Goal: Task Accomplishment & Management: Use online tool/utility

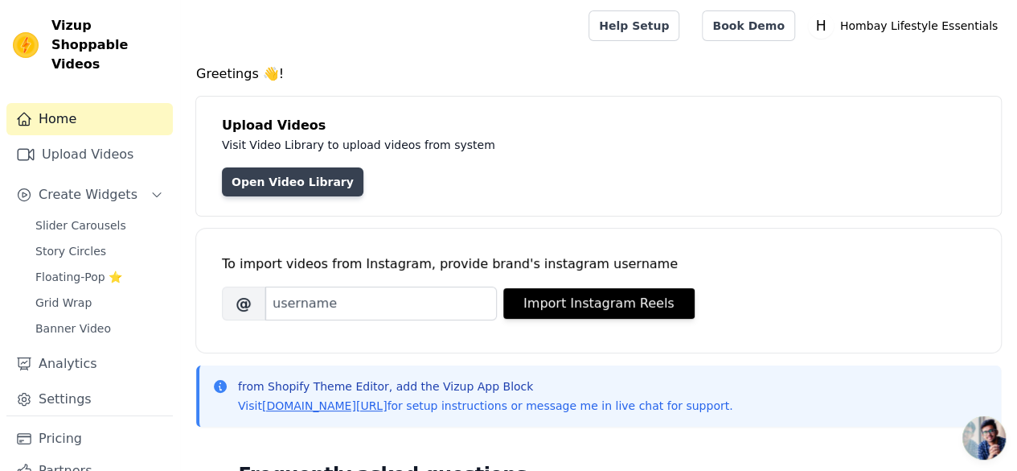
click at [278, 181] on link "Open Video Library" at bounding box center [293, 181] width 142 height 29
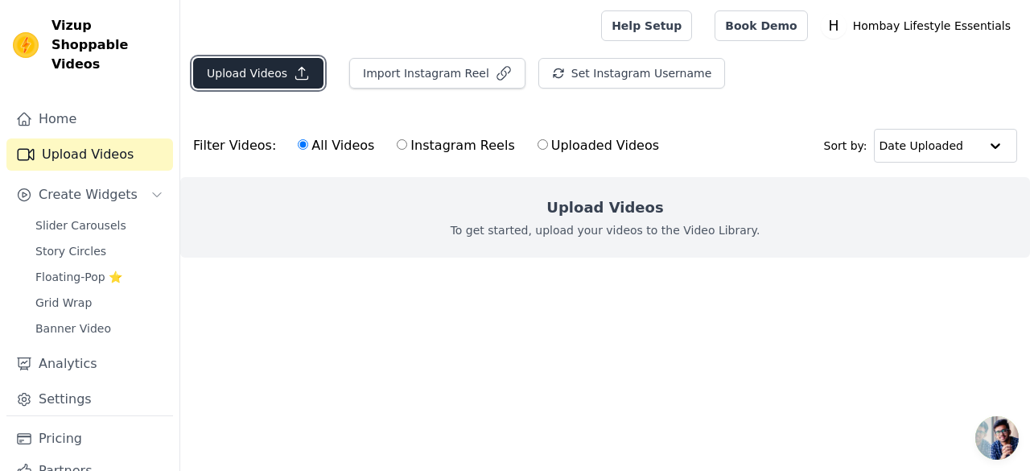
click at [309, 76] on button "Upload Videos" at bounding box center [258, 73] width 130 height 31
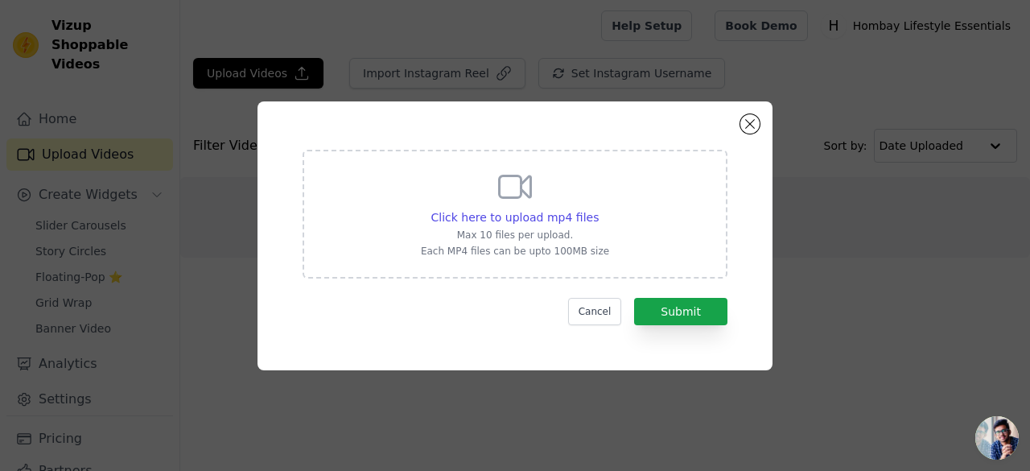
click at [519, 193] on icon at bounding box center [514, 186] width 39 height 39
click at [598, 208] on input "Click here to upload mp4 files Max 10 files per upload. Each MP4 files can be u…" at bounding box center [598, 208] width 1 height 1
type input "C:\fakepath\WhatsApp Video [DATE] 9.31.51 PM.mp4"
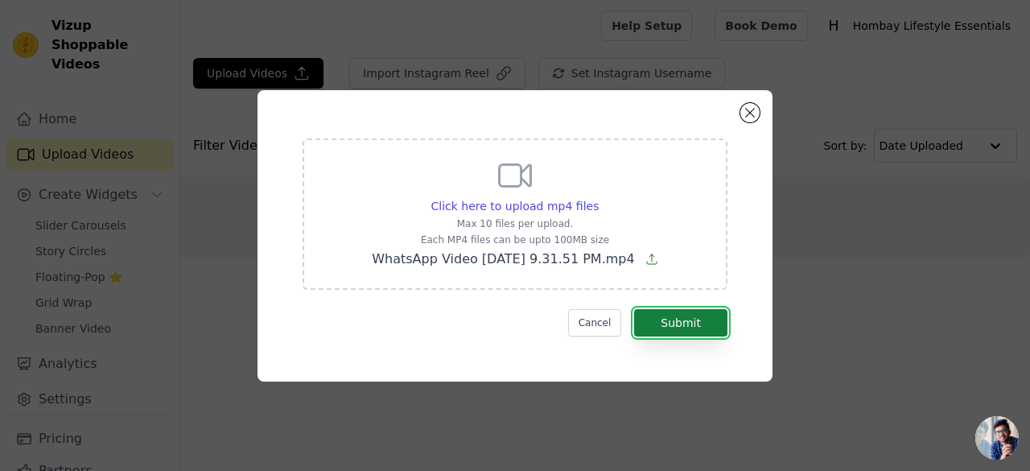
click at [700, 313] on button "Submit" at bounding box center [680, 322] width 93 height 27
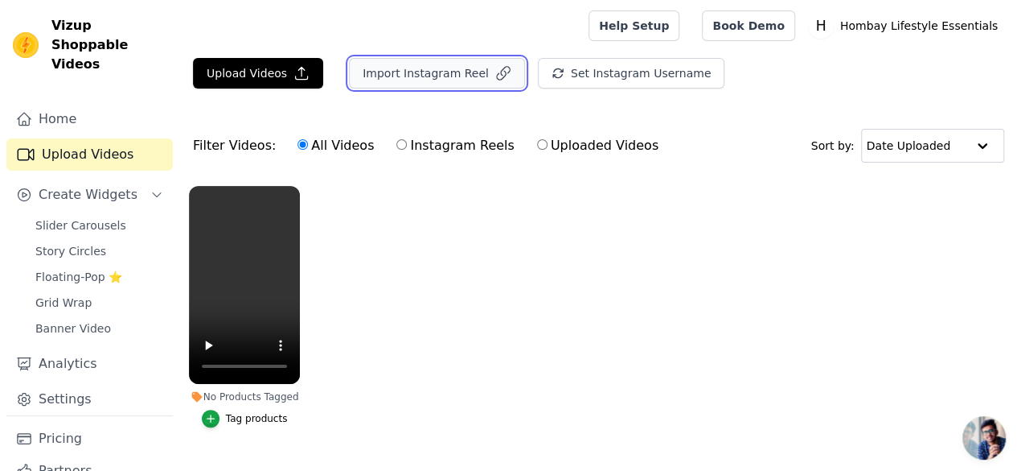
click at [463, 81] on button "Import Instagram Reel" at bounding box center [437, 73] width 176 height 31
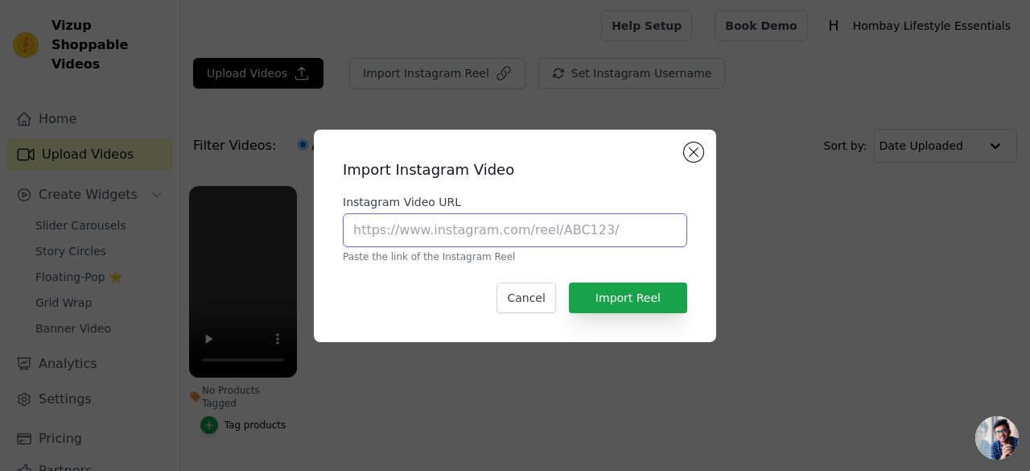
click at [446, 239] on input "Instagram Video URL" at bounding box center [515, 230] width 344 height 34
click at [691, 140] on div "Import Instagram Video Instagram Video URL Paste the link of the Instagram Reel…" at bounding box center [515, 235] width 402 height 212
click at [694, 154] on button "Close modal" at bounding box center [693, 151] width 19 height 19
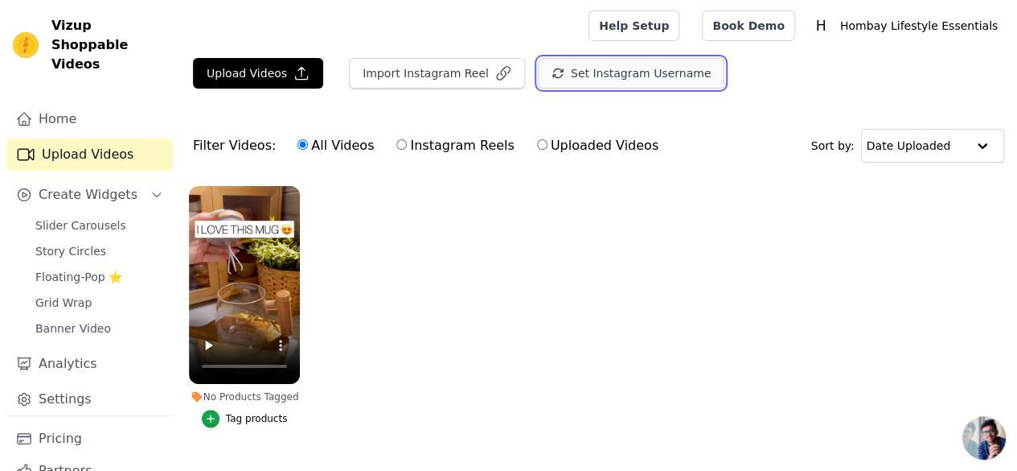
click at [616, 69] on button "Set Instagram Username" at bounding box center [631, 73] width 187 height 31
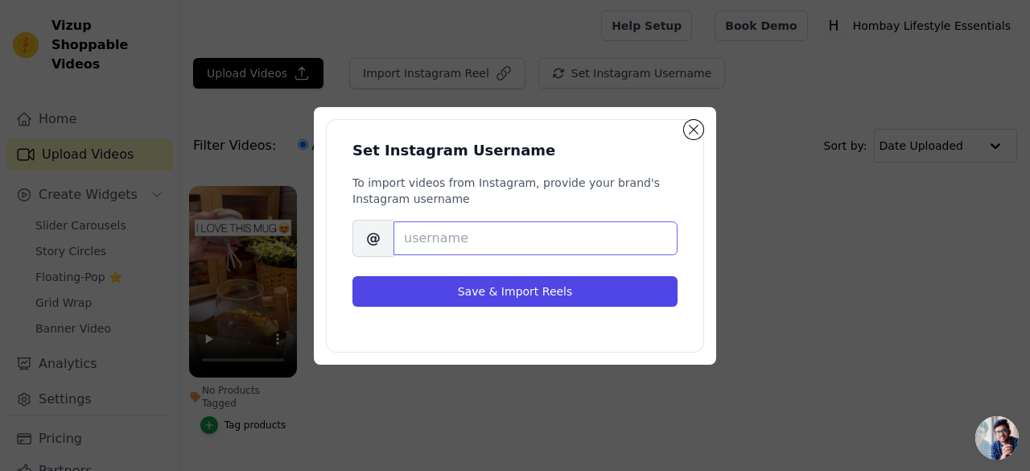
click at [487, 228] on input "Brand's Instagram Username" at bounding box center [535, 238] width 284 height 34
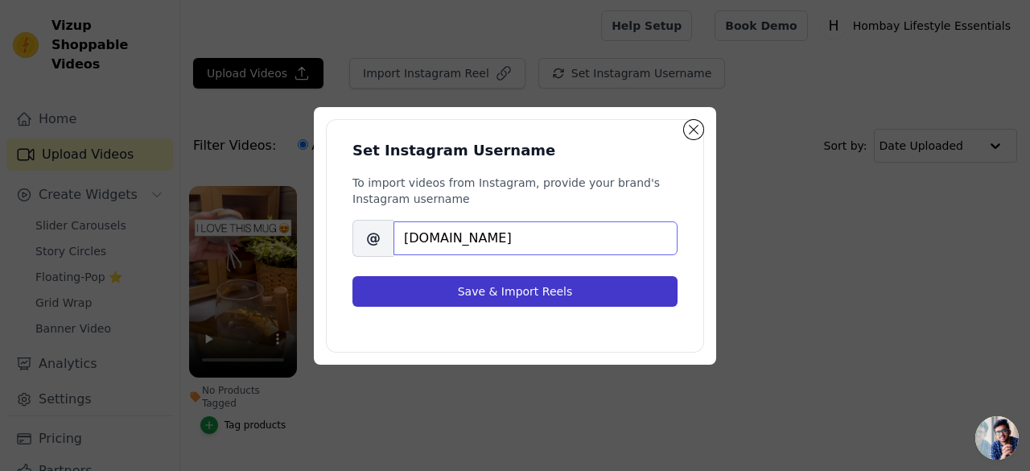
type input "[DOMAIN_NAME]"
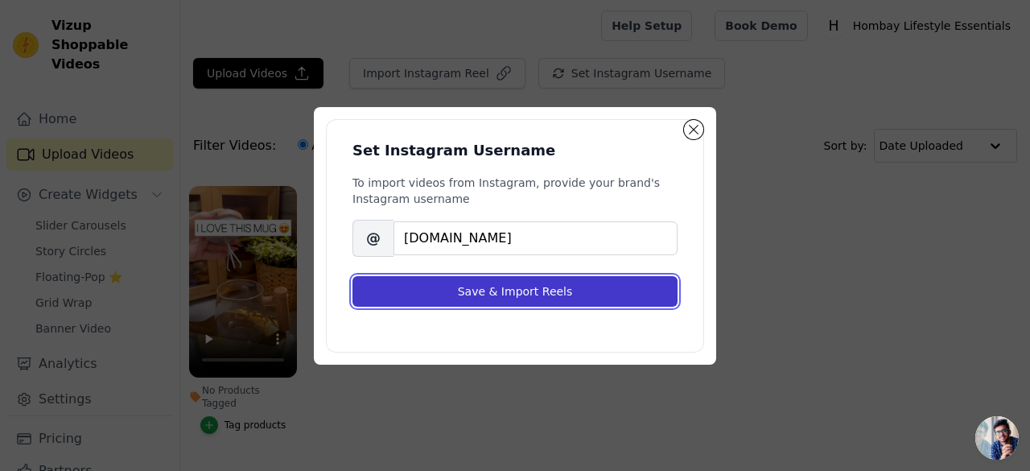
click at [491, 286] on button "Save & Import Reels" at bounding box center [514, 291] width 325 height 31
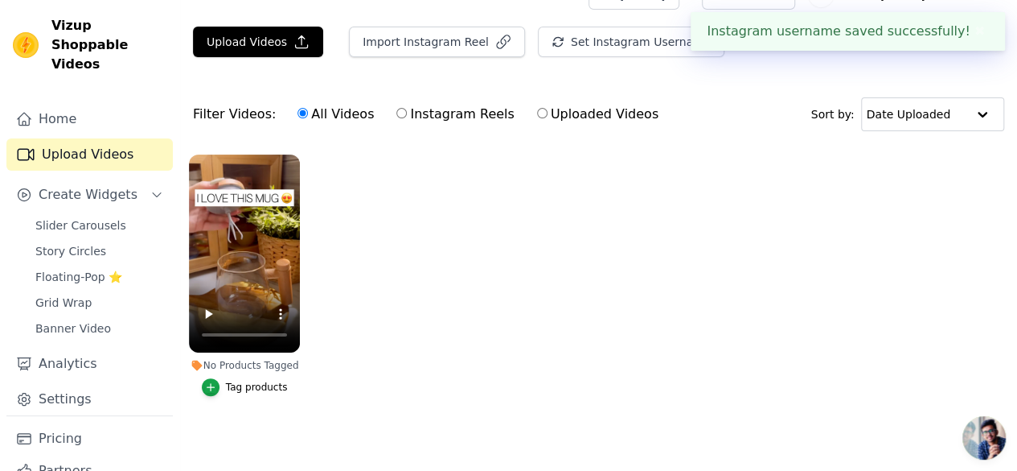
scroll to position [31, 0]
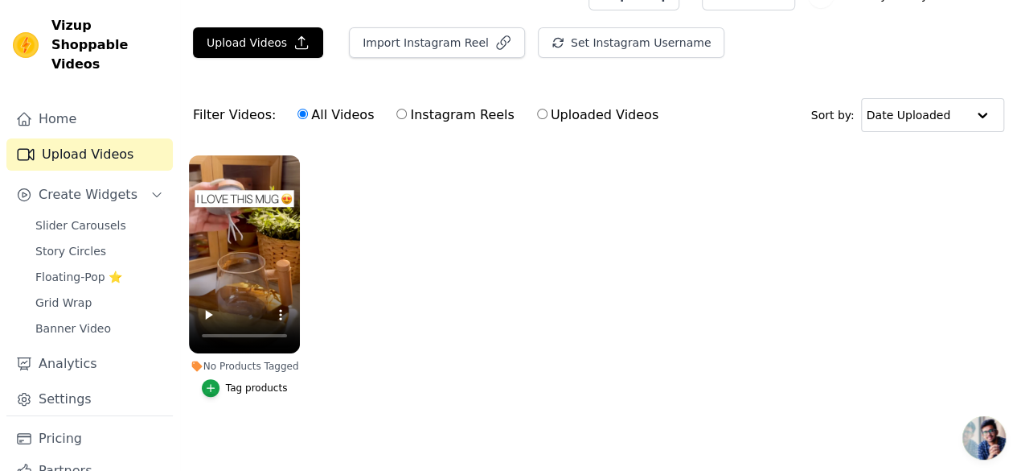
click at [220, 379] on button "Tag products" at bounding box center [245, 388] width 86 height 18
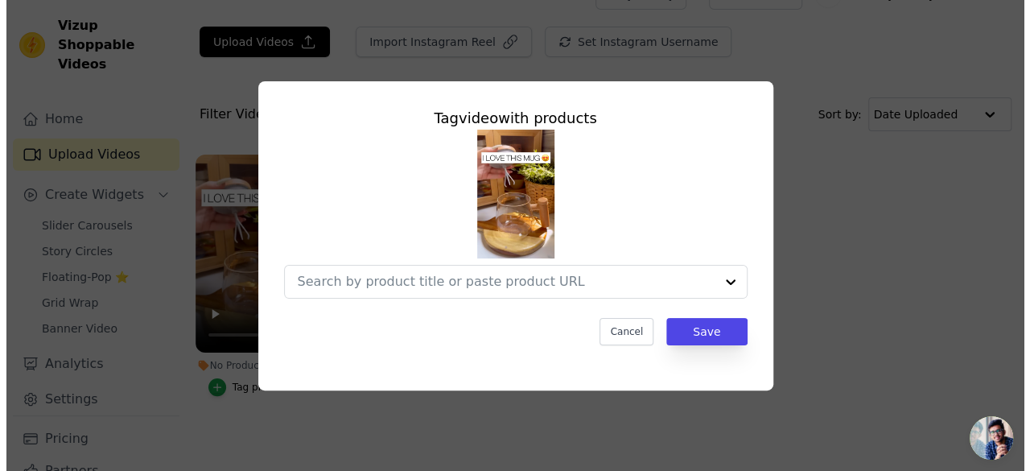
scroll to position [0, 0]
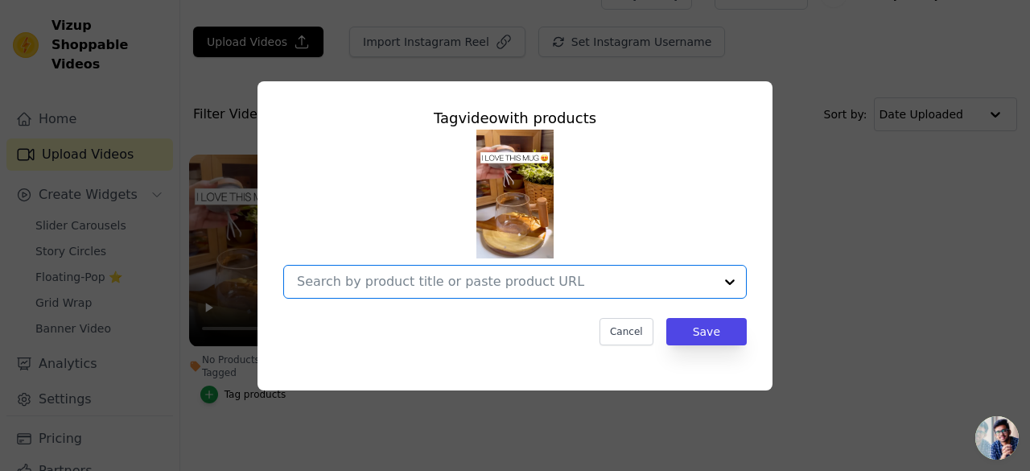
click at [545, 282] on input "No Products Tagged Tag video with products Option undefined, selected. Select i…" at bounding box center [505, 280] width 417 height 15
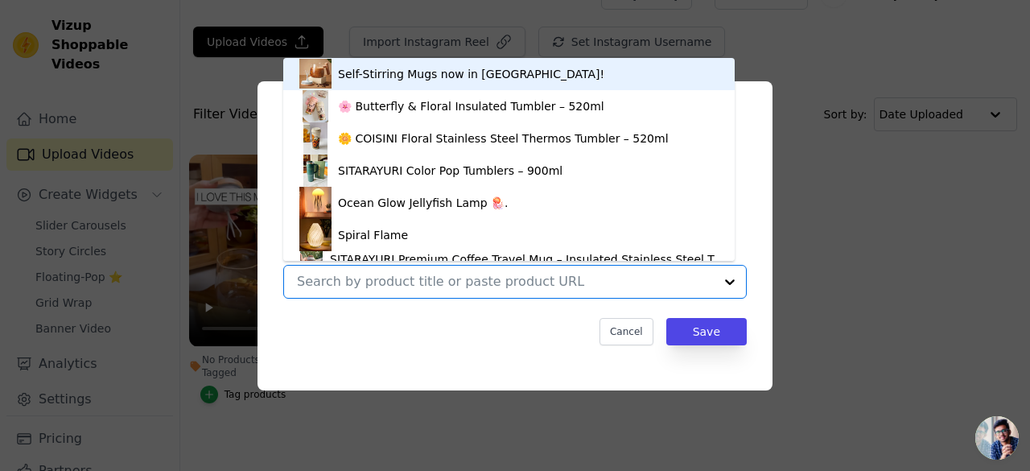
click at [389, 76] on div "Self-Stirring Mugs now in India!" at bounding box center [471, 74] width 266 height 16
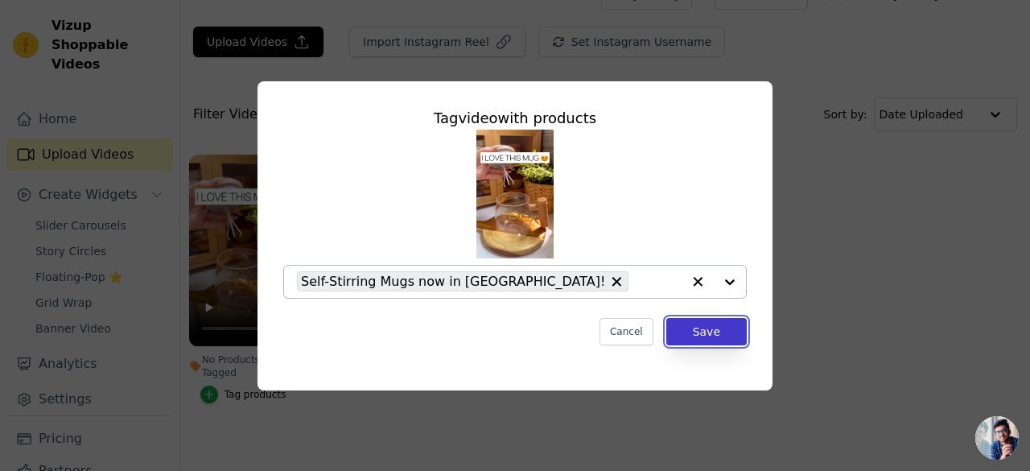
click at [738, 327] on button "Save" at bounding box center [706, 331] width 80 height 27
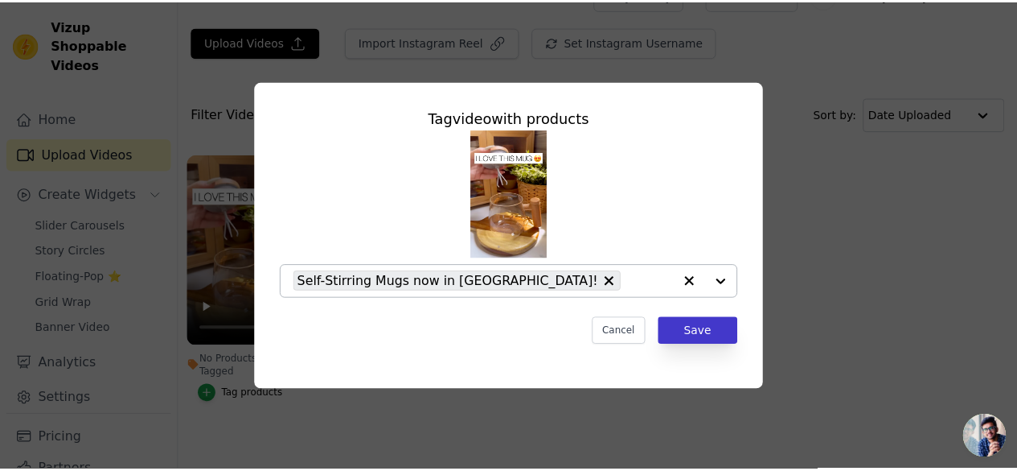
scroll to position [31, 0]
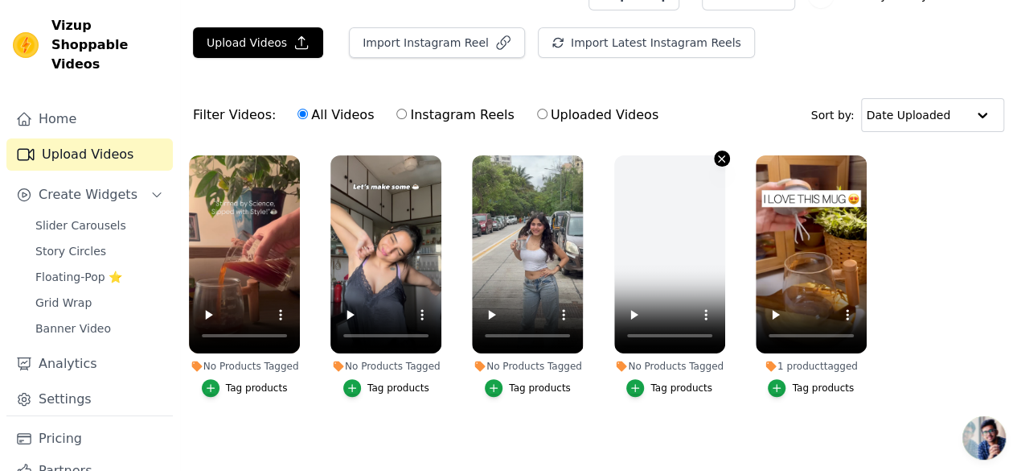
click at [717, 153] on icon "button" at bounding box center [722, 159] width 12 height 12
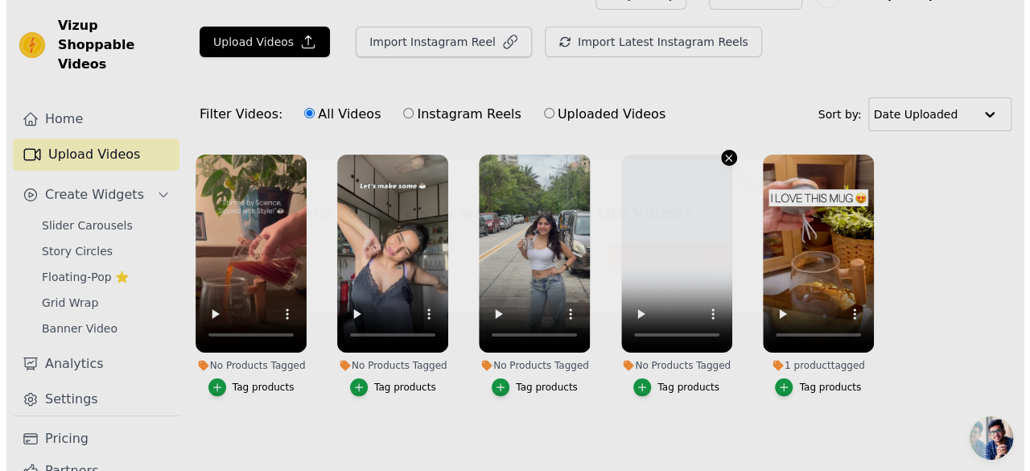
scroll to position [0, 0]
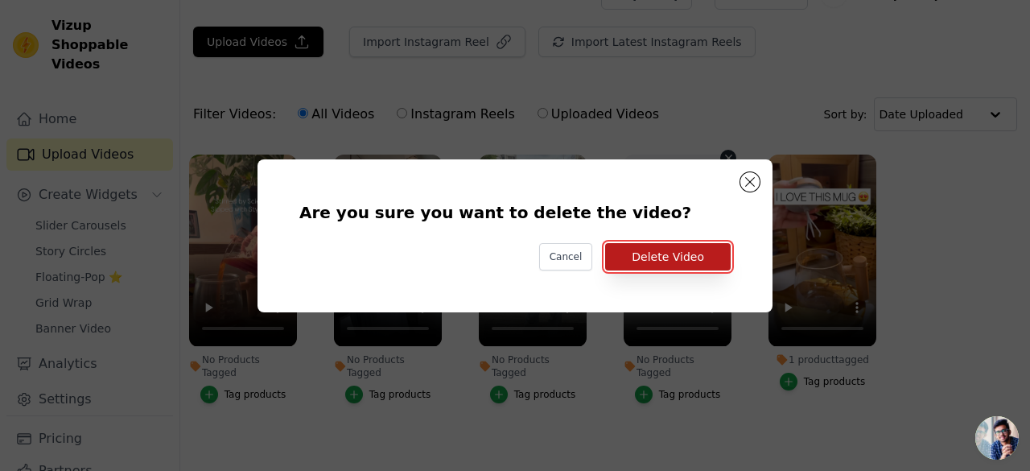
click at [666, 249] on button "Delete Video" at bounding box center [667, 256] width 125 height 27
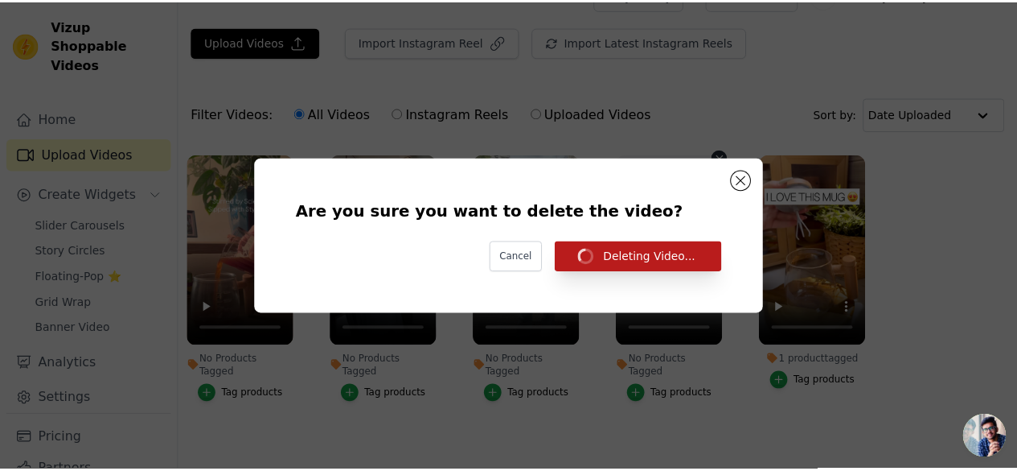
scroll to position [31, 0]
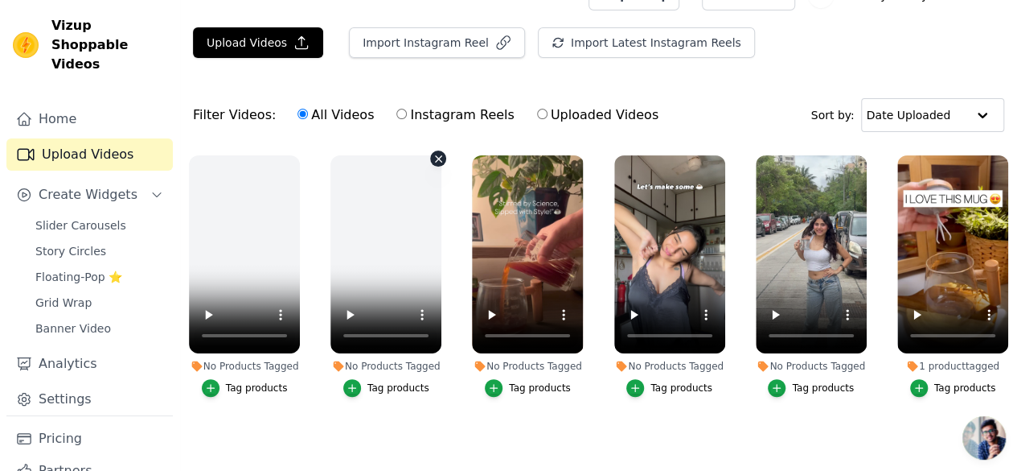
click at [436, 158] on icon "button" at bounding box center [439, 158] width 6 height 6
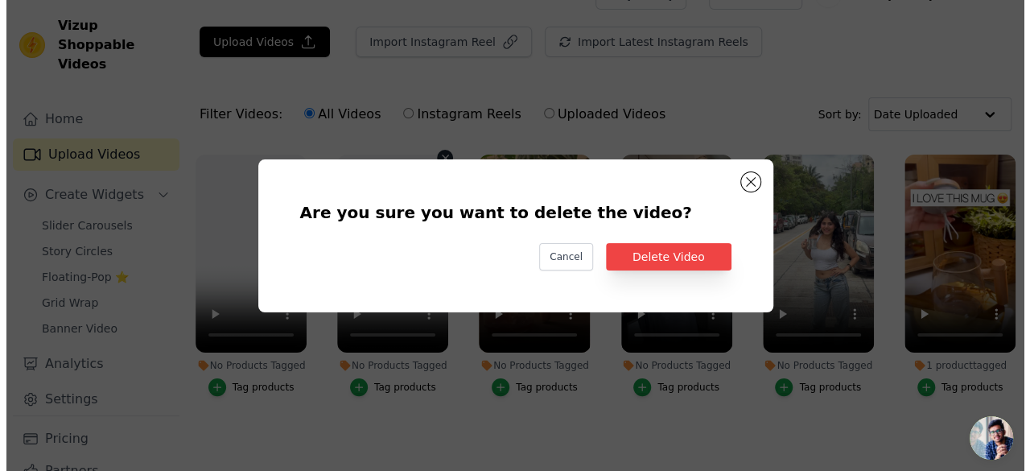
scroll to position [0, 0]
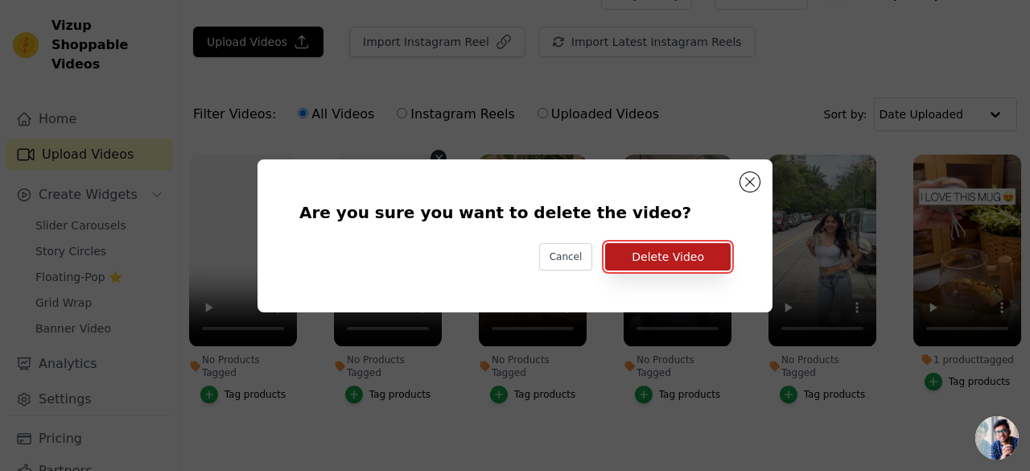
click at [615, 253] on button "Delete Video" at bounding box center [667, 256] width 125 height 27
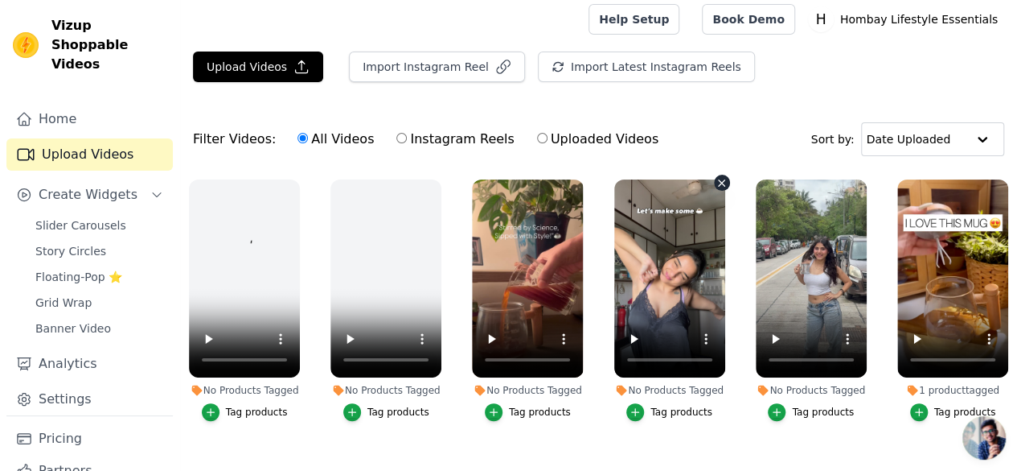
scroll to position [6, 0]
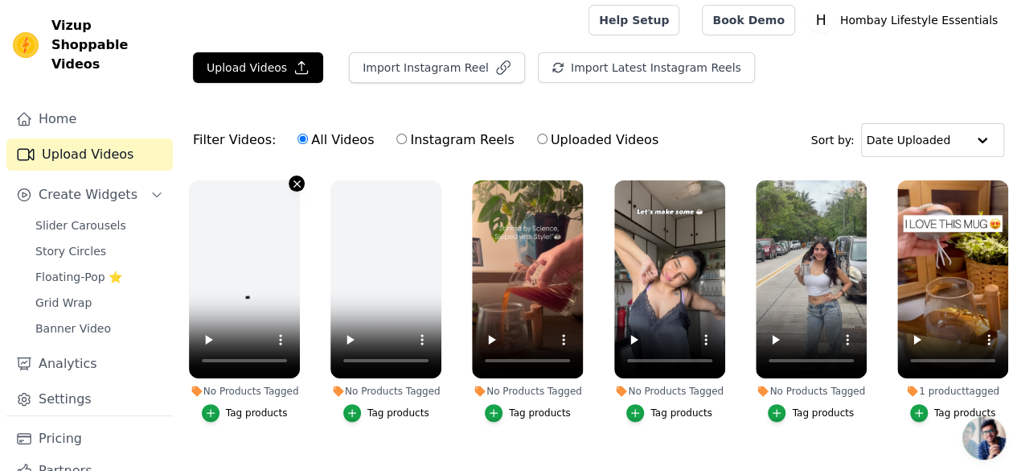
click at [294, 182] on icon "button" at bounding box center [297, 183] width 6 height 6
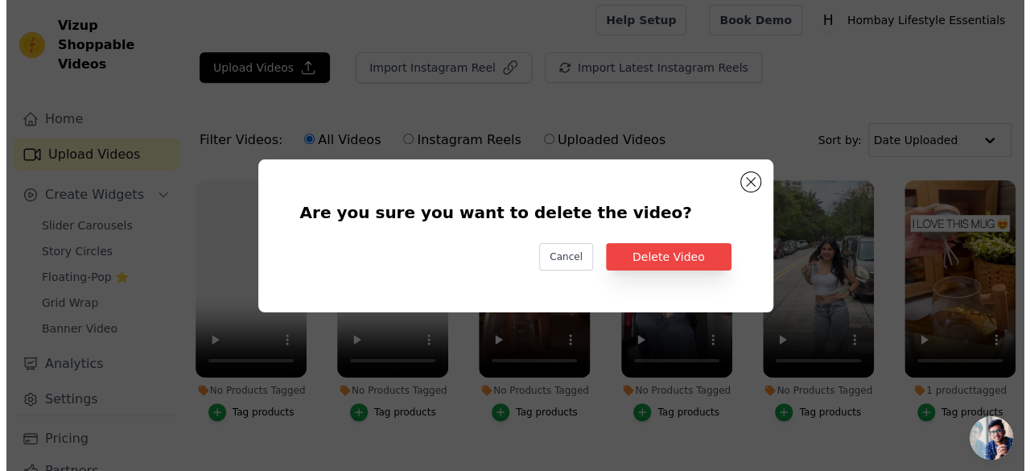
scroll to position [0, 0]
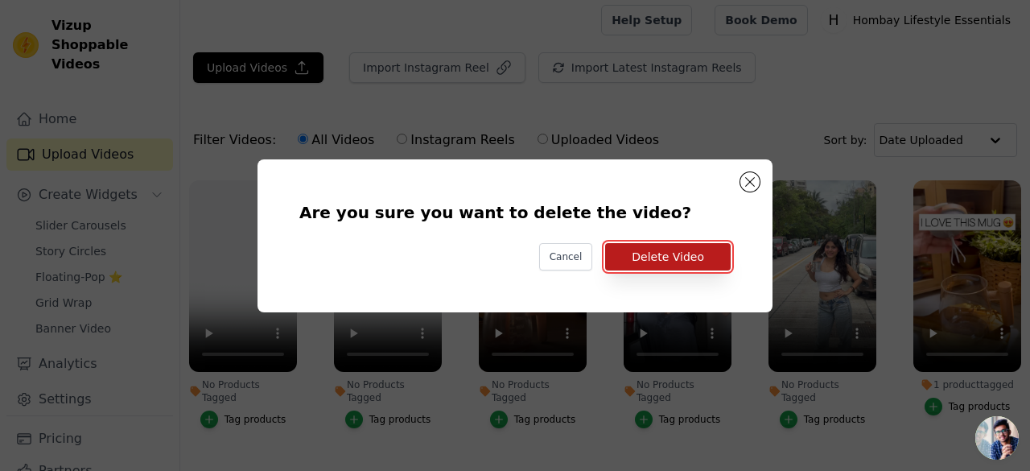
click at [701, 268] on button "Delete Video" at bounding box center [667, 256] width 125 height 27
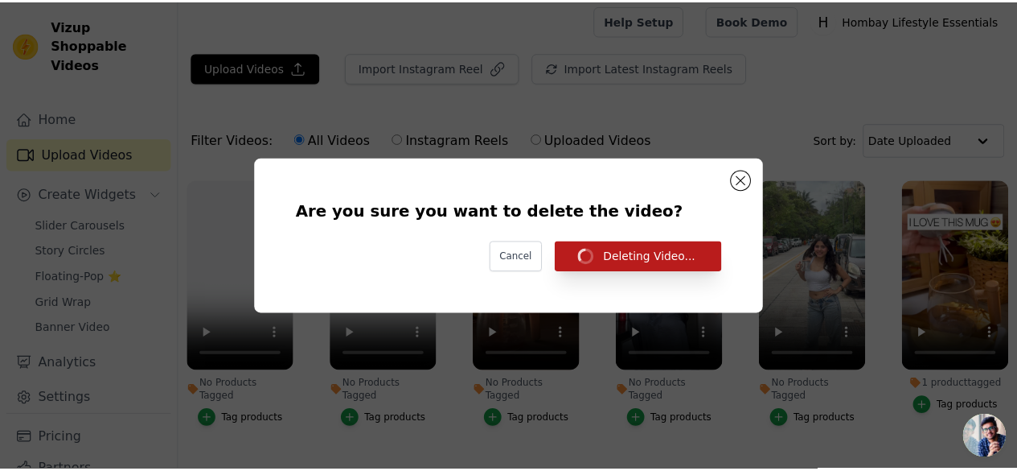
scroll to position [6, 0]
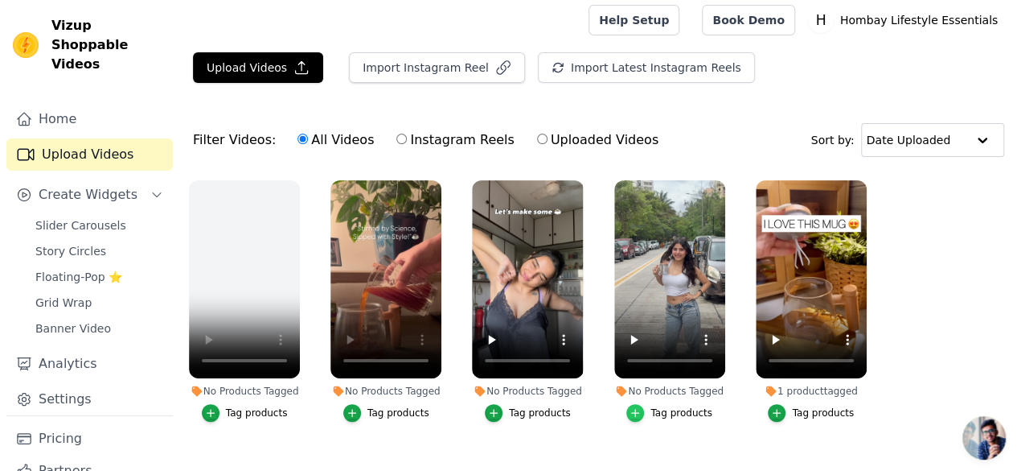
click at [641, 407] on icon "button" at bounding box center [635, 412] width 11 height 11
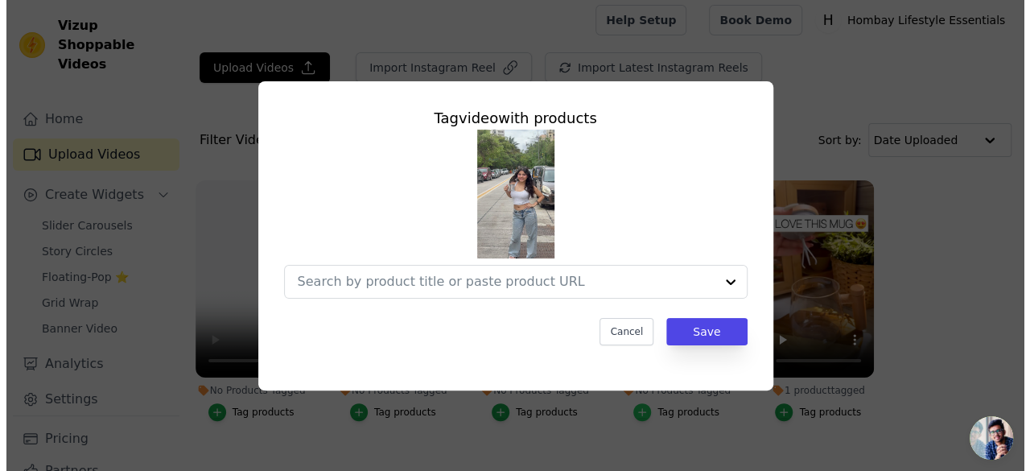
scroll to position [0, 0]
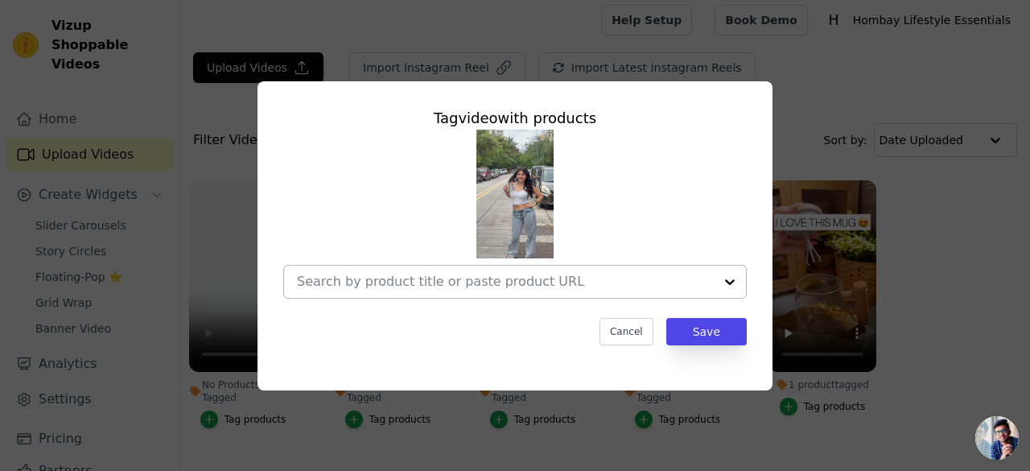
click at [738, 276] on div at bounding box center [729, 281] width 32 height 32
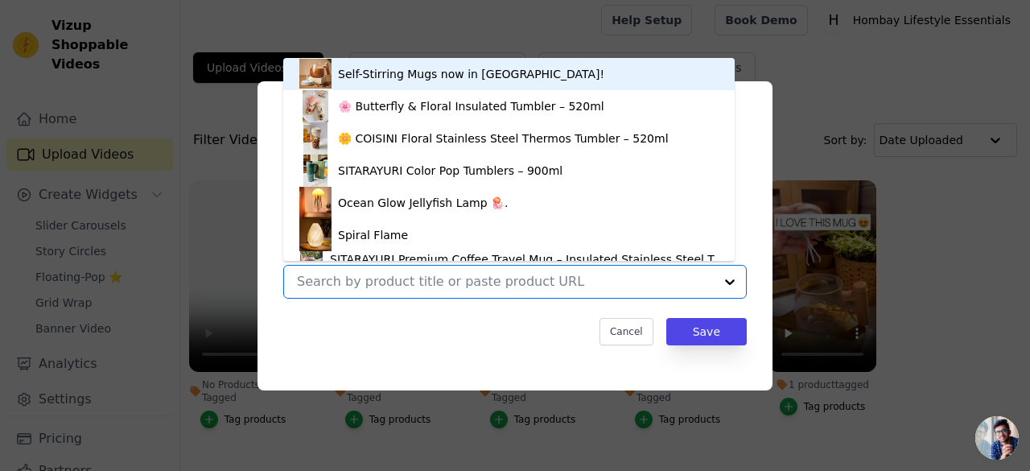
click at [384, 71] on div "Self-Stirring Mugs now in [GEOGRAPHIC_DATA]!" at bounding box center [471, 74] width 266 height 16
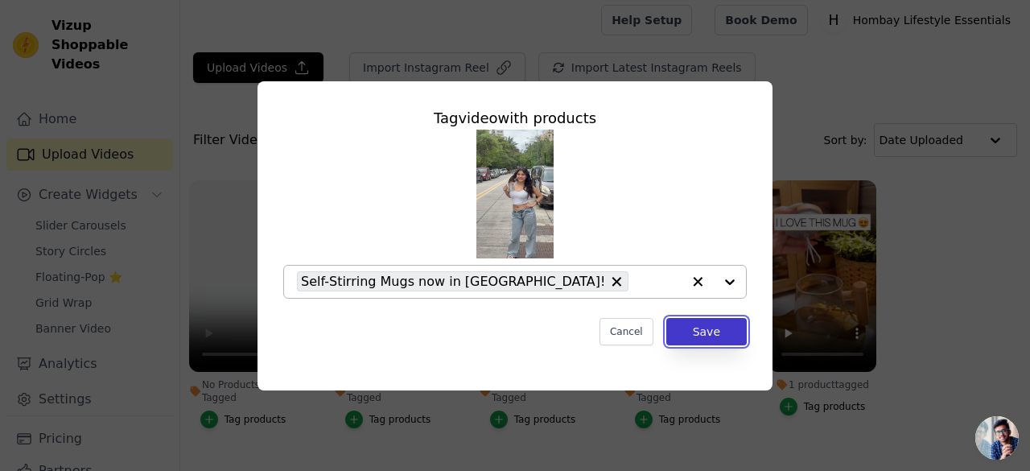
click at [712, 324] on button "Save" at bounding box center [706, 331] width 80 height 27
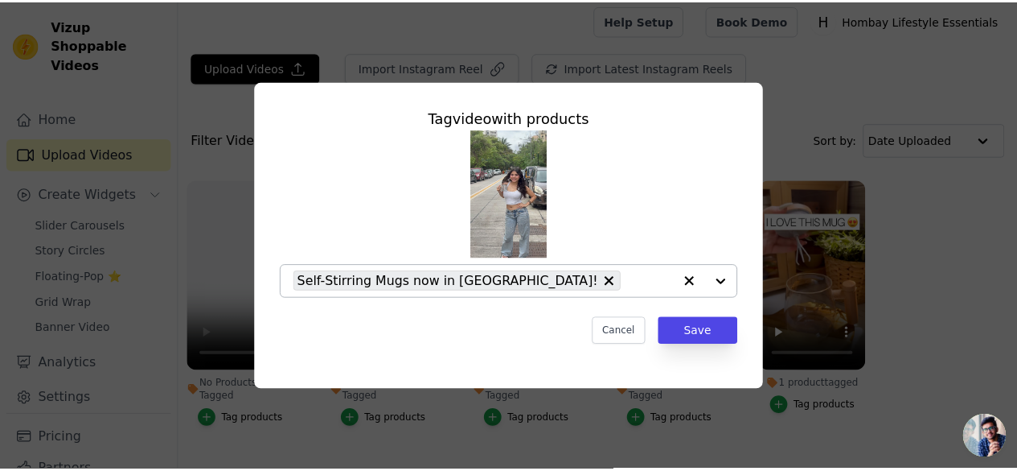
scroll to position [6, 0]
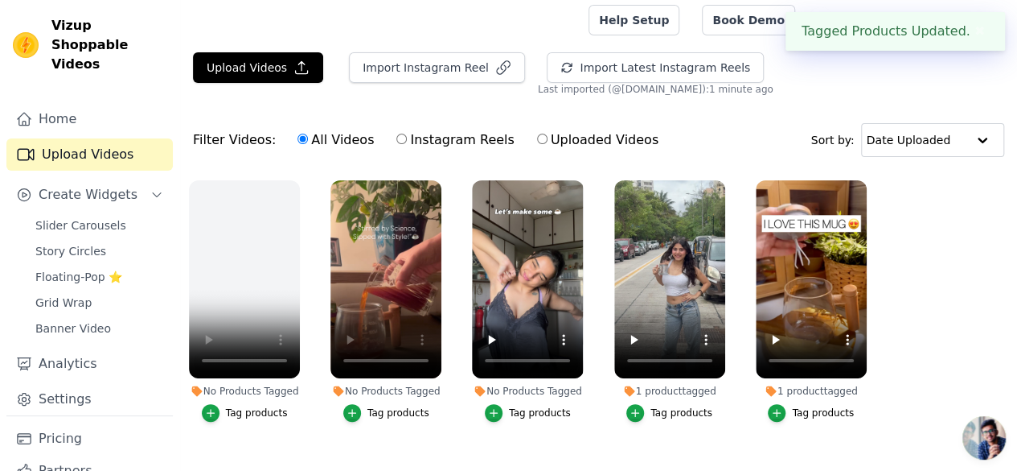
click at [504, 408] on button "Tag products" at bounding box center [528, 413] width 86 height 18
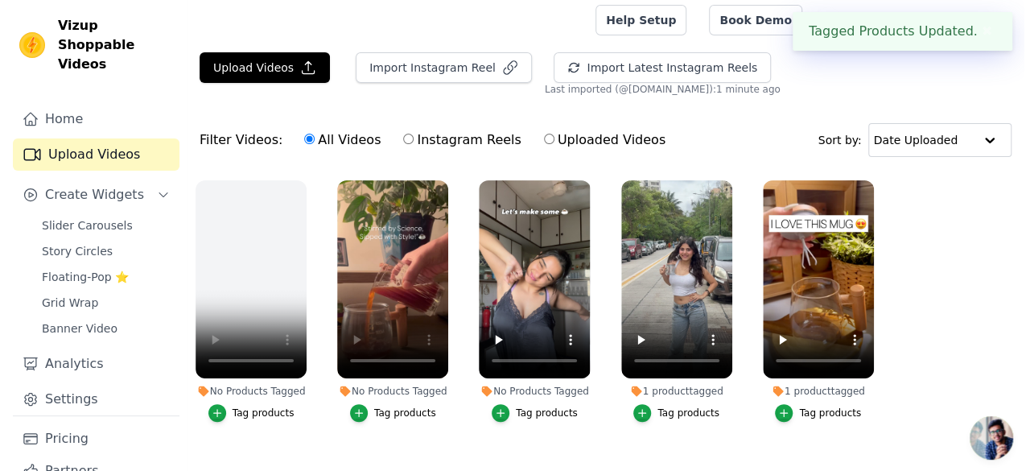
scroll to position [0, 0]
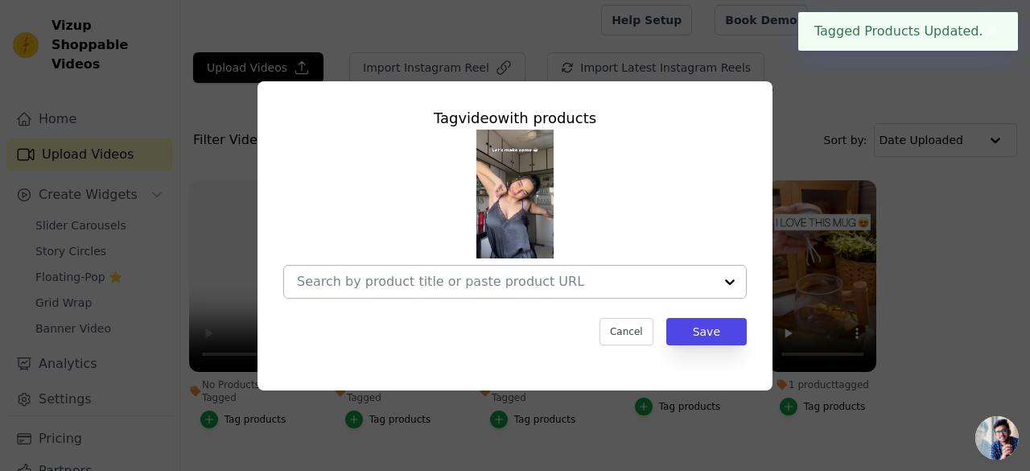
click at [719, 276] on div at bounding box center [729, 281] width 32 height 32
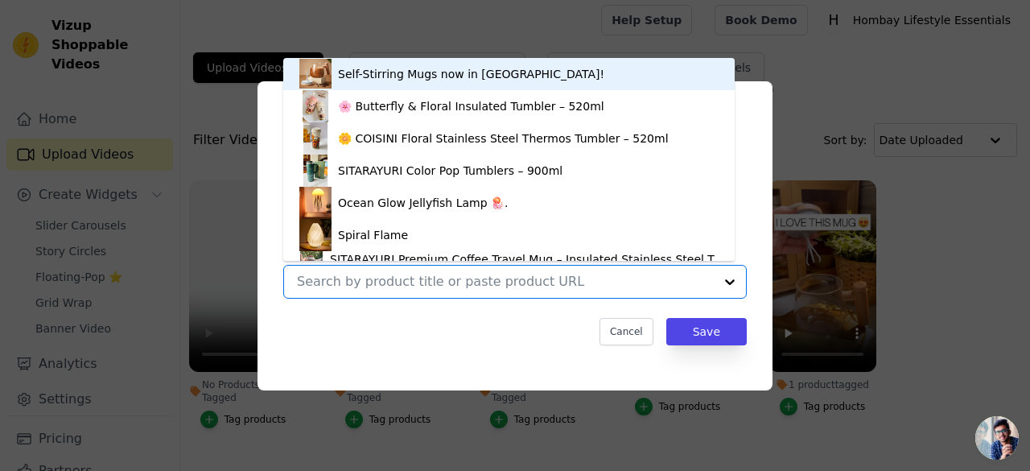
click at [375, 88] on div "Self-Stirring Mugs now in [GEOGRAPHIC_DATA]!" at bounding box center [508, 74] width 419 height 32
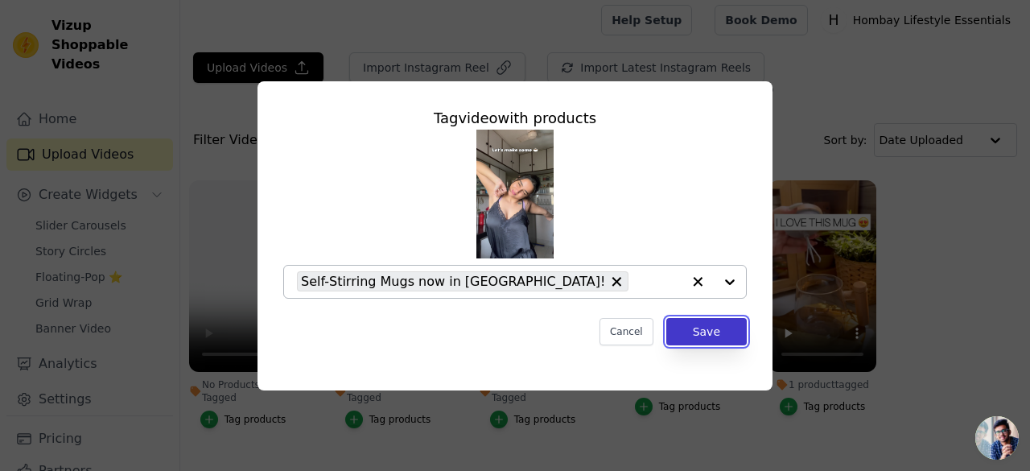
click at [690, 331] on button "Save" at bounding box center [706, 331] width 80 height 27
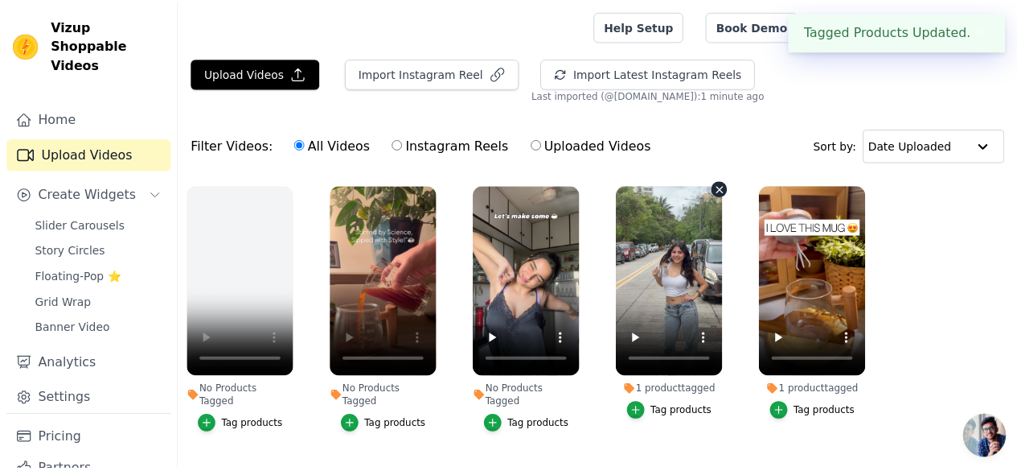
scroll to position [6, 0]
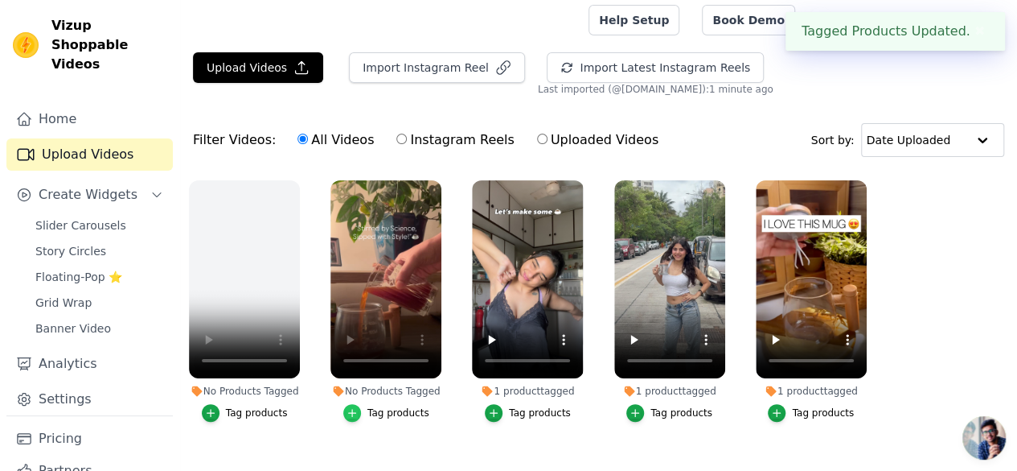
click at [354, 407] on icon "button" at bounding box center [352, 412] width 11 height 11
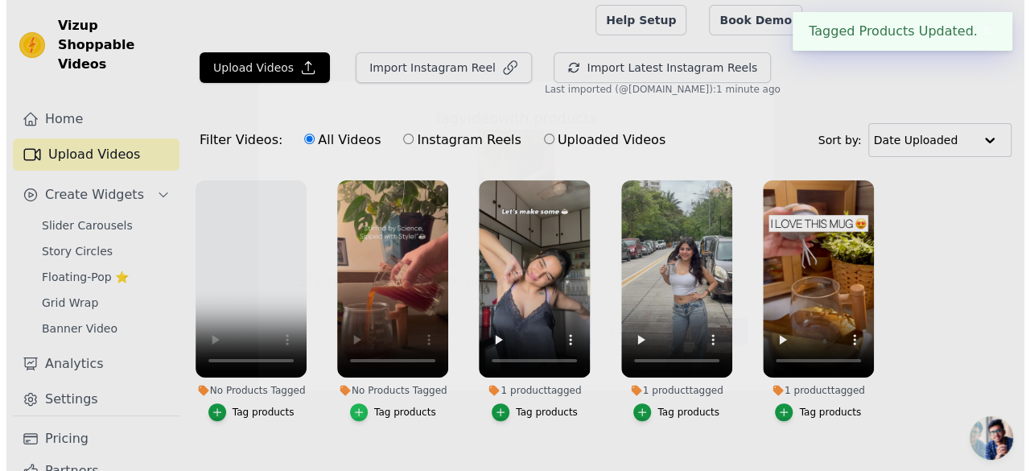
scroll to position [0, 0]
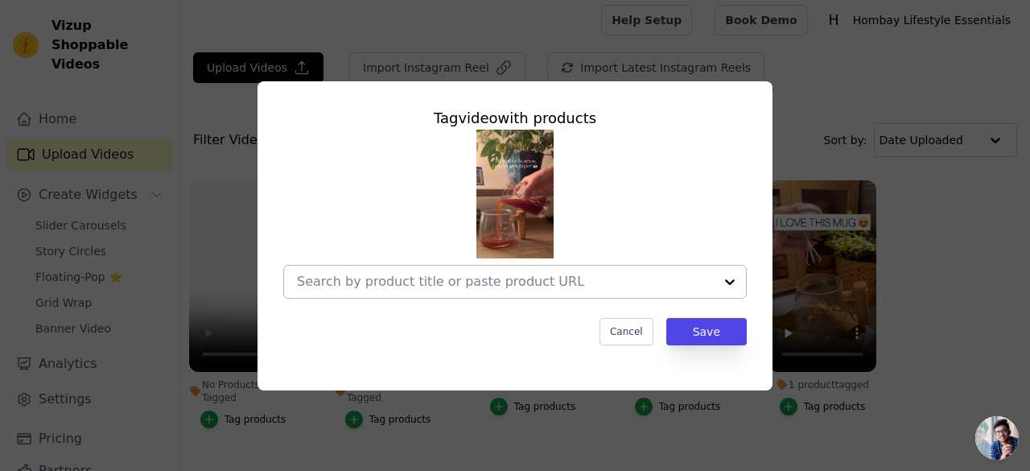
click at [740, 287] on div at bounding box center [729, 281] width 32 height 32
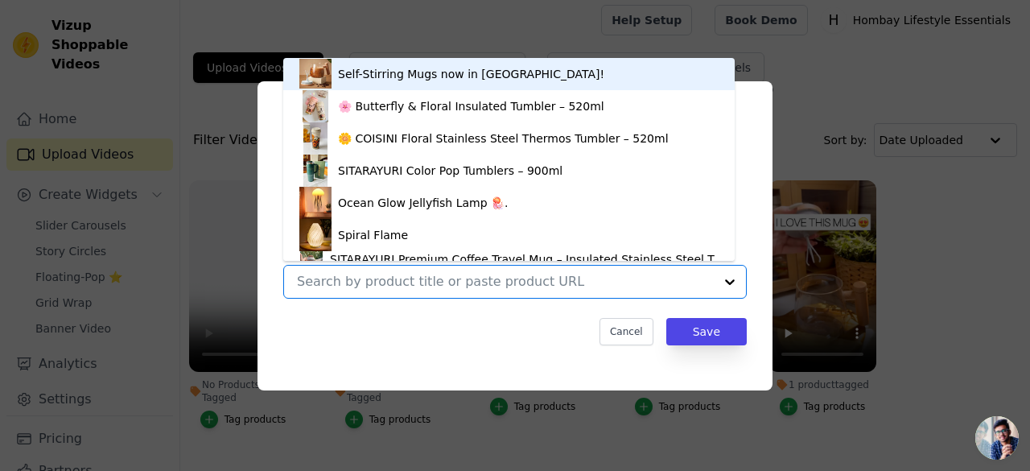
click at [391, 74] on div "Self-Stirring Mugs now in [GEOGRAPHIC_DATA]!" at bounding box center [471, 74] width 266 height 16
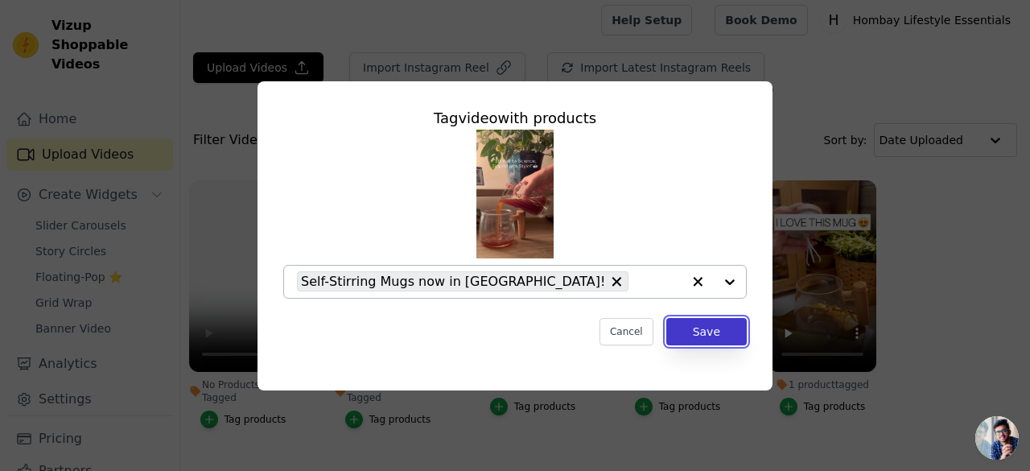
click at [693, 329] on button "Save" at bounding box center [706, 331] width 80 height 27
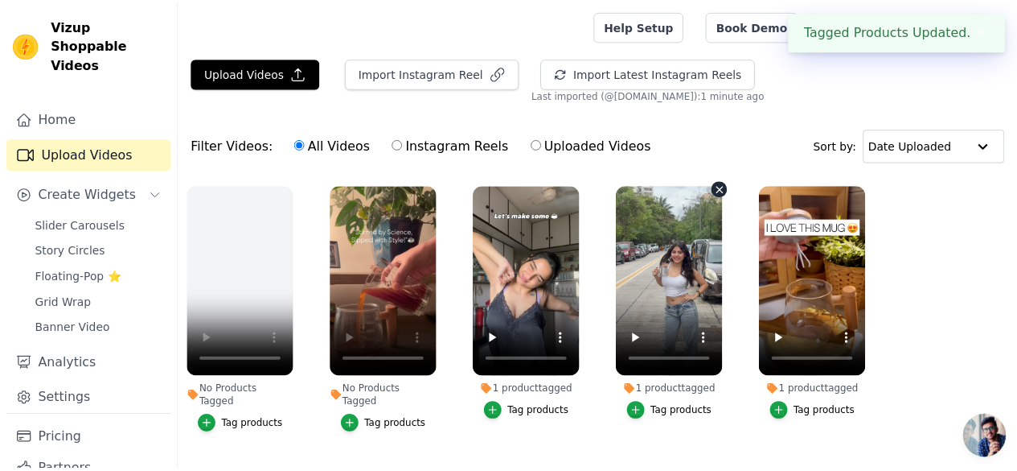
scroll to position [6, 0]
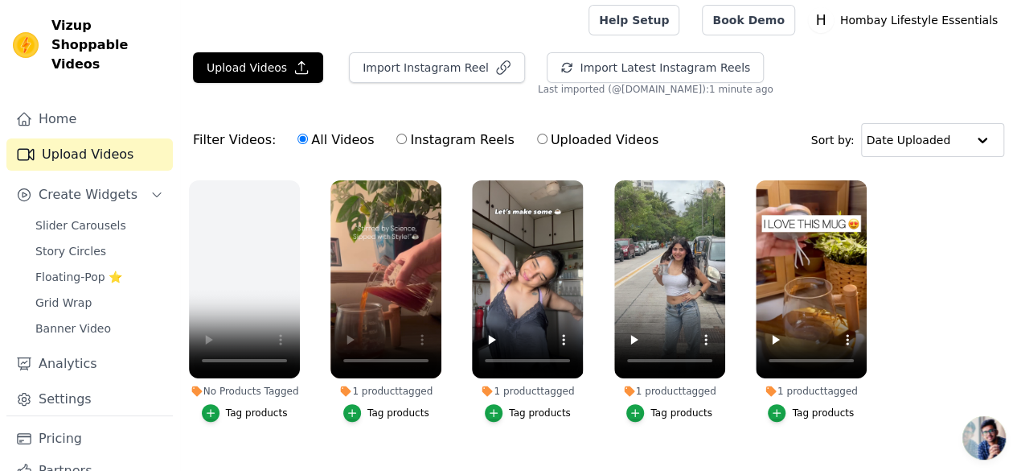
click at [305, 174] on ul "No Products Tagged Tag products 1 product tagged Tag products 1 product tagged …" at bounding box center [598, 316] width 837 height 291
click at [291, 183] on icon "button" at bounding box center [297, 184] width 12 height 12
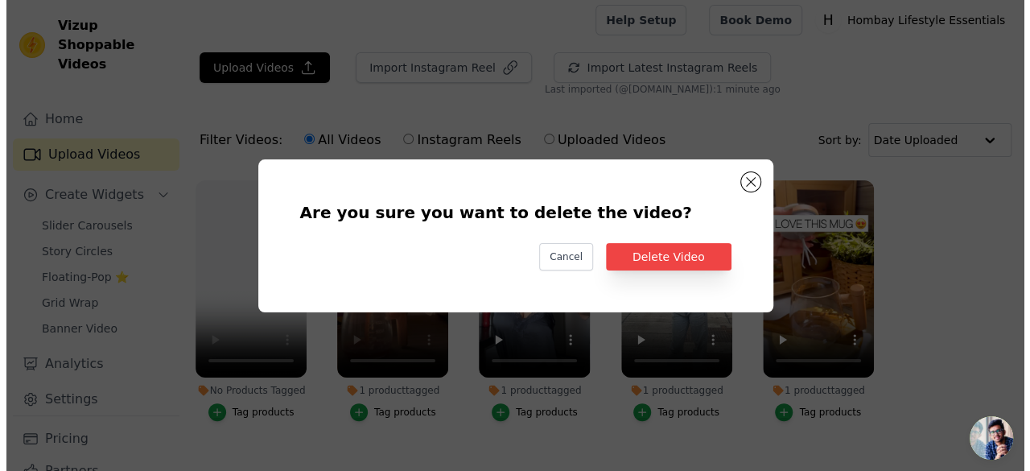
scroll to position [0, 0]
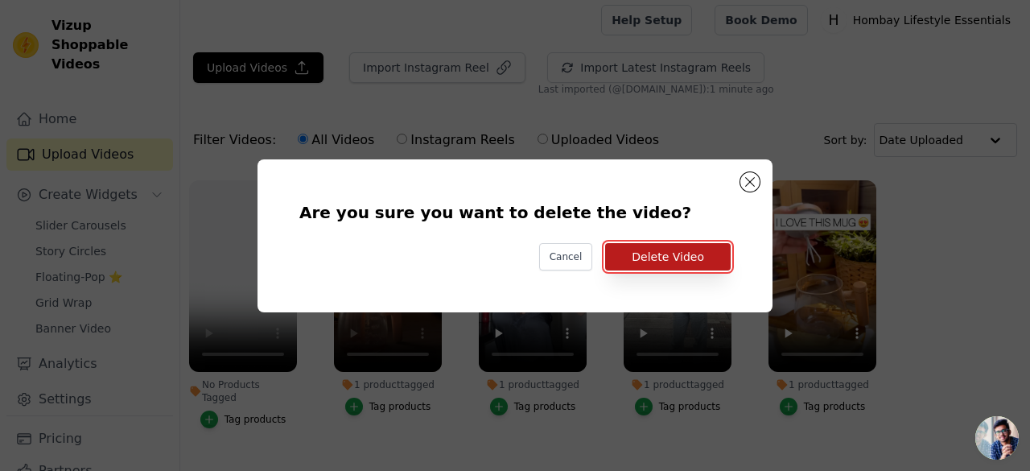
click at [693, 254] on button "Delete Video" at bounding box center [667, 256] width 125 height 27
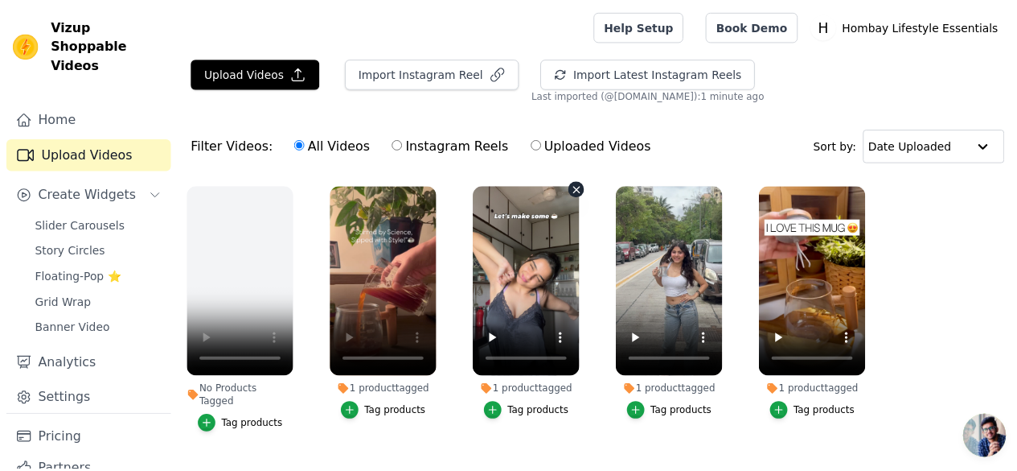
scroll to position [6, 0]
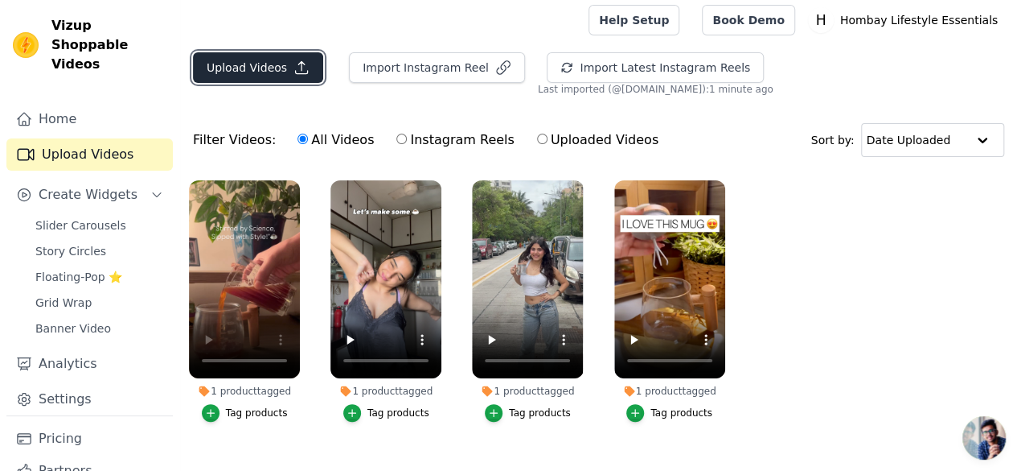
click at [294, 78] on button "Upload Videos" at bounding box center [258, 67] width 130 height 31
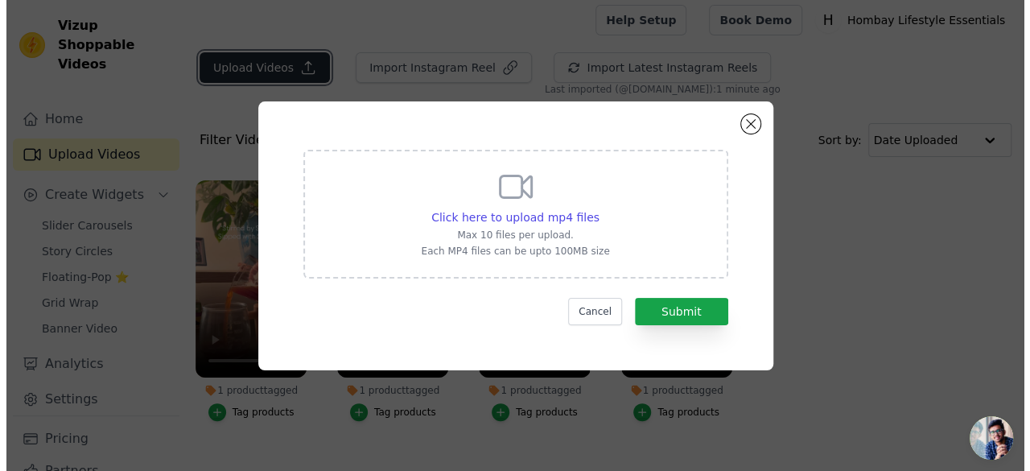
scroll to position [0, 0]
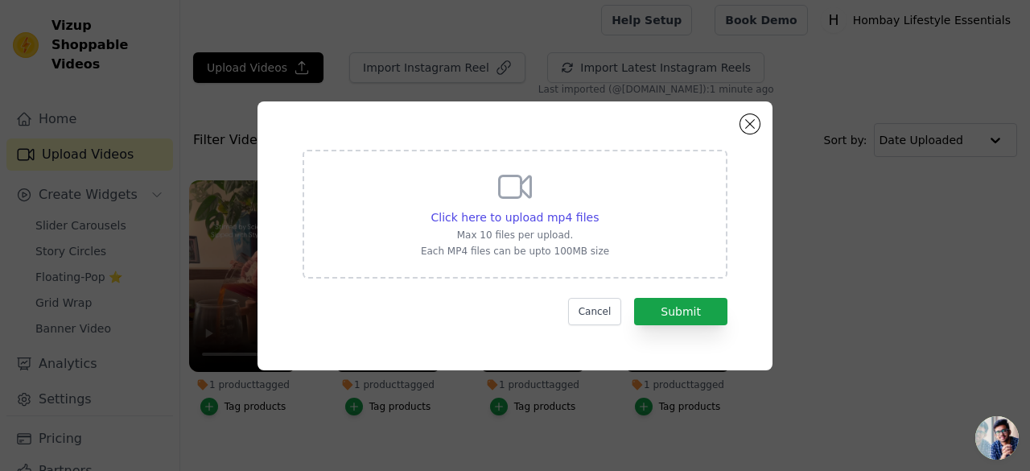
click at [534, 196] on div "Click here to upload mp4 files Max 10 files per upload. Each MP4 files can be u…" at bounding box center [515, 212] width 188 height 90
click at [598, 208] on input "Click here to upload mp4 files Max 10 files per upload. Each MP4 files can be u…" at bounding box center [598, 208] width 1 height 1
type input "C:\fakepath\WhatsApp Video 2025-08-02 at 9.31.51 PM (1).mp4"
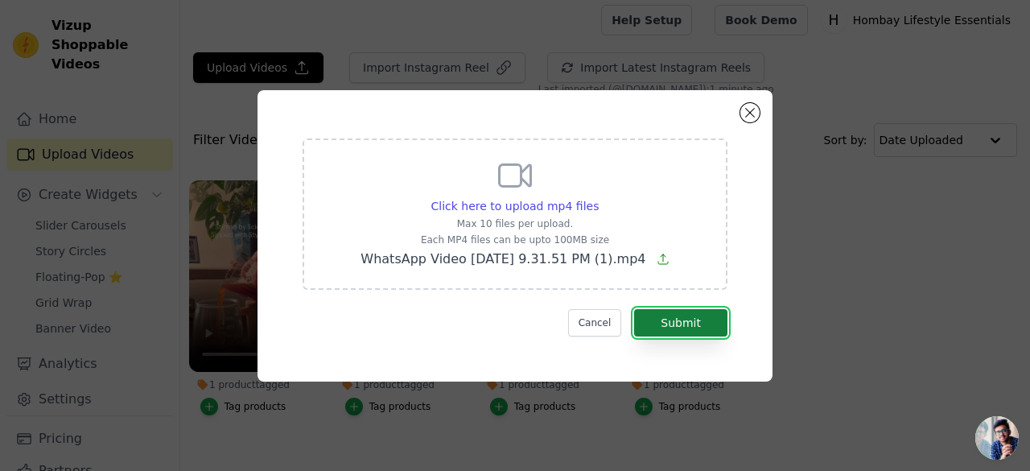
click at [681, 327] on button "Submit" at bounding box center [680, 322] width 93 height 27
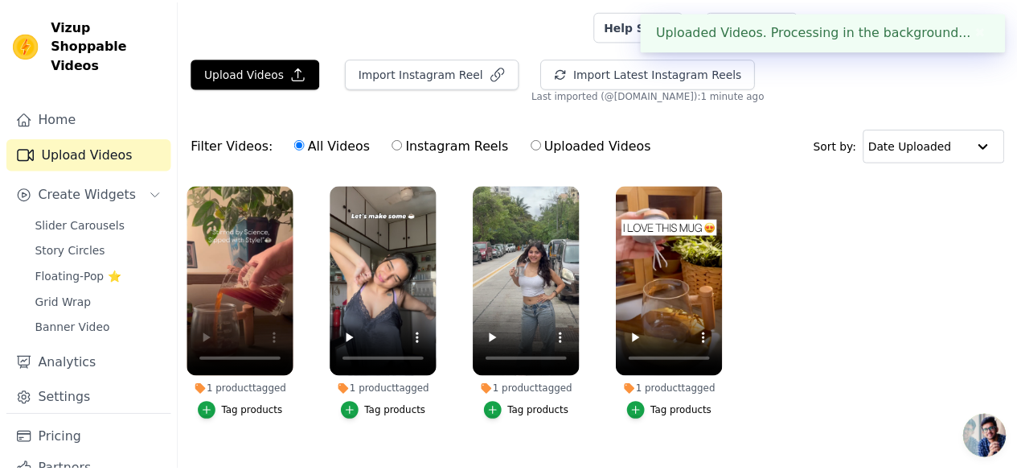
scroll to position [6, 0]
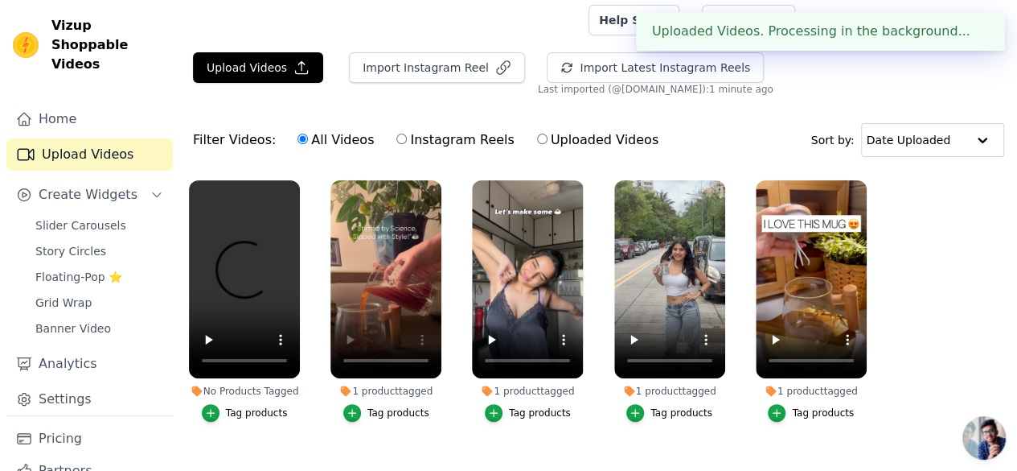
click at [248, 406] on div "Tag products" at bounding box center [257, 412] width 62 height 13
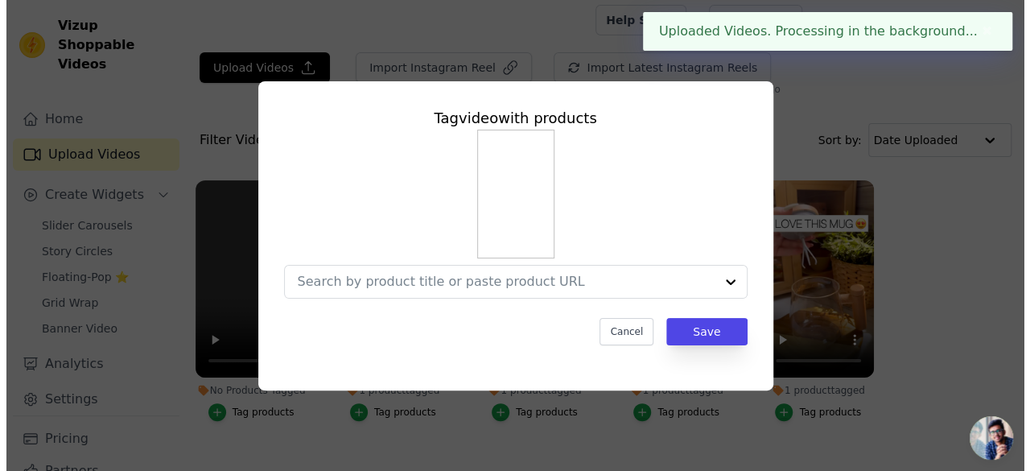
scroll to position [0, 0]
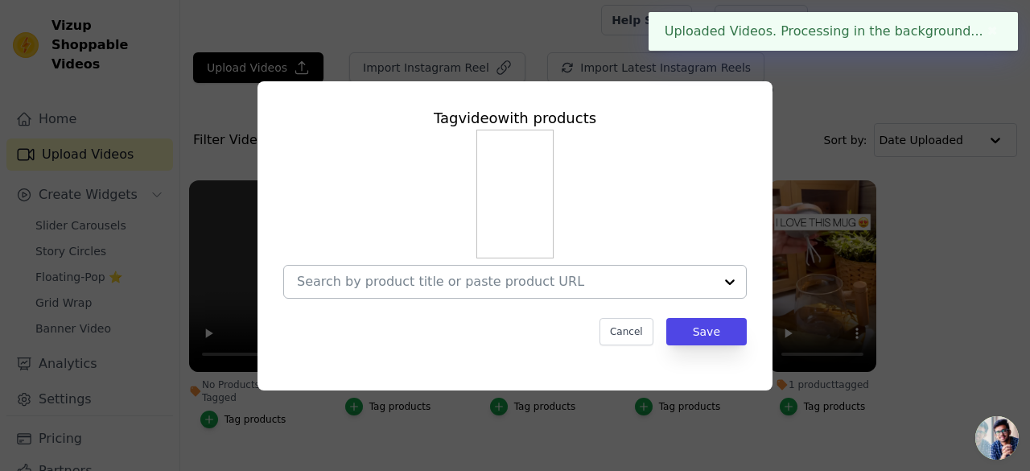
click at [501, 294] on div at bounding box center [505, 281] width 417 height 32
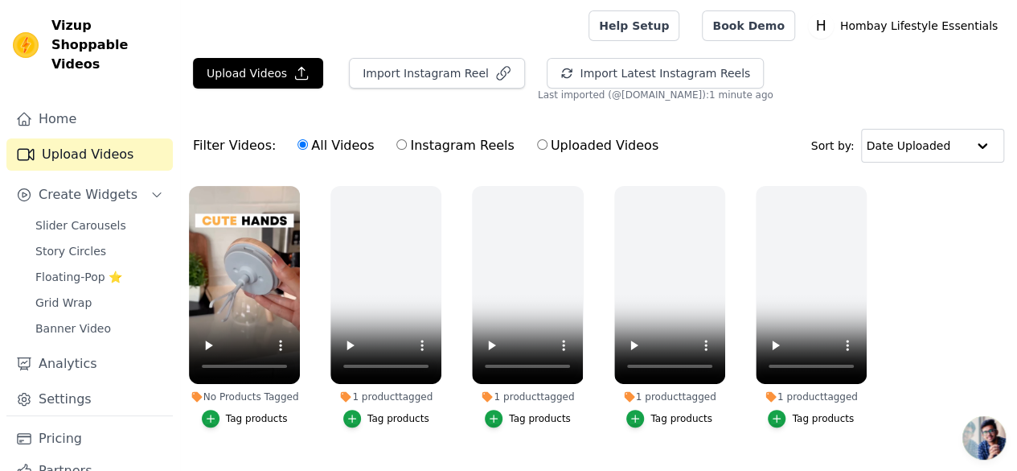
click at [230, 412] on div "Tag products" at bounding box center [257, 418] width 62 height 13
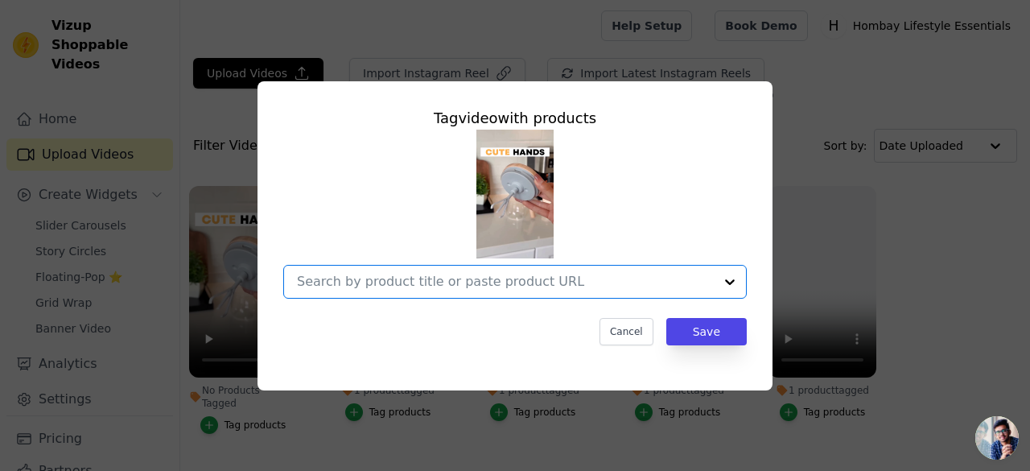
click at [515, 273] on input "No Products Tagged Tag video with products Option undefined, selected. Select i…" at bounding box center [505, 280] width 417 height 15
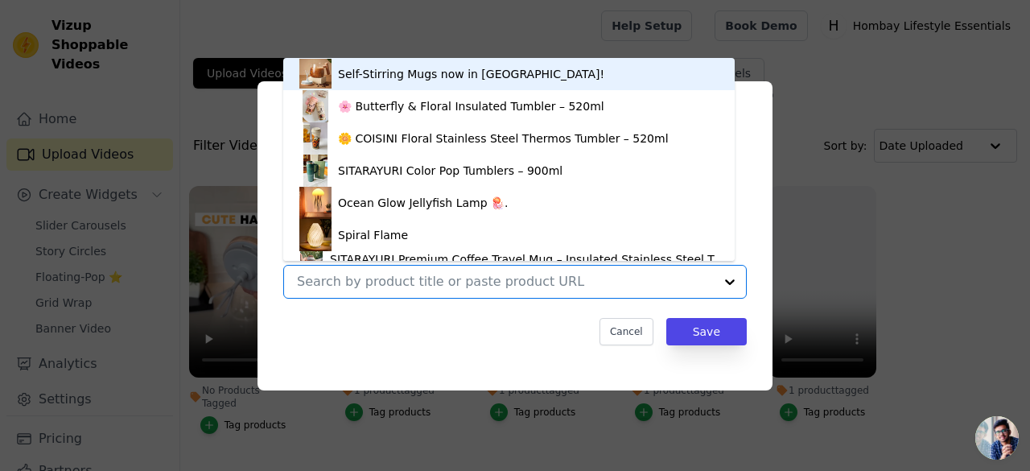
click at [430, 75] on div "Self-Stirring Mugs now in [GEOGRAPHIC_DATA]!" at bounding box center [471, 74] width 266 height 16
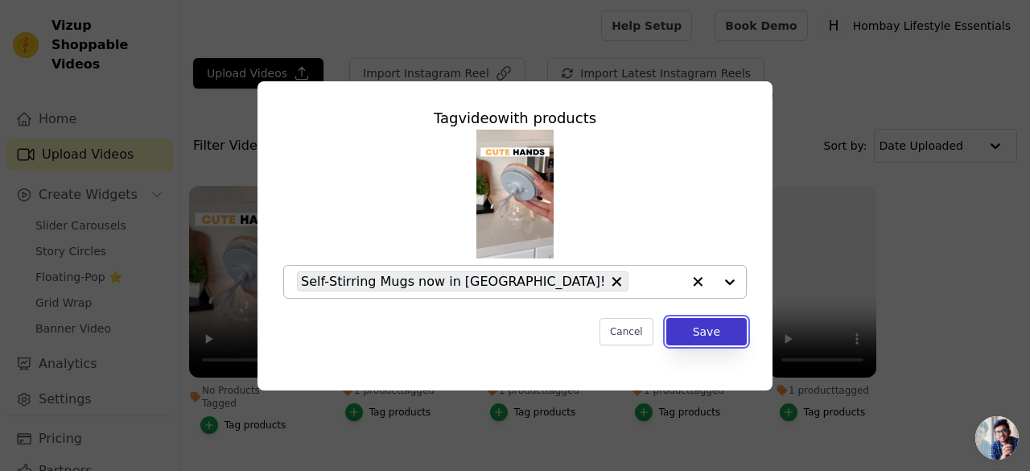
click at [696, 331] on button "Save" at bounding box center [706, 331] width 80 height 27
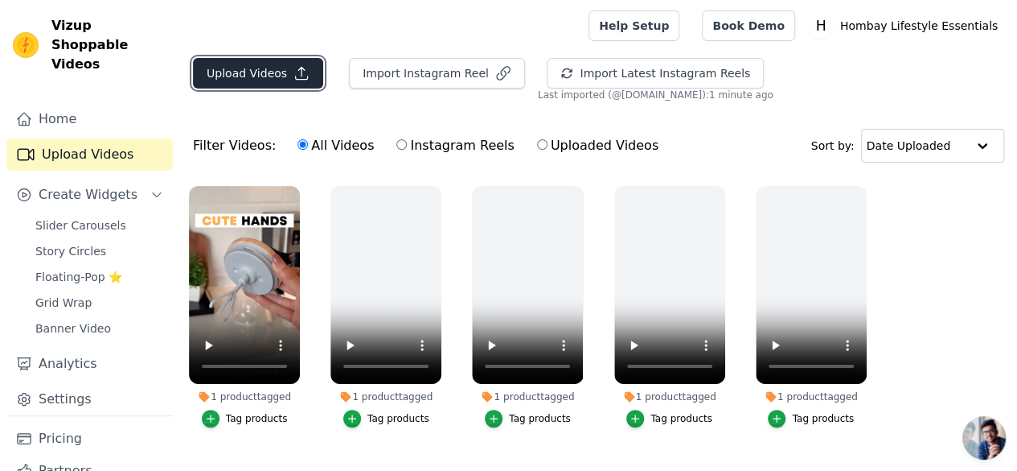
click at [282, 72] on button "Upload Videos" at bounding box center [258, 73] width 130 height 31
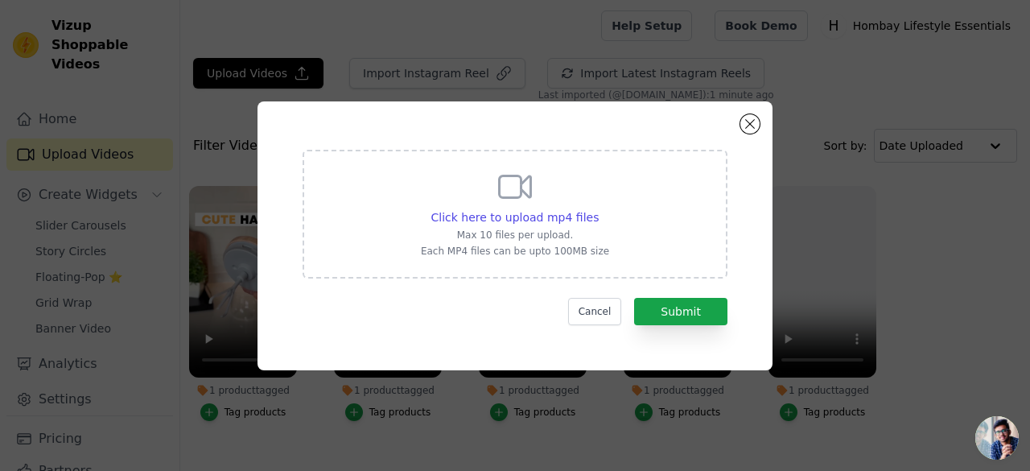
click at [537, 203] on div "Click here to upload mp4 files Max 10 files per upload. Each MP4 files can be u…" at bounding box center [515, 212] width 188 height 90
click at [598, 208] on input "Click here to upload mp4 files Max 10 files per upload. Each MP4 files can be u…" at bounding box center [598, 208] width 1 height 1
type input "C:\fakepath\SSmugs NEW Reel.mp4"
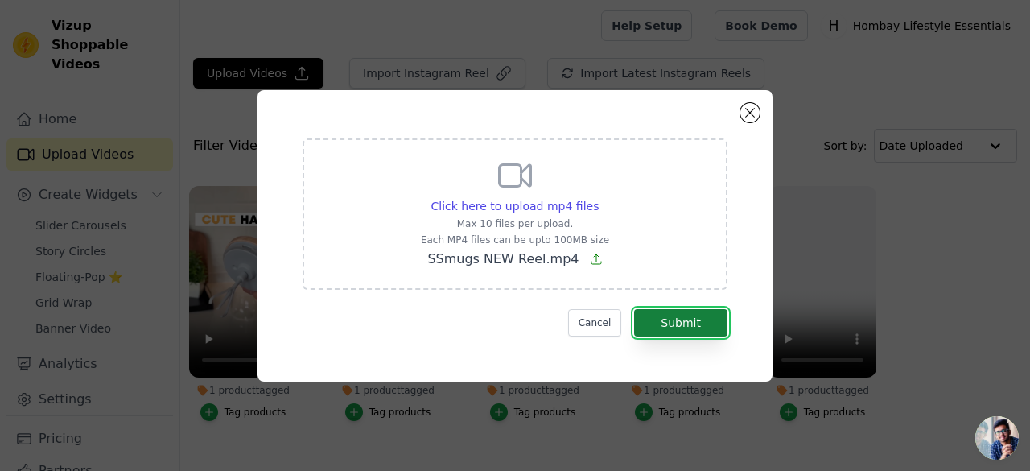
click at [689, 321] on button "Submit" at bounding box center [680, 322] width 93 height 27
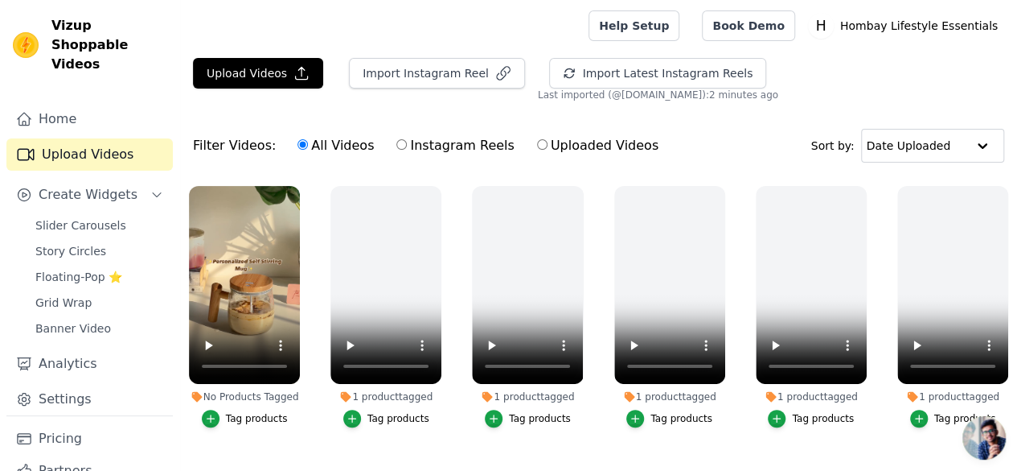
click at [224, 409] on button "Tag products" at bounding box center [245, 418] width 86 height 18
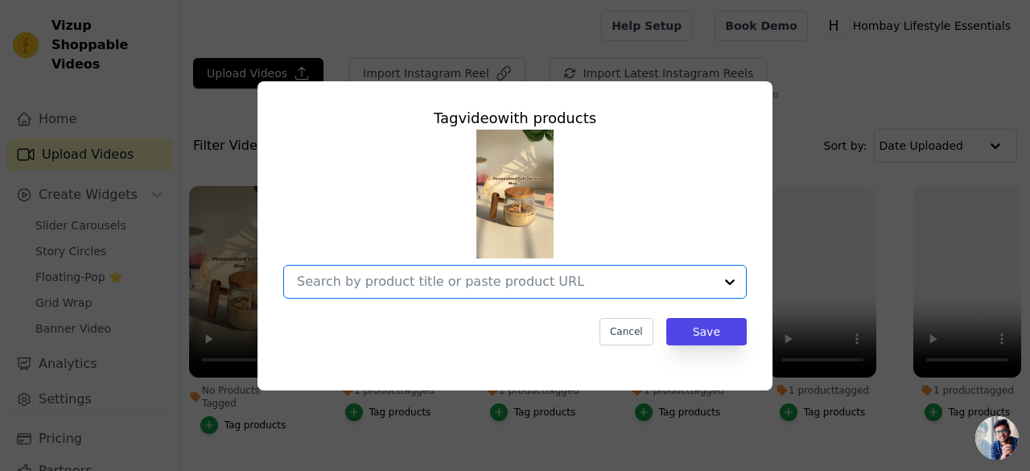
click at [487, 273] on input "No Products Tagged Tag video with products Option undefined, selected. Select i…" at bounding box center [505, 280] width 417 height 15
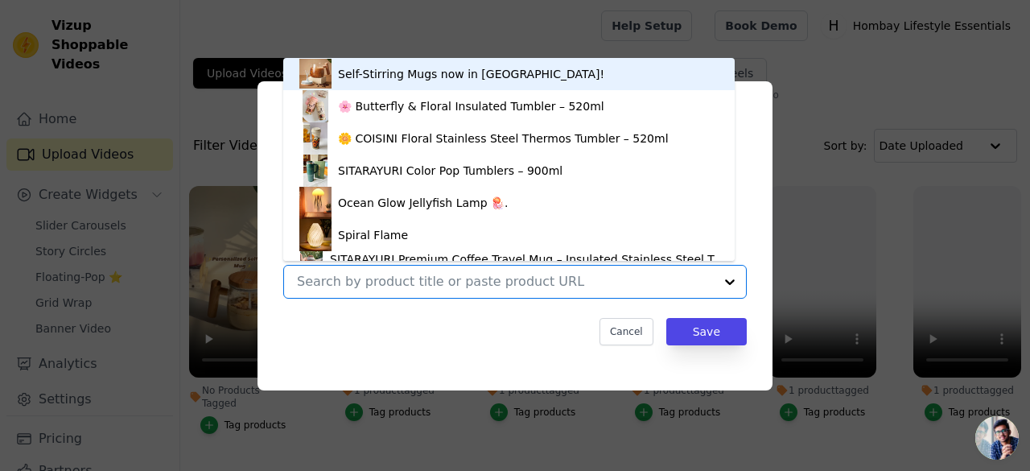
click at [404, 67] on div "Self-Stirring Mugs now in India!" at bounding box center [471, 74] width 266 height 16
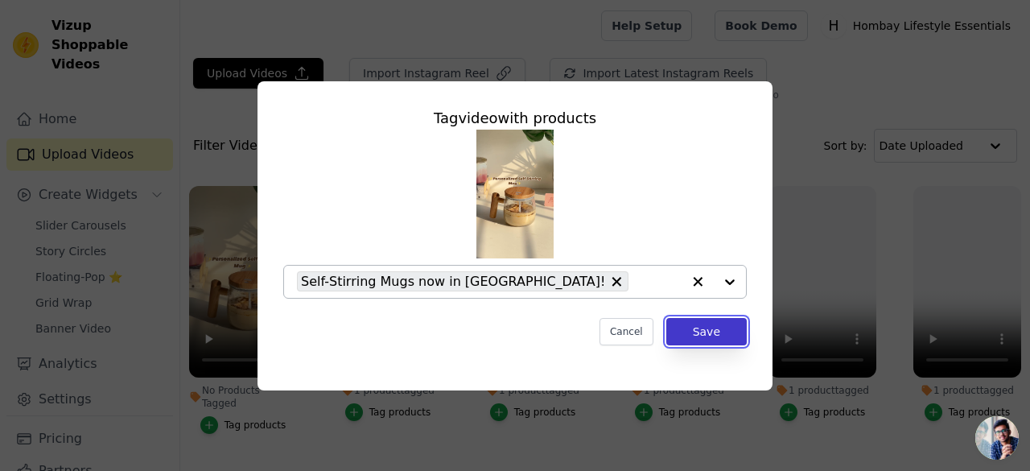
click at [732, 338] on button "Save" at bounding box center [706, 331] width 80 height 27
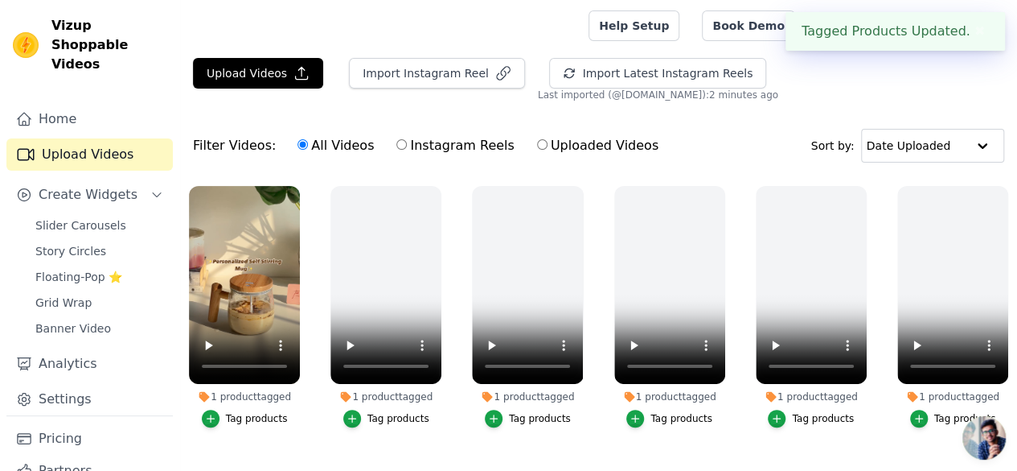
click at [982, 36] on button "✖" at bounding box center [980, 31] width 18 height 19
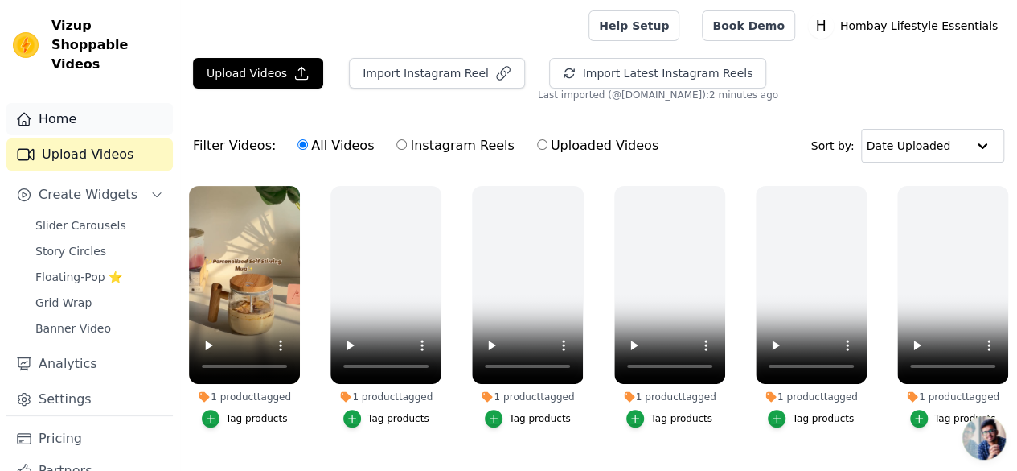
click at [78, 103] on link "Home" at bounding box center [89, 119] width 166 height 32
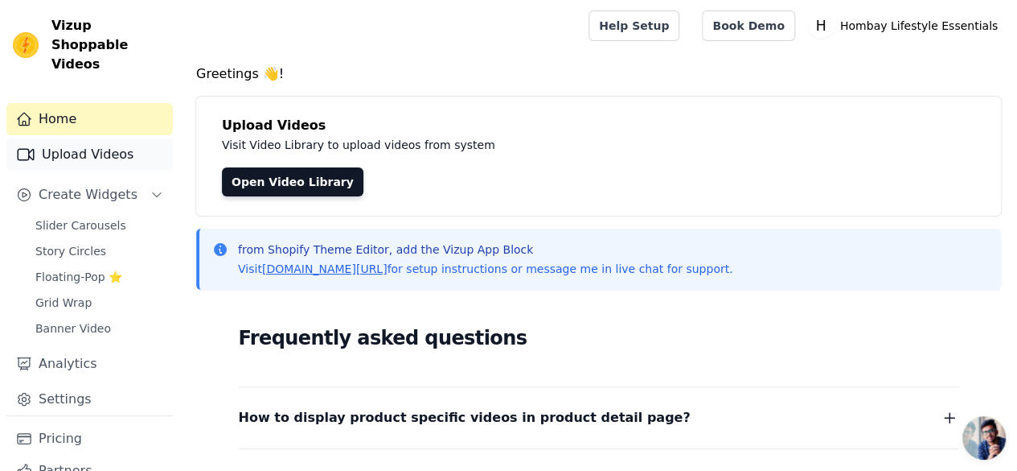
click at [90, 138] on link "Upload Videos" at bounding box center [89, 154] width 166 height 32
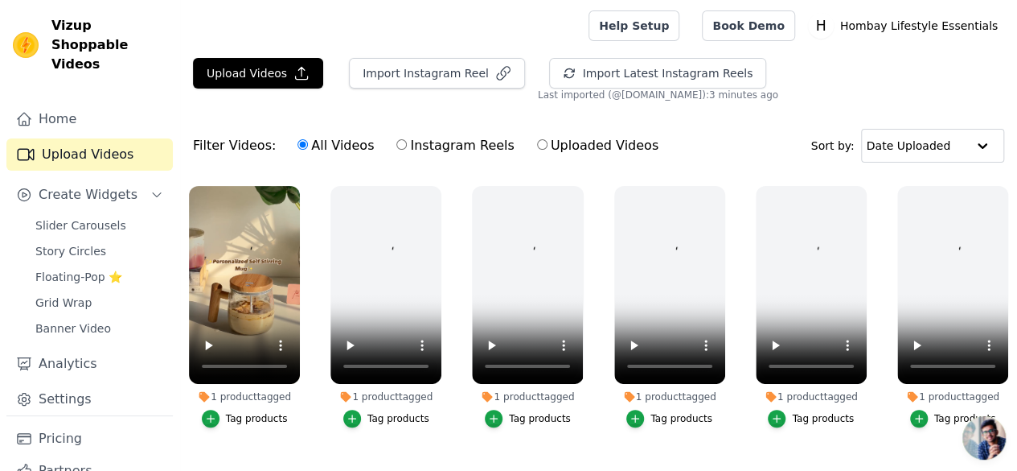
scroll to position [59, 0]
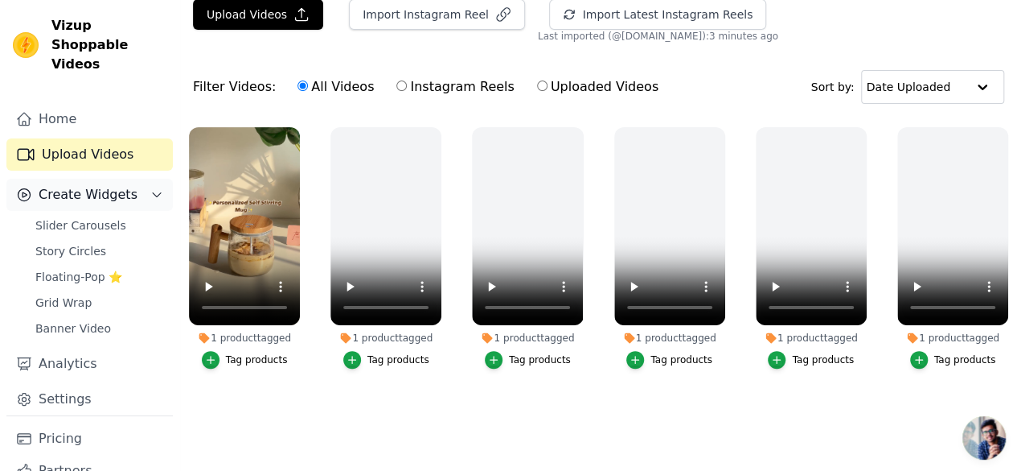
click at [113, 185] on span "Create Widgets" at bounding box center [88, 194] width 99 height 19
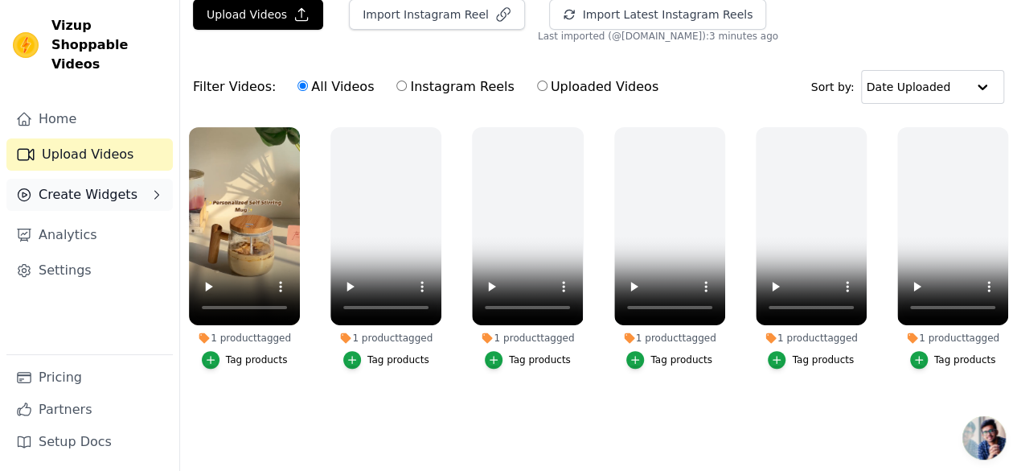
click at [113, 185] on span "Create Widgets" at bounding box center [88, 194] width 99 height 19
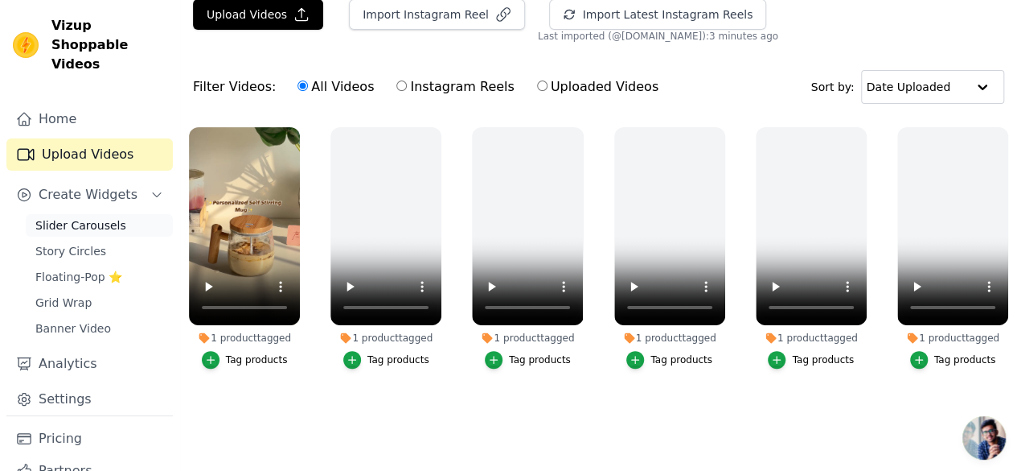
click at [114, 214] on link "Slider Carousels" at bounding box center [99, 225] width 147 height 23
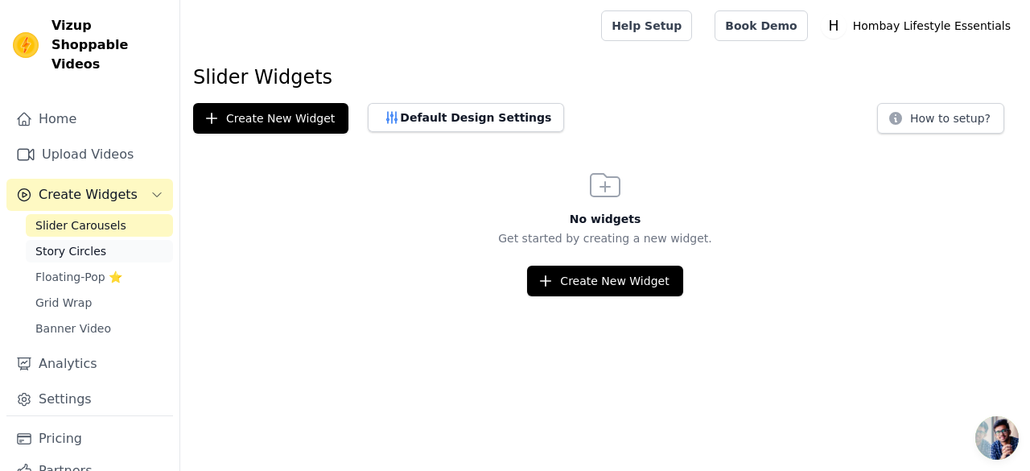
click at [113, 240] on link "Story Circles" at bounding box center [99, 251] width 147 height 23
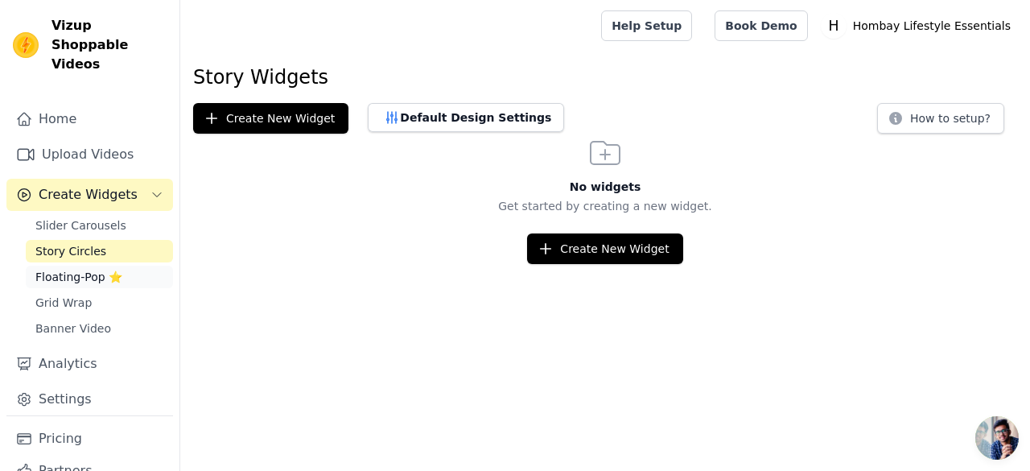
click at [110, 269] on span "Floating-Pop ⭐" at bounding box center [78, 277] width 87 height 16
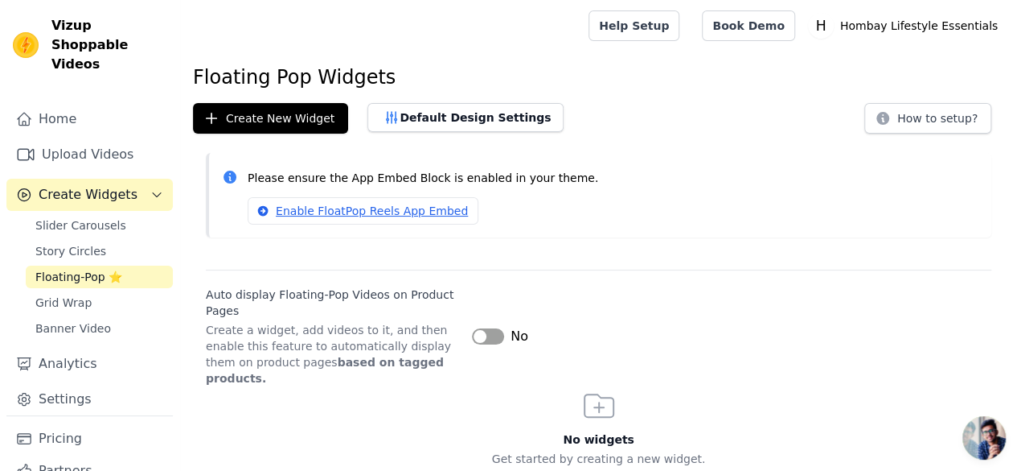
click at [494, 328] on button "Label" at bounding box center [488, 336] width 32 height 16
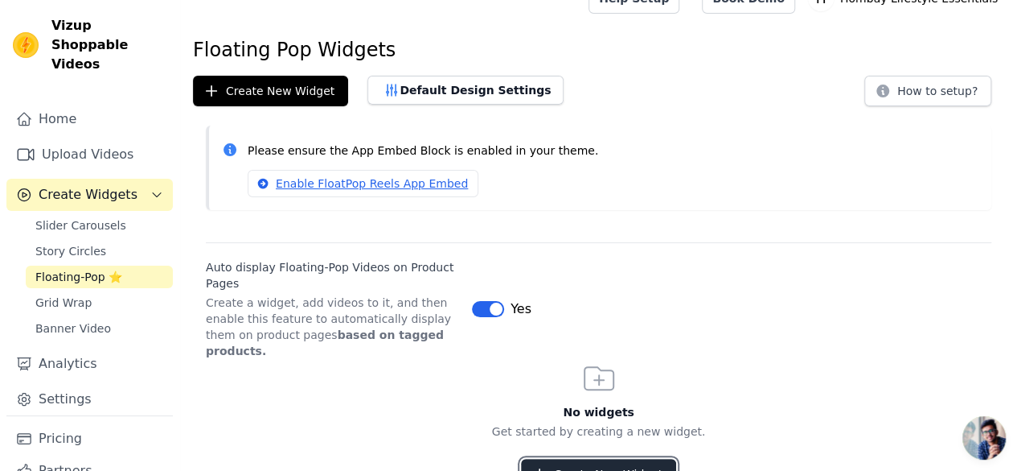
click at [619, 458] on button "Create New Widget" at bounding box center [598, 473] width 155 height 31
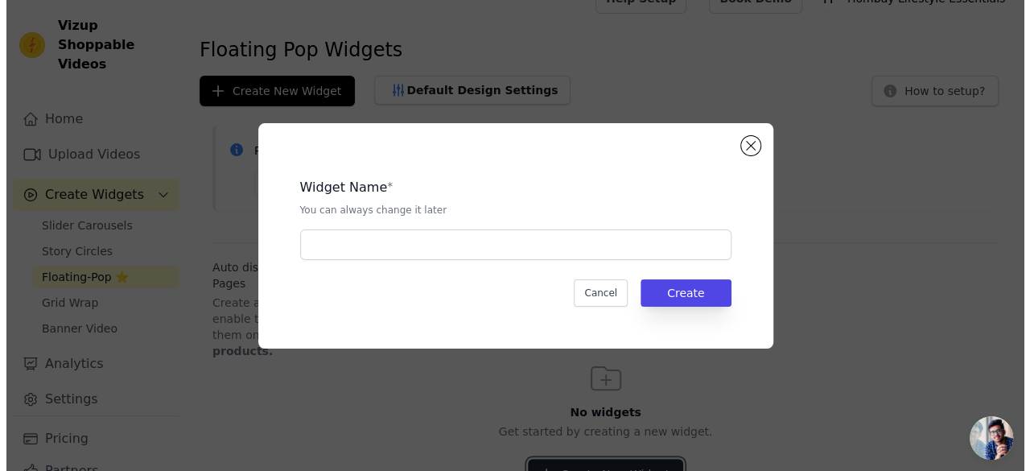
scroll to position [0, 0]
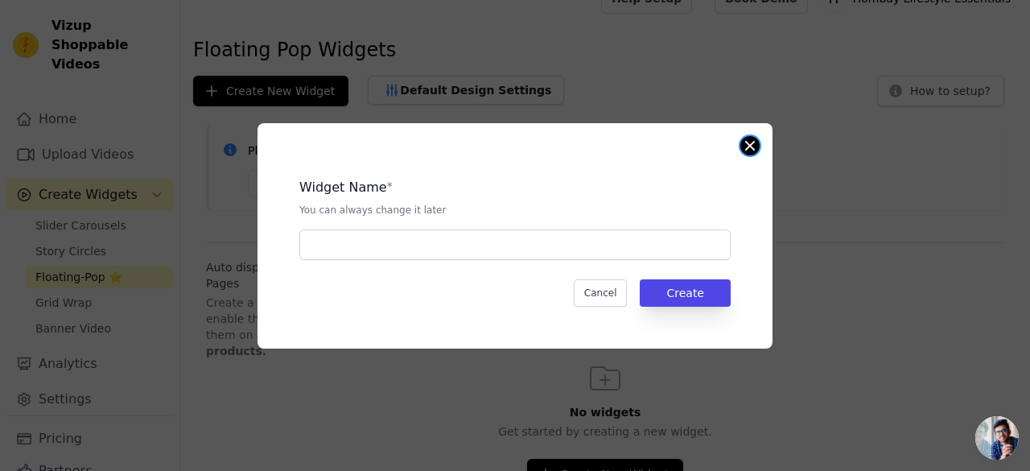
click at [750, 145] on button "Close modal" at bounding box center [749, 145] width 19 height 19
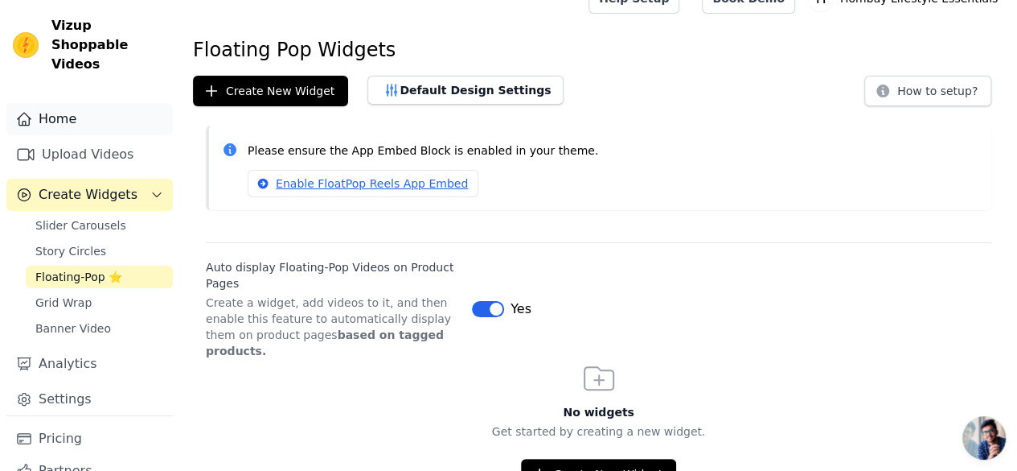
click at [92, 103] on link "Home" at bounding box center [89, 119] width 166 height 32
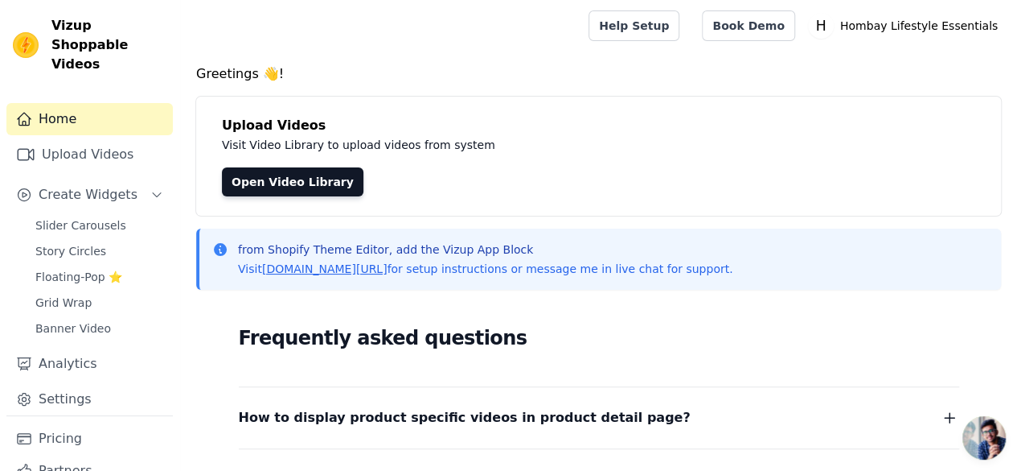
click at [79, 108] on link "Home" at bounding box center [89, 119] width 166 height 32
click at [351, 275] on link "[DOMAIN_NAME][URL]" at bounding box center [324, 268] width 125 height 13
click at [991, 438] on span "Open chat" at bounding box center [984, 437] width 43 height 43
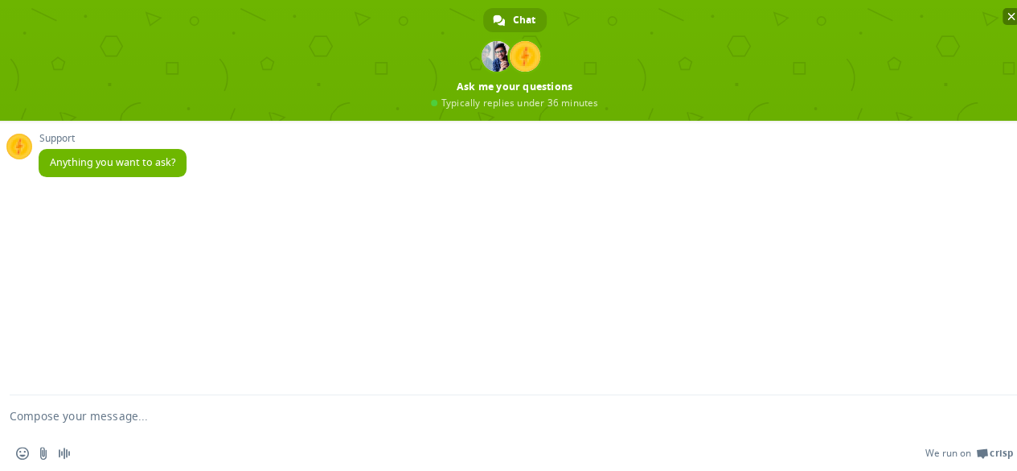
click at [1010, 9] on span "Close chat" at bounding box center [1011, 16] width 17 height 17
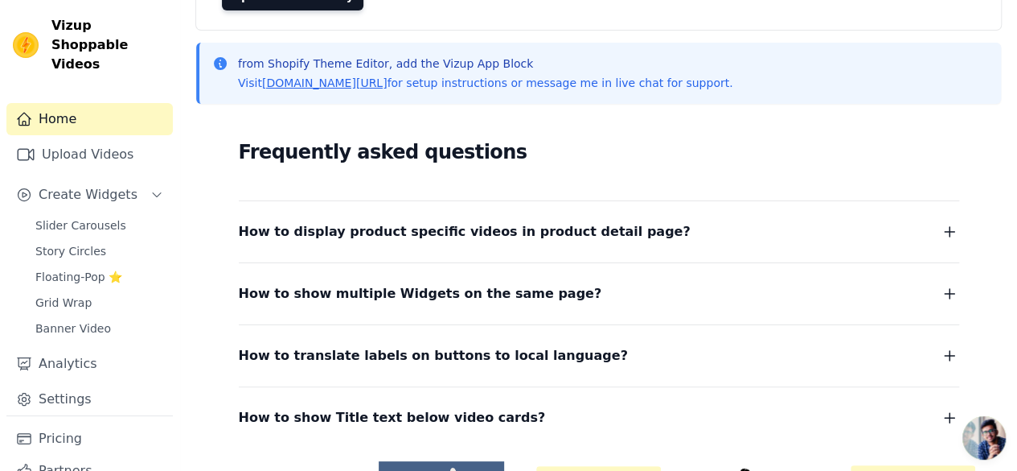
scroll to position [294, 0]
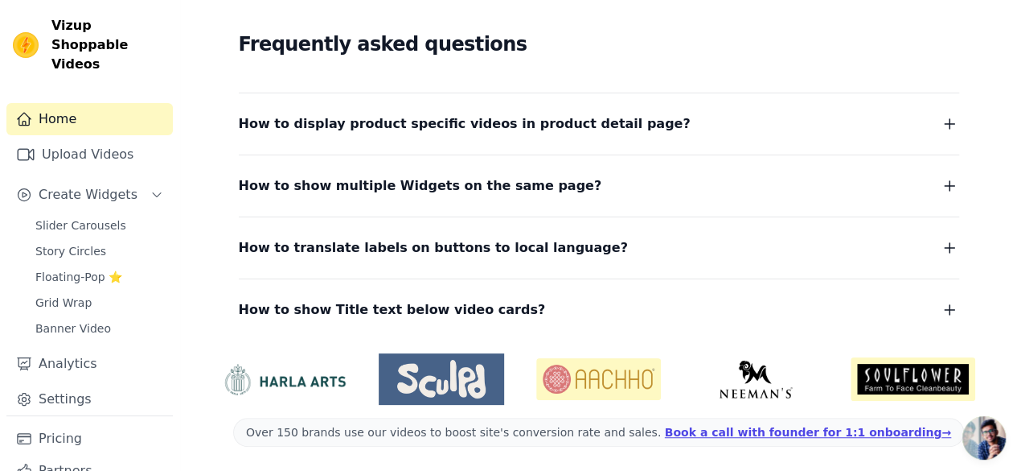
click at [982, 436] on span "Open chat" at bounding box center [984, 437] width 43 height 43
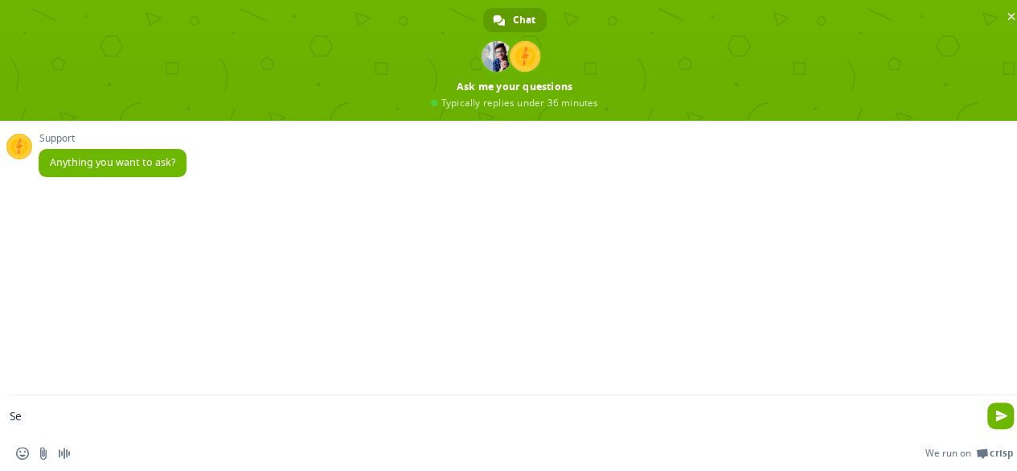
type textarea "S"
type textarea "How to setup?"
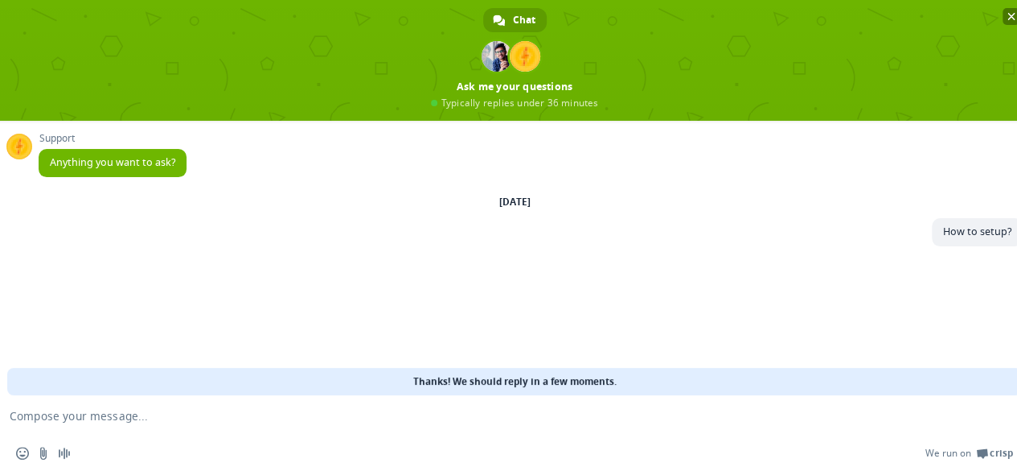
click at [1002, 23] on span at bounding box center [515, 60] width 1030 height 121
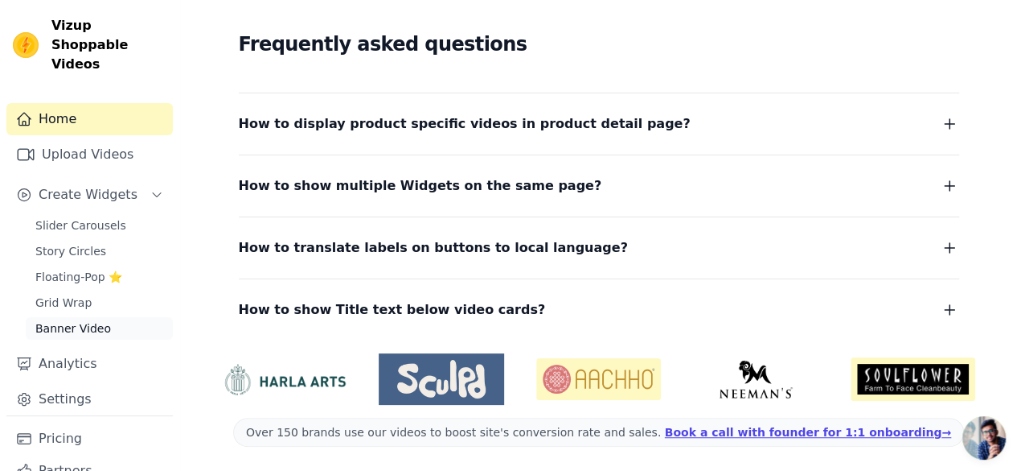
scroll to position [41, 0]
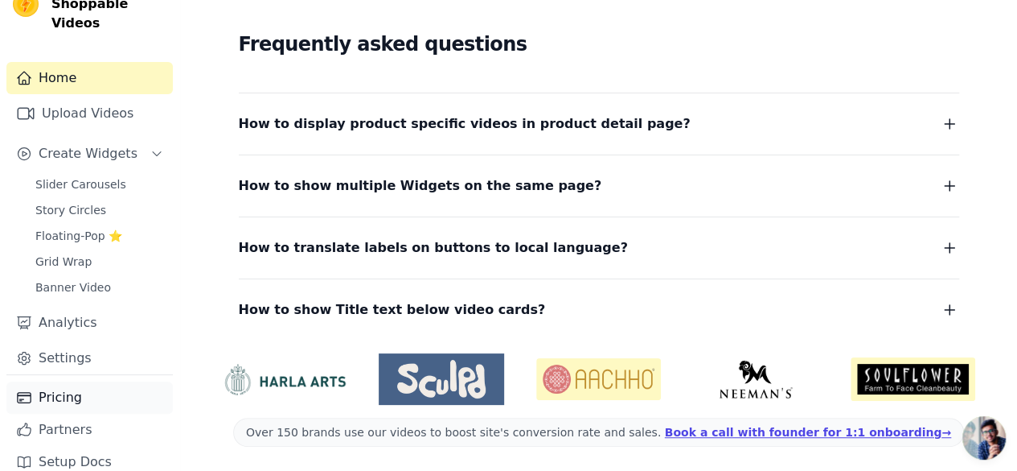
click at [60, 381] on link "Pricing" at bounding box center [89, 397] width 166 height 32
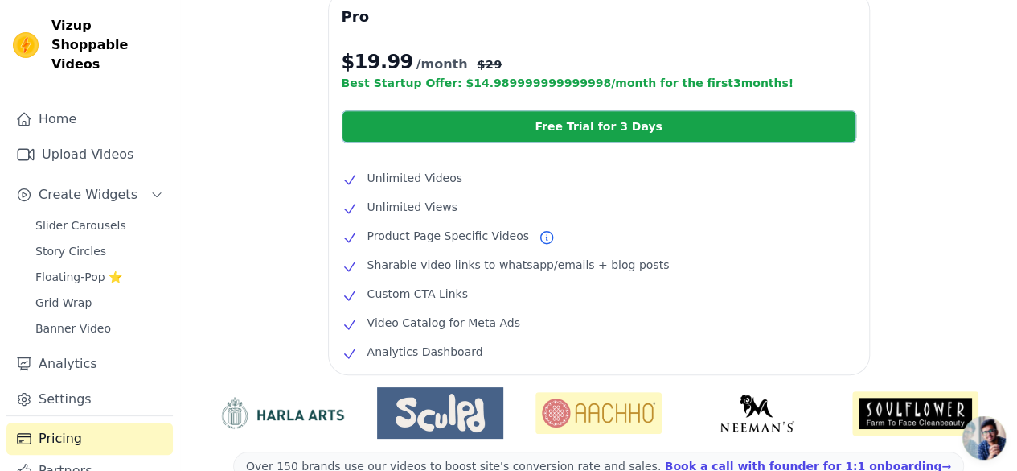
scroll to position [471, 0]
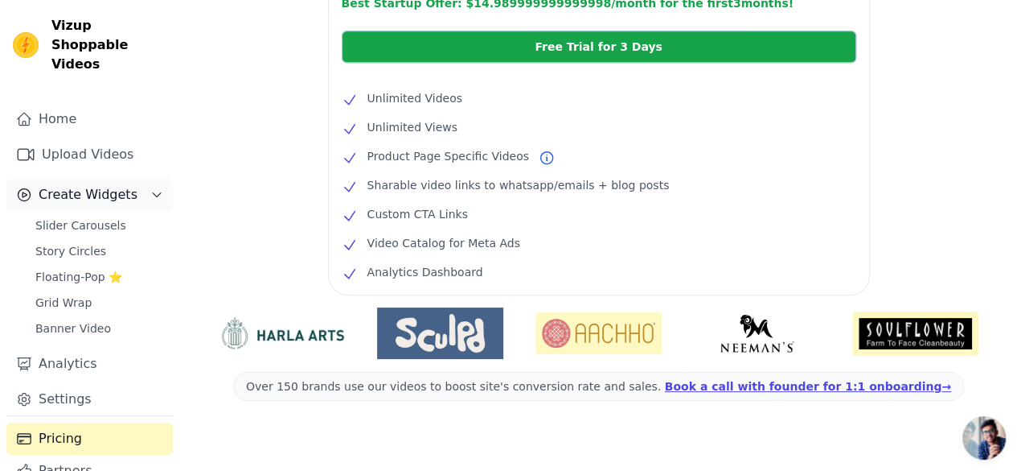
click at [97, 185] on span "Create Widgets" at bounding box center [88, 194] width 99 height 19
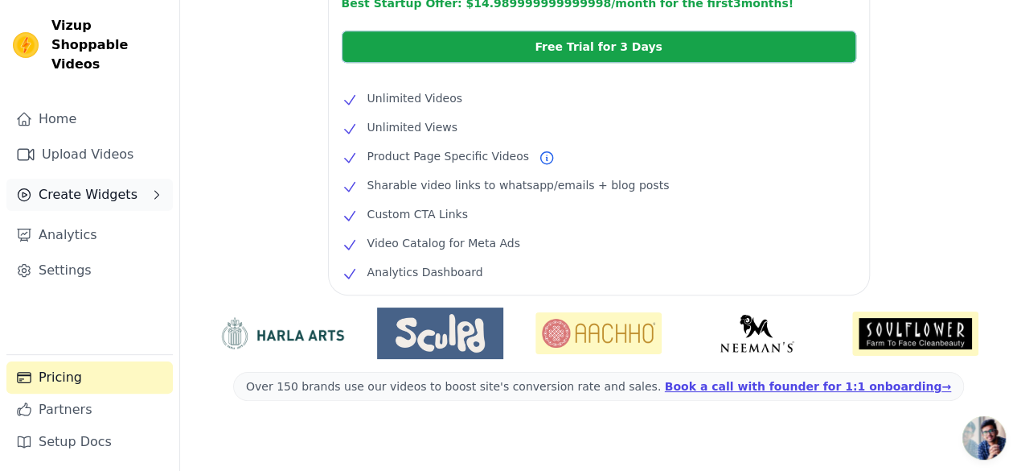
click at [134, 179] on button "Create Widgets" at bounding box center [89, 195] width 166 height 32
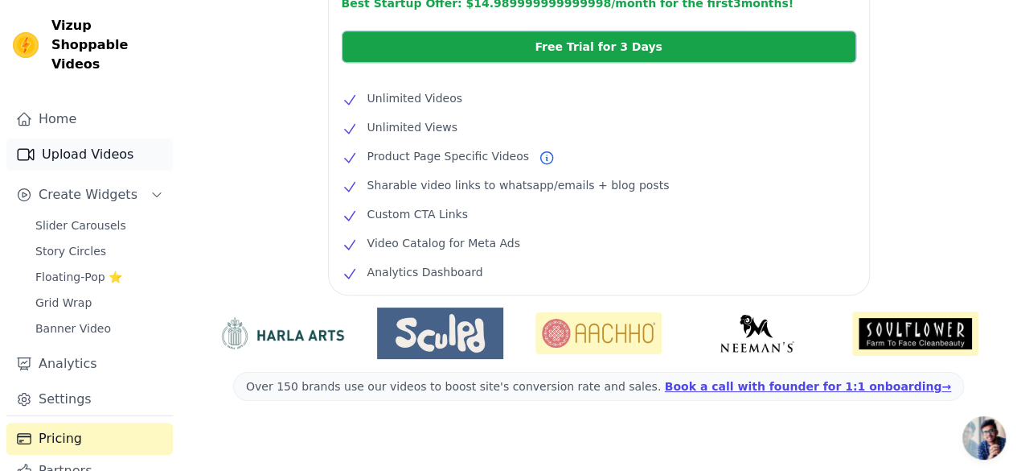
click at [84, 144] on link "Upload Videos" at bounding box center [89, 154] width 166 height 32
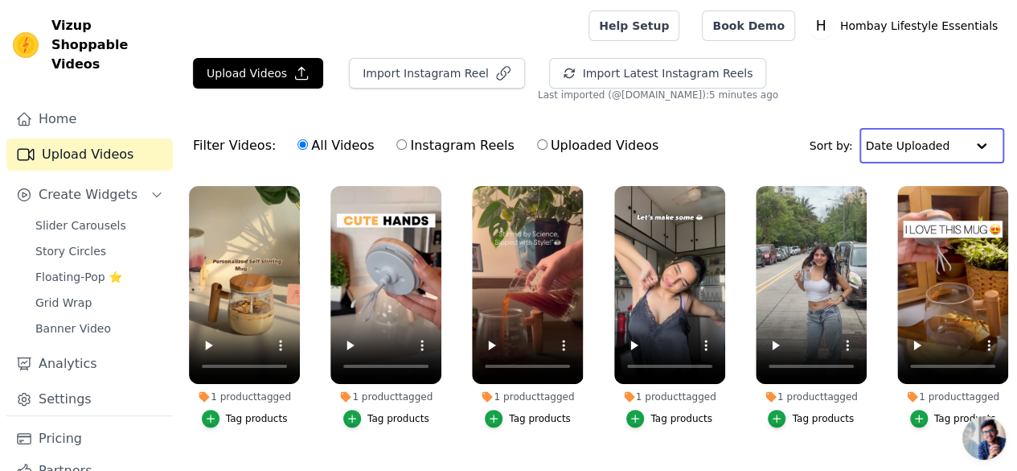
click at [944, 141] on input "text" at bounding box center [916, 145] width 100 height 32
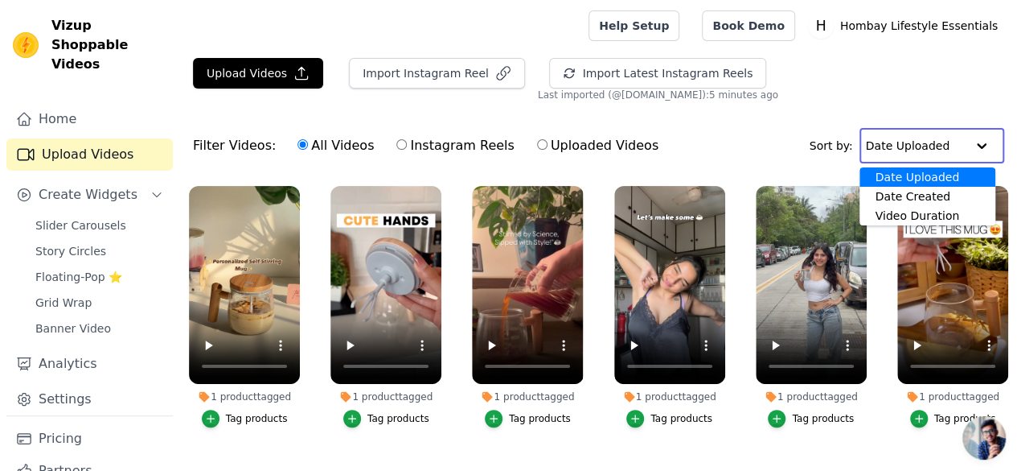
click at [944, 141] on input "text" at bounding box center [916, 145] width 100 height 32
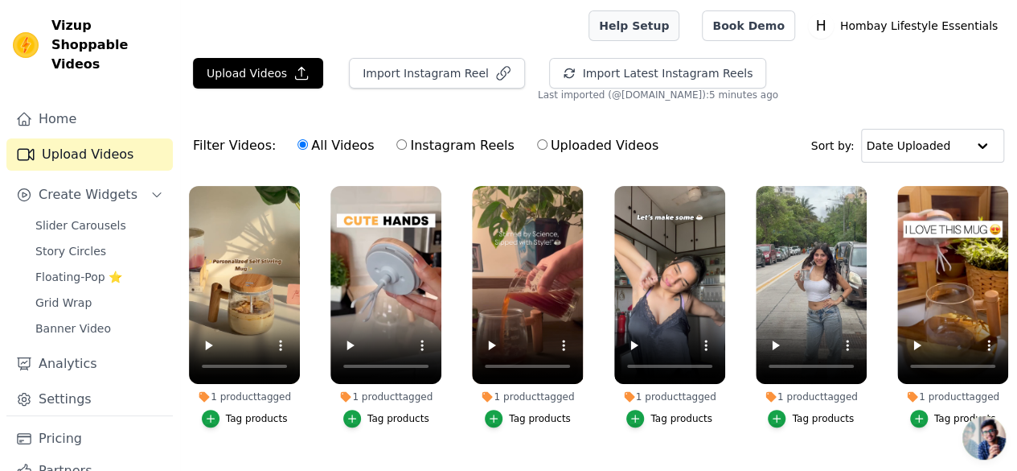
click at [676, 18] on link "Help Setup" at bounding box center [634, 25] width 91 height 31
click at [84, 217] on span "Slider Carousels" at bounding box center [80, 225] width 91 height 16
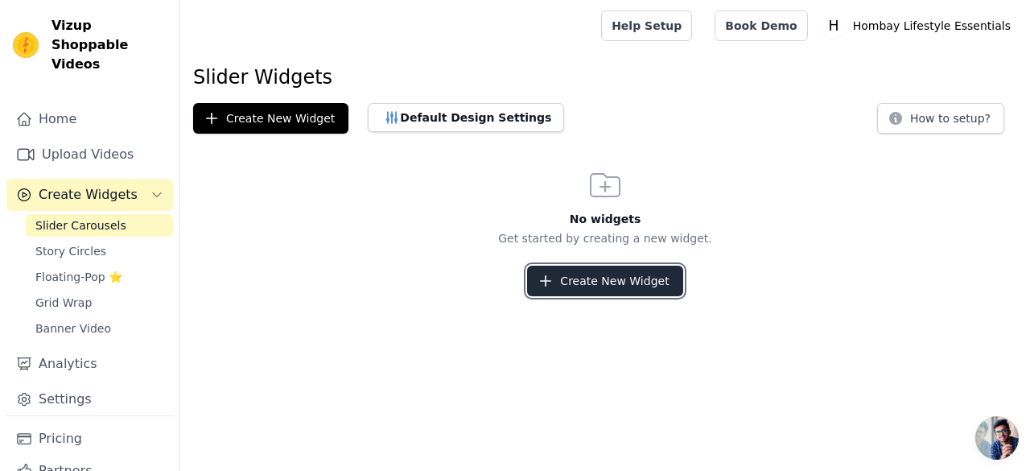
click at [573, 273] on button "Create New Widget" at bounding box center [604, 280] width 155 height 31
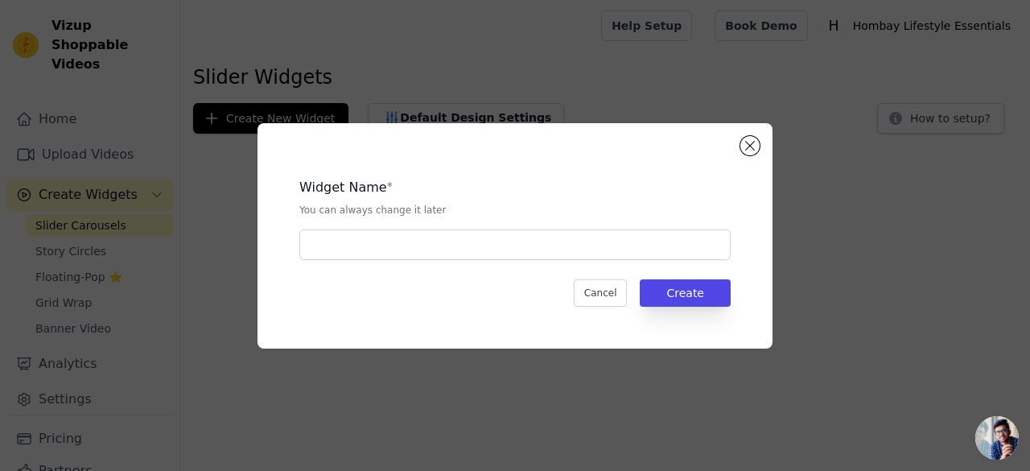
drag, startPoint x: 470, startPoint y: 226, endPoint x: 464, endPoint y: 255, distance: 29.5
click at [464, 255] on div "Widget Name * You can always change it later" at bounding box center [514, 212] width 431 height 95
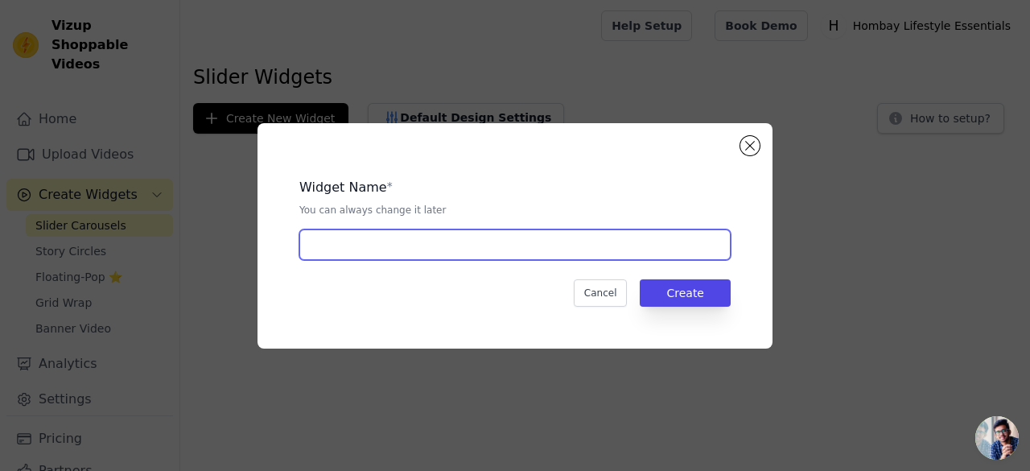
click at [464, 255] on input "text" at bounding box center [514, 244] width 431 height 31
type input "SS MUG"
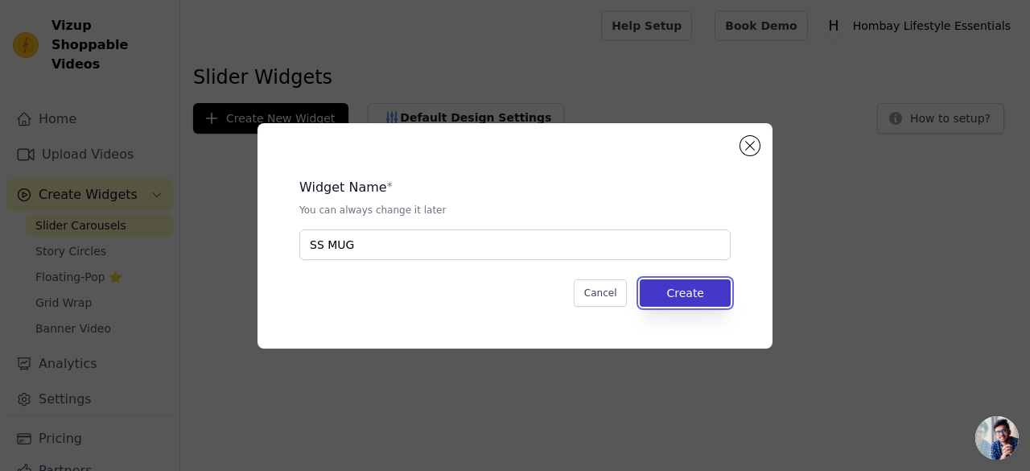
click at [702, 297] on button "Create" at bounding box center [684, 292] width 91 height 27
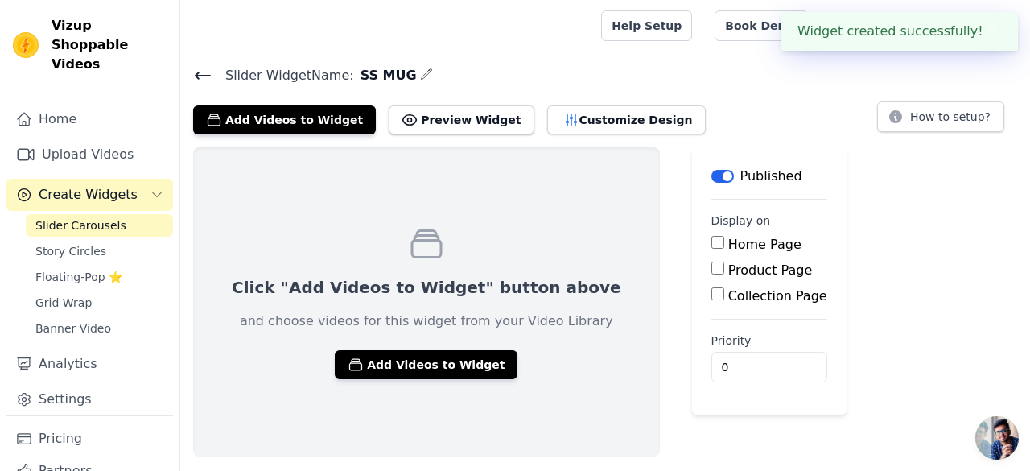
click at [711, 270] on input "Product Page" at bounding box center [717, 267] width 13 height 13
checkbox input "true"
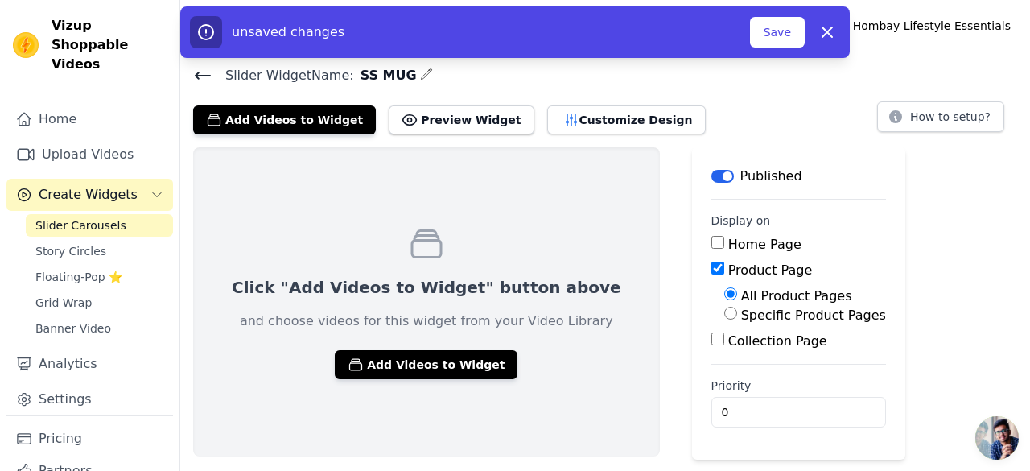
click at [741, 309] on label "Specific Product Pages" at bounding box center [813, 314] width 145 height 15
click at [724, 309] on input "Specific Product Pages" at bounding box center [730, 312] width 13 height 13
radio input "true"
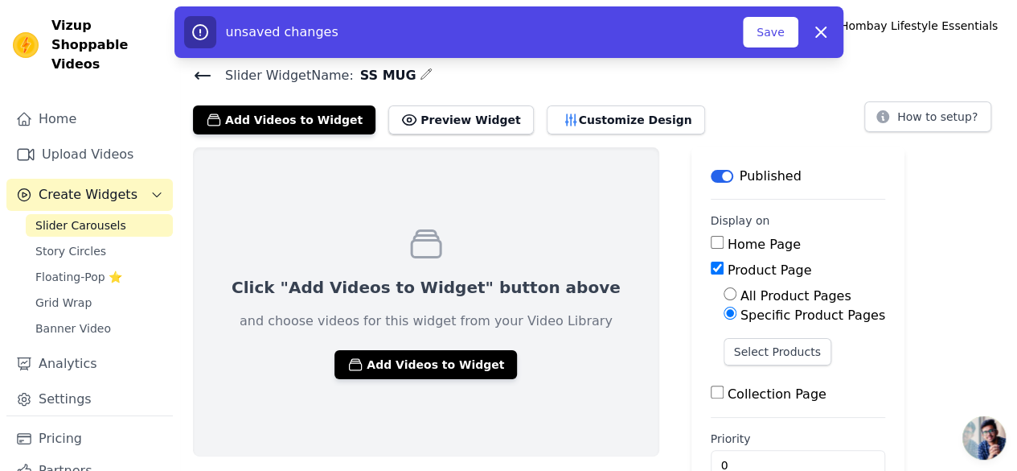
scroll to position [39, 0]
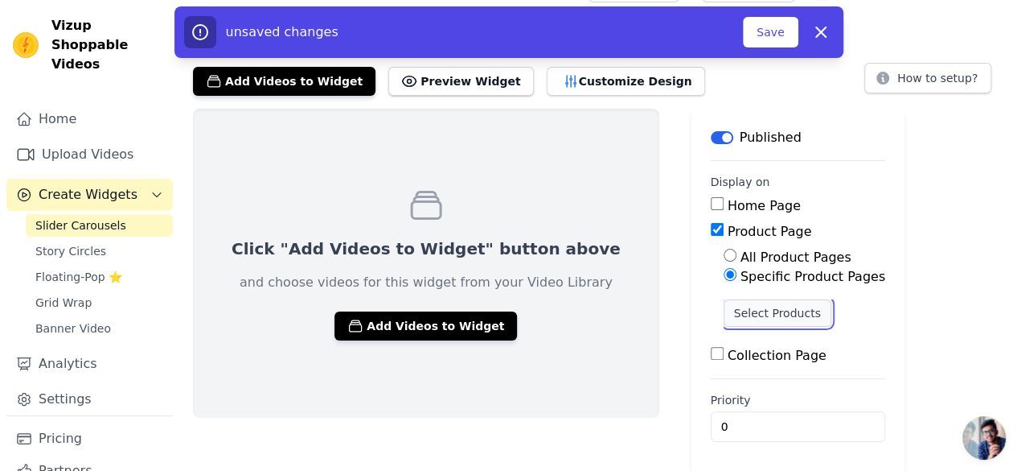
click at [724, 306] on button "Select Products" at bounding box center [778, 312] width 108 height 27
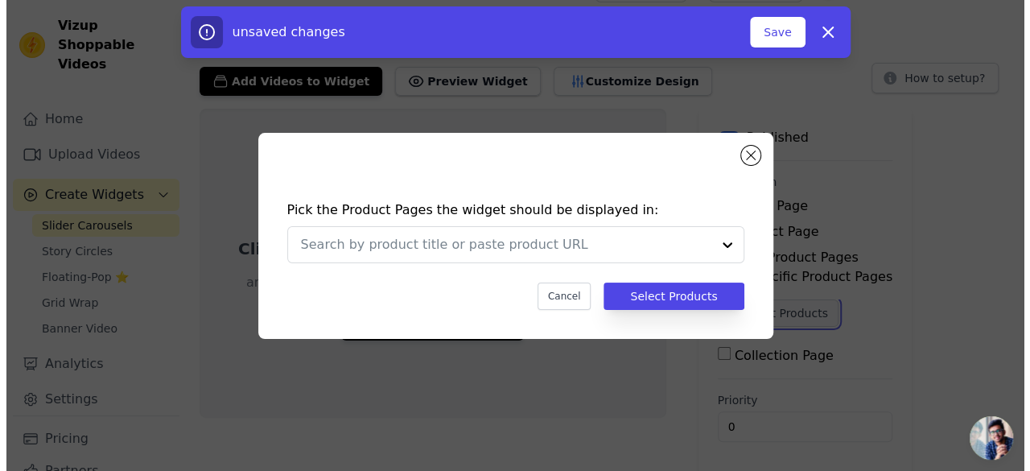
scroll to position [0, 0]
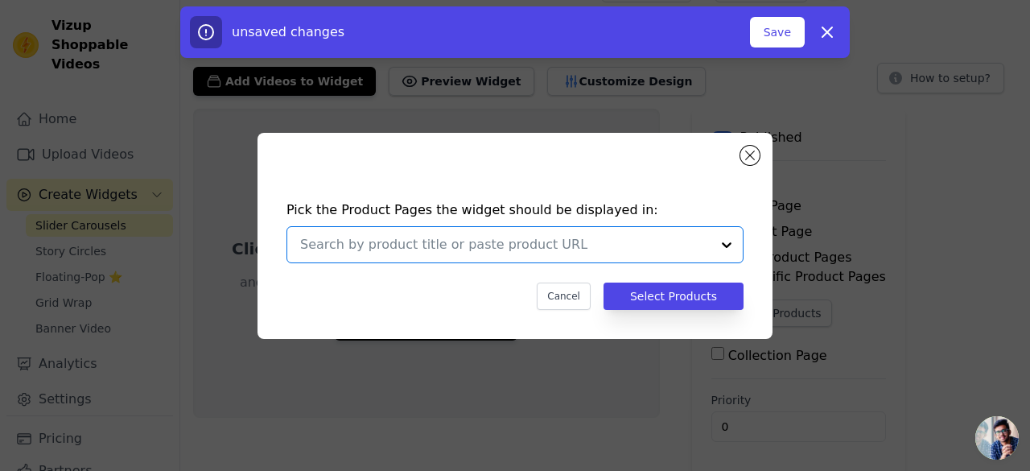
click at [584, 250] on input "text" at bounding box center [505, 244] width 410 height 19
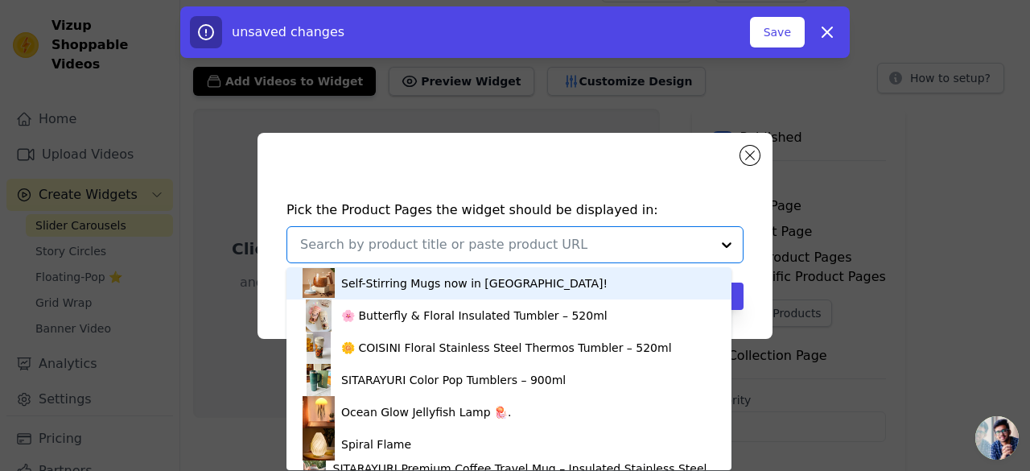
click at [451, 285] on div "Self-Stirring Mugs now in [GEOGRAPHIC_DATA]!" at bounding box center [474, 283] width 266 height 16
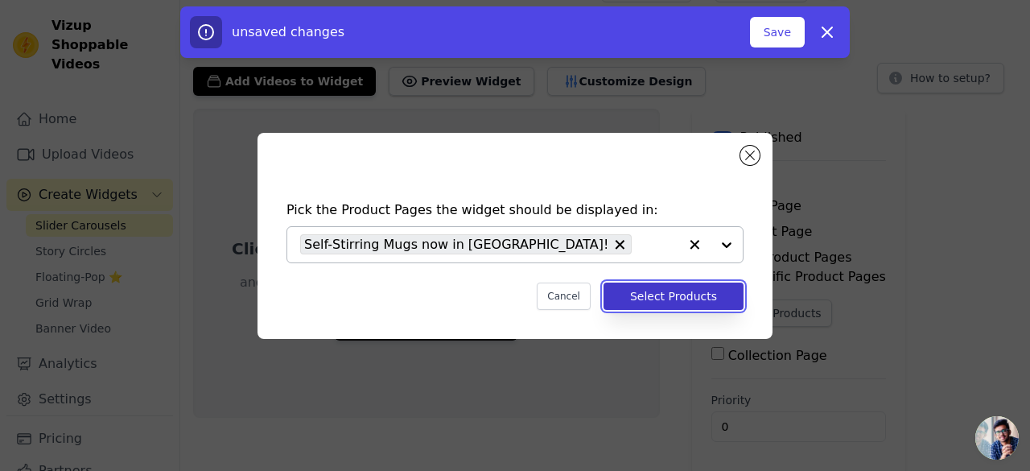
click at [658, 291] on button "Select Products" at bounding box center [673, 295] width 140 height 27
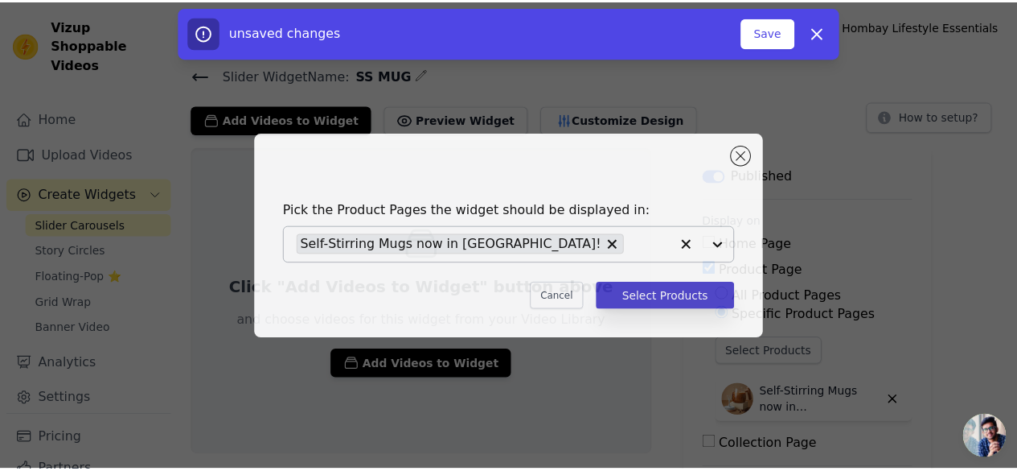
scroll to position [39, 0]
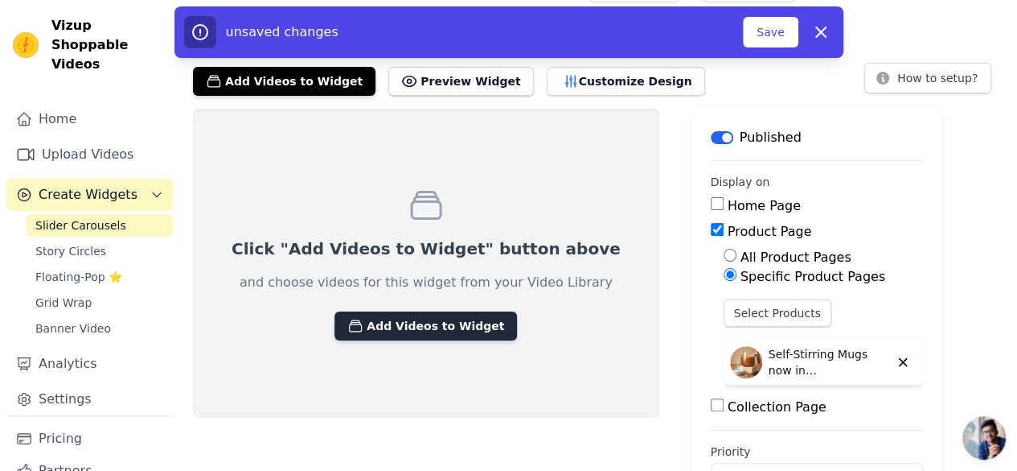
click at [420, 335] on button "Add Videos to Widget" at bounding box center [426, 325] width 183 height 29
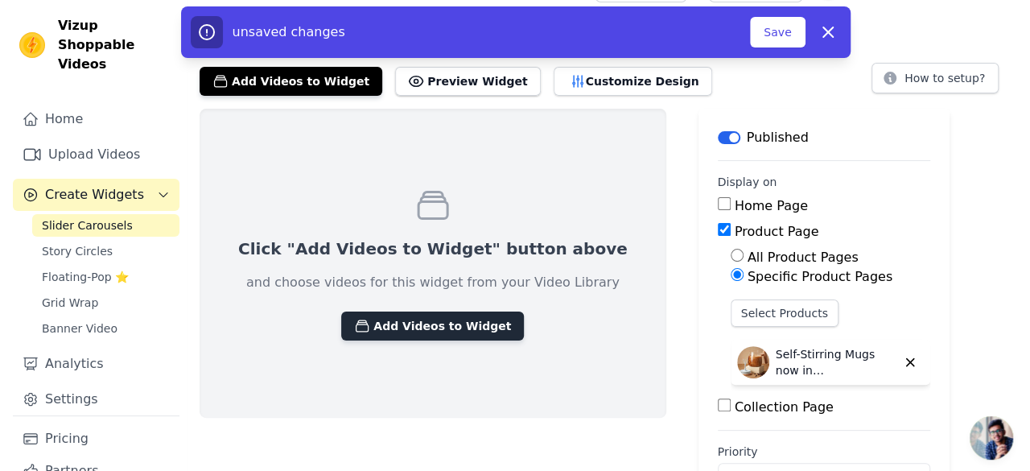
scroll to position [0, 0]
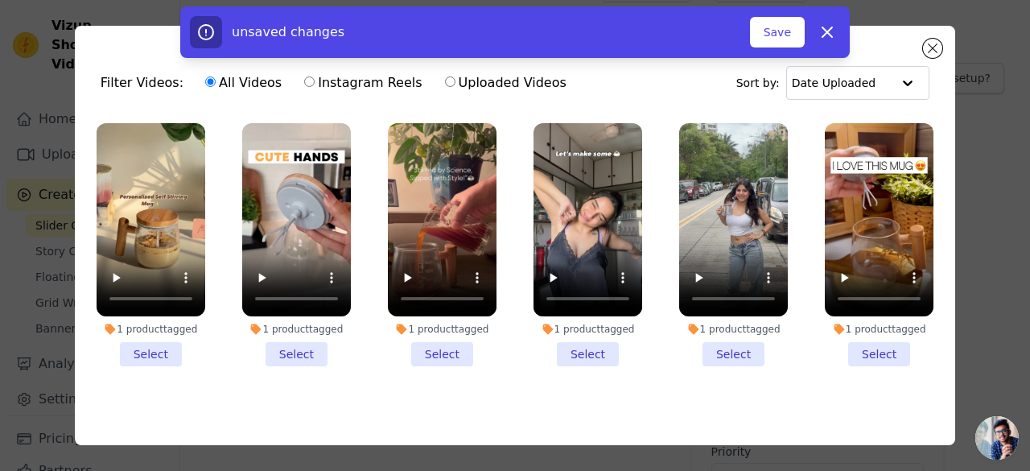
click at [160, 355] on li "1 product tagged Select" at bounding box center [151, 244] width 109 height 243
click at [0, 0] on input "1 product tagged Select" at bounding box center [0, 0] width 0 height 0
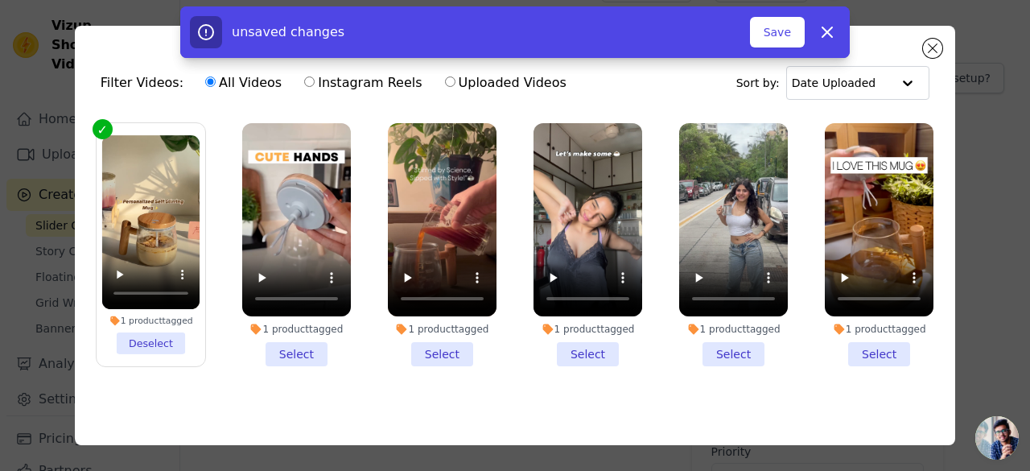
click at [295, 351] on li "1 product tagged Select" at bounding box center [296, 244] width 109 height 243
click at [0, 0] on input "1 product tagged Select" at bounding box center [0, 0] width 0 height 0
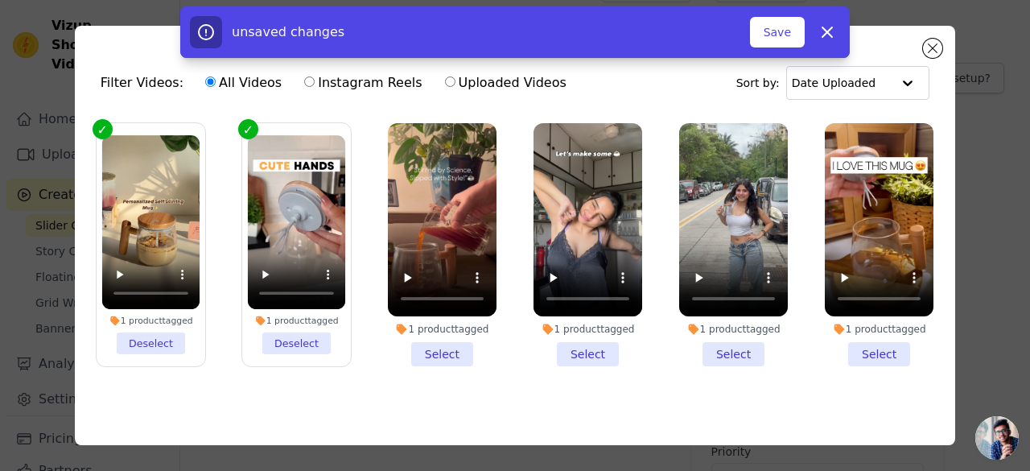
click at [314, 347] on li "1 product tagged Deselect" at bounding box center [297, 244] width 98 height 219
click at [0, 0] on input "1 product tagged Deselect" at bounding box center [0, 0] width 0 height 0
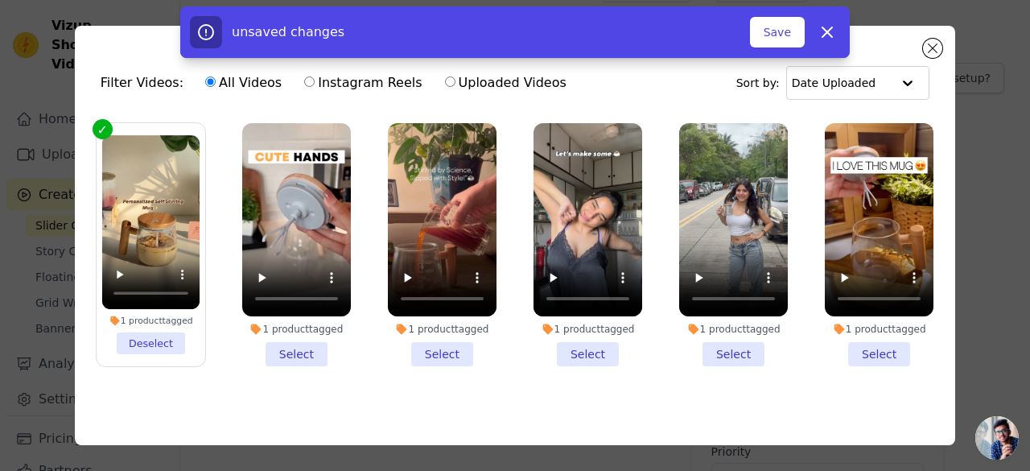
click at [868, 355] on li "1 product tagged Select" at bounding box center [878, 244] width 109 height 243
click at [0, 0] on input "1 product tagged Select" at bounding box center [0, 0] width 0 height 0
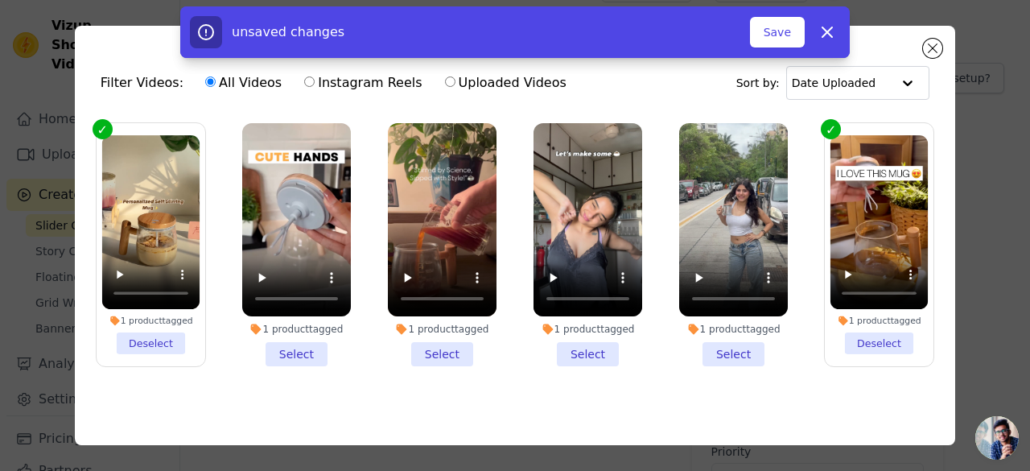
click at [732, 351] on li "1 product tagged Select" at bounding box center [733, 244] width 109 height 243
click at [0, 0] on input "1 product tagged Select" at bounding box center [0, 0] width 0 height 0
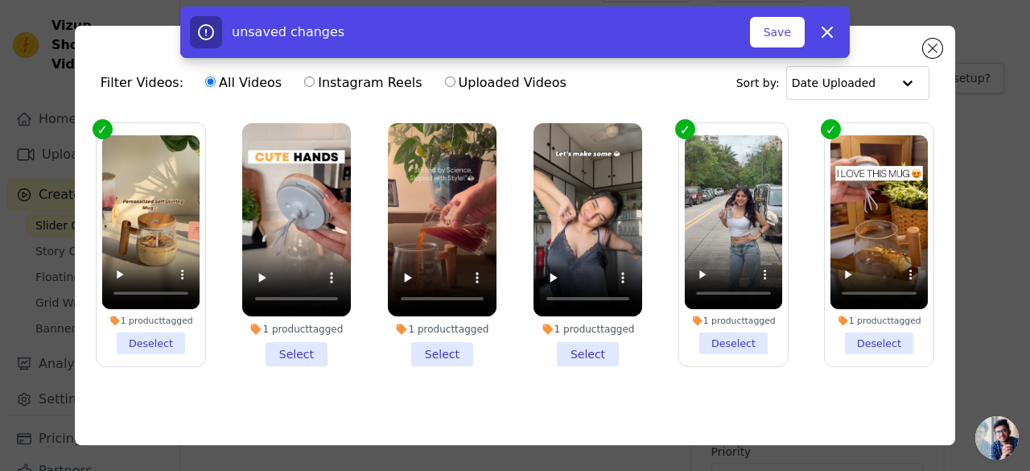
click at [582, 352] on li "1 product tagged Select" at bounding box center [587, 244] width 109 height 243
click at [0, 0] on input "1 product tagged Select" at bounding box center [0, 0] width 0 height 0
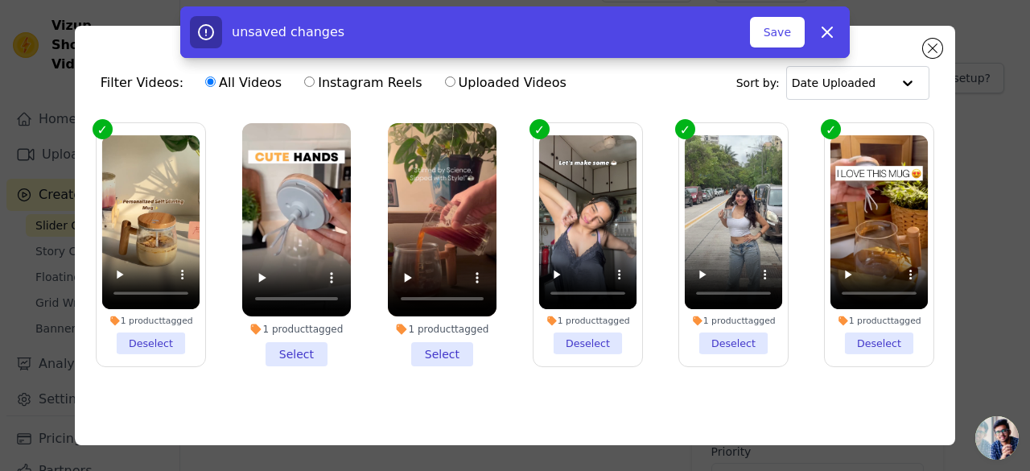
click at [442, 341] on li "1 product tagged Select" at bounding box center [442, 244] width 109 height 243
click at [0, 0] on input "1 product tagged Select" at bounding box center [0, 0] width 0 height 0
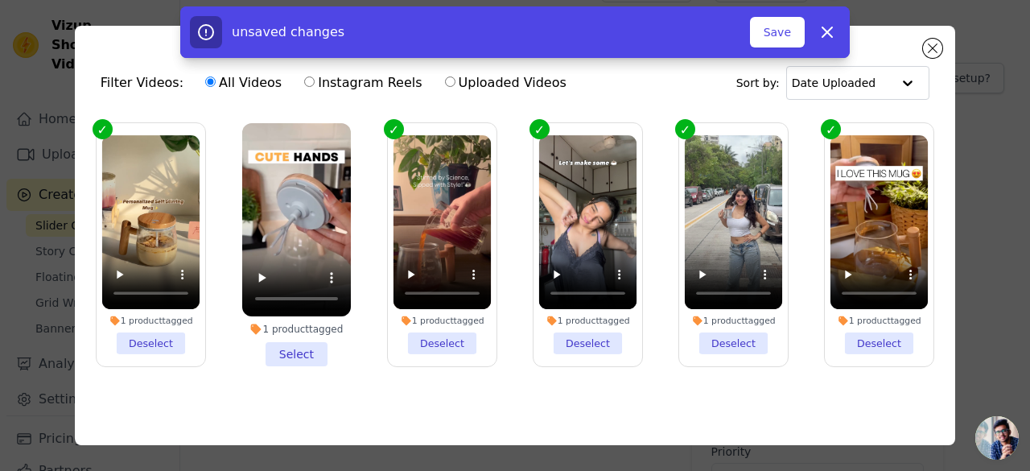
click at [309, 353] on li "1 product tagged Select" at bounding box center [296, 244] width 109 height 243
click at [0, 0] on input "1 product tagged Select" at bounding box center [0, 0] width 0 height 0
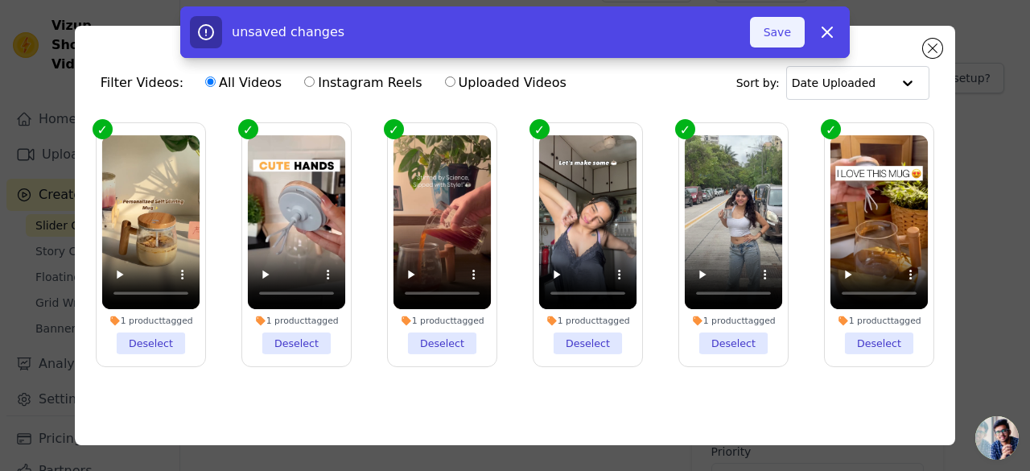
click at [779, 42] on button "Save" at bounding box center [777, 32] width 55 height 31
click at [832, 35] on icon "button" at bounding box center [826, 32] width 19 height 19
checkbox input "false"
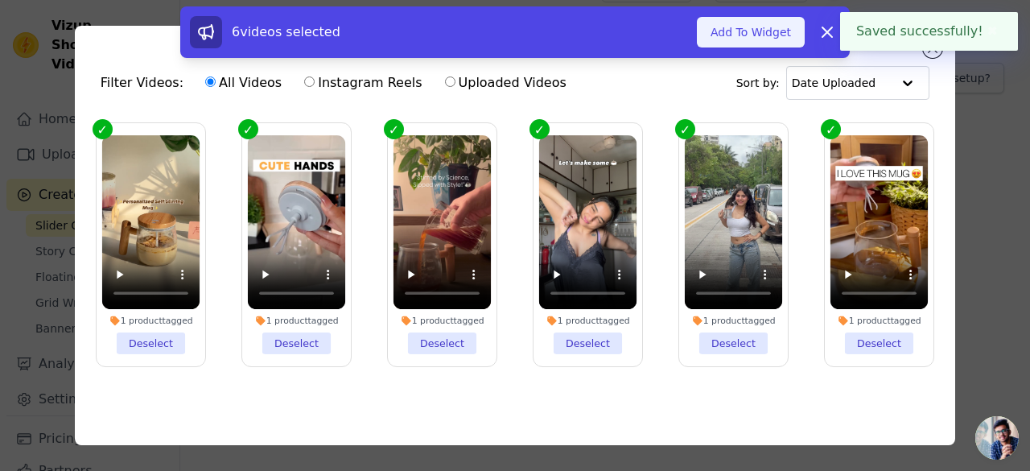
click at [773, 36] on button "Add To Widget" at bounding box center [751, 32] width 108 height 31
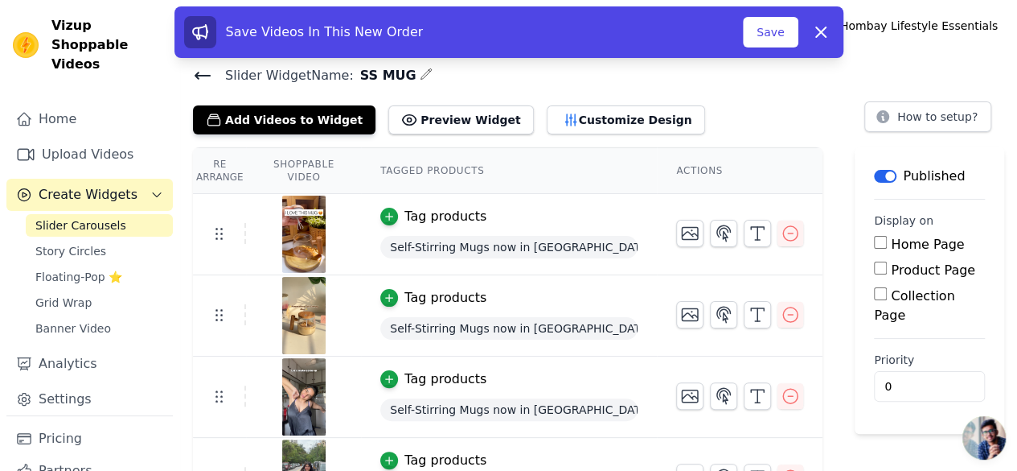
click at [874, 244] on input "Home Page" at bounding box center [880, 242] width 13 height 13
checkbox input "true"
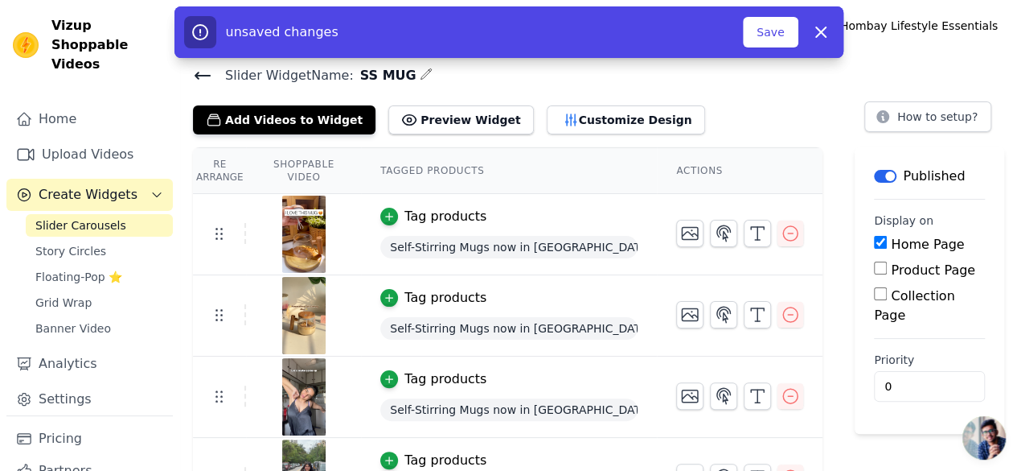
click at [874, 292] on input "Collection Page" at bounding box center [880, 293] width 13 height 13
checkbox input "true"
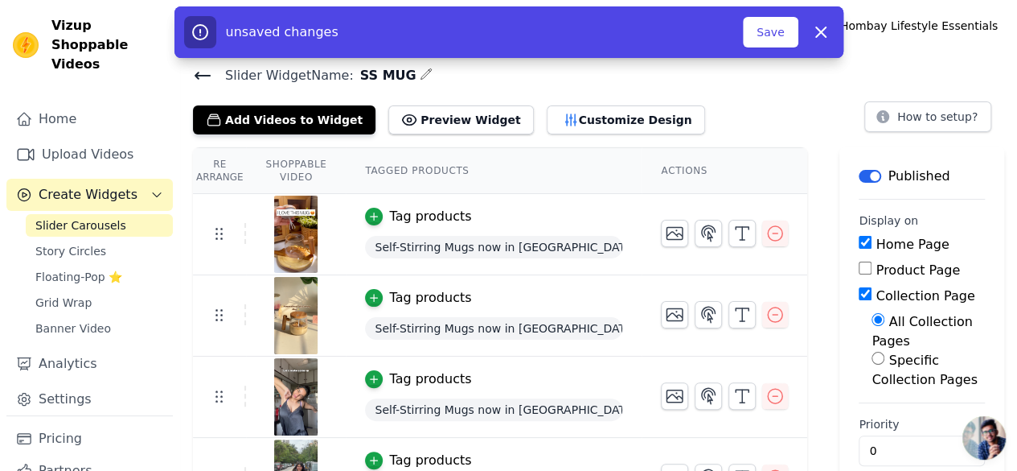
click at [859, 264] on input "Product Page" at bounding box center [865, 267] width 13 height 13
checkbox input "true"
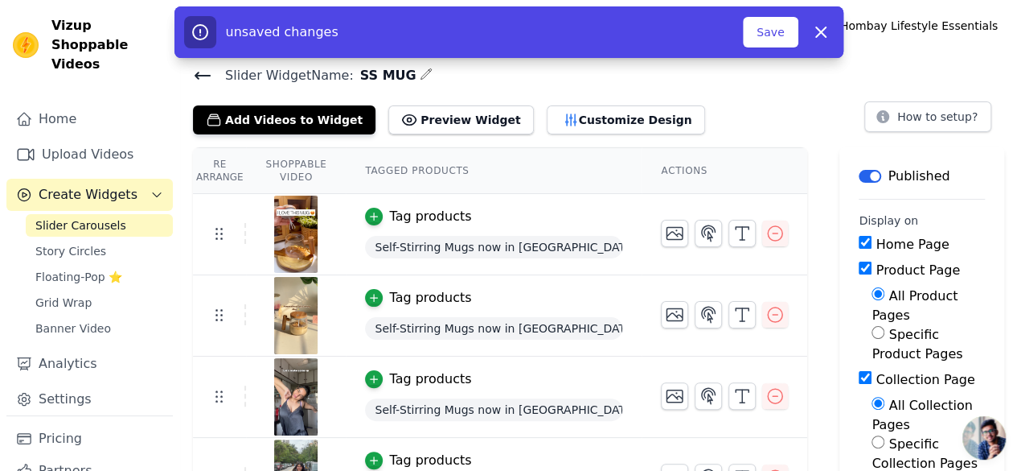
click at [872, 326] on input "Specific Product Pages" at bounding box center [878, 332] width 13 height 13
radio input "true"
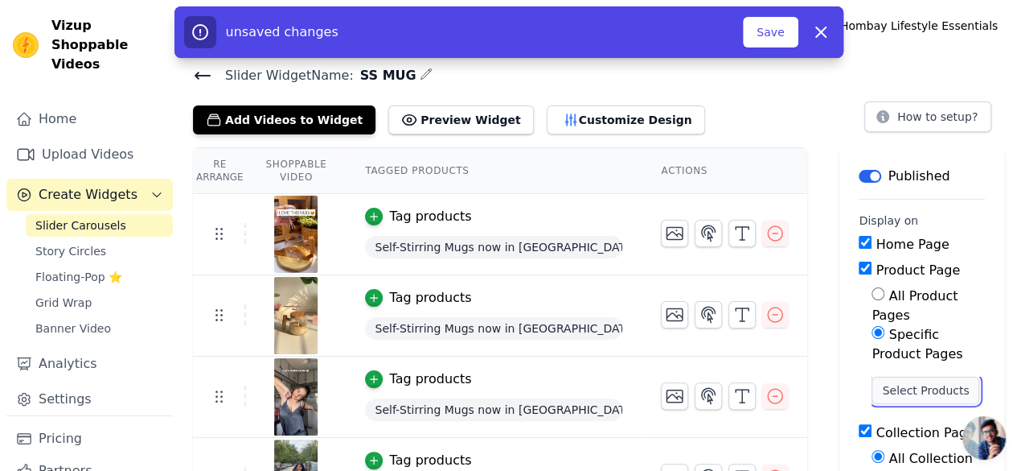
click at [872, 376] on button "Select Products" at bounding box center [926, 389] width 108 height 27
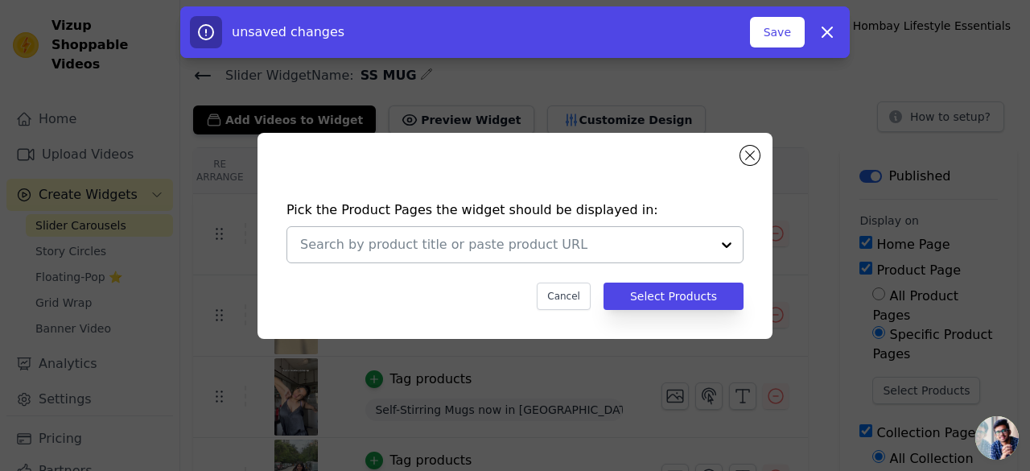
click at [734, 238] on div at bounding box center [726, 244] width 32 height 35
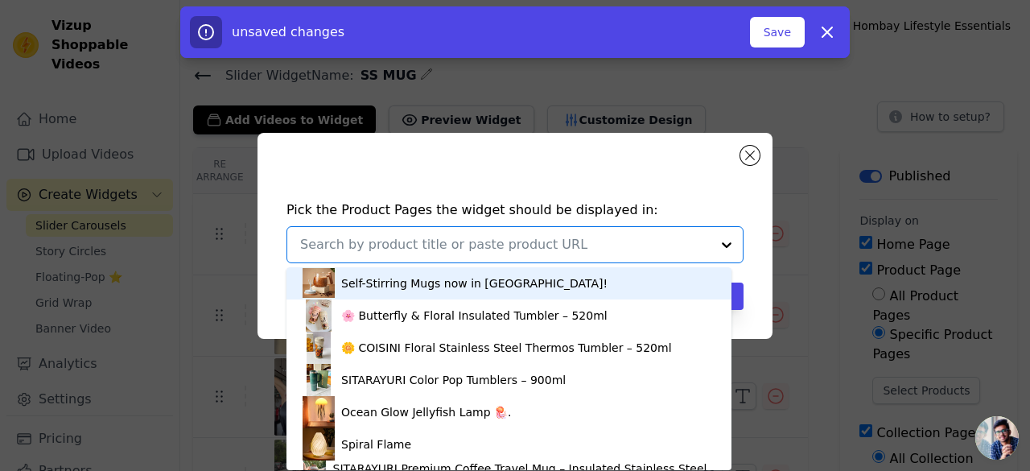
click at [458, 283] on div "Self-Stirring Mugs now in [GEOGRAPHIC_DATA]!" at bounding box center [474, 283] width 266 height 16
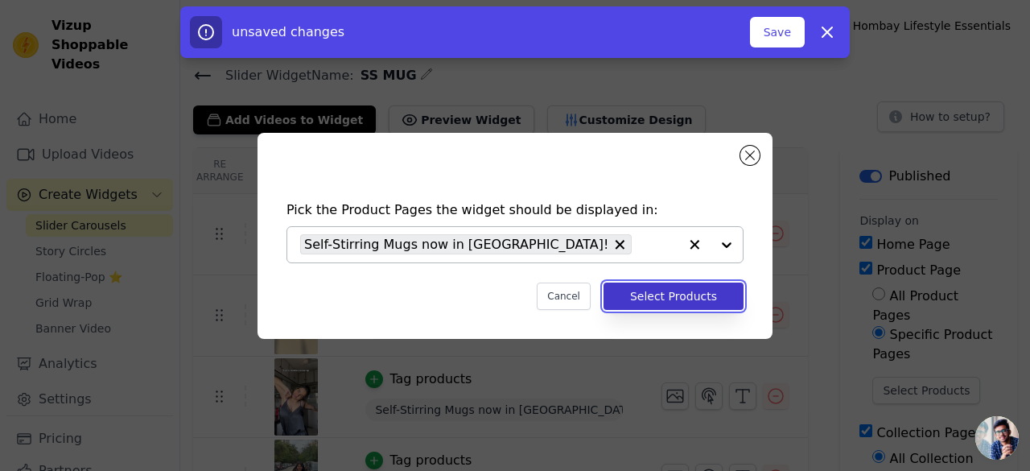
click at [650, 289] on button "Select Products" at bounding box center [673, 295] width 140 height 27
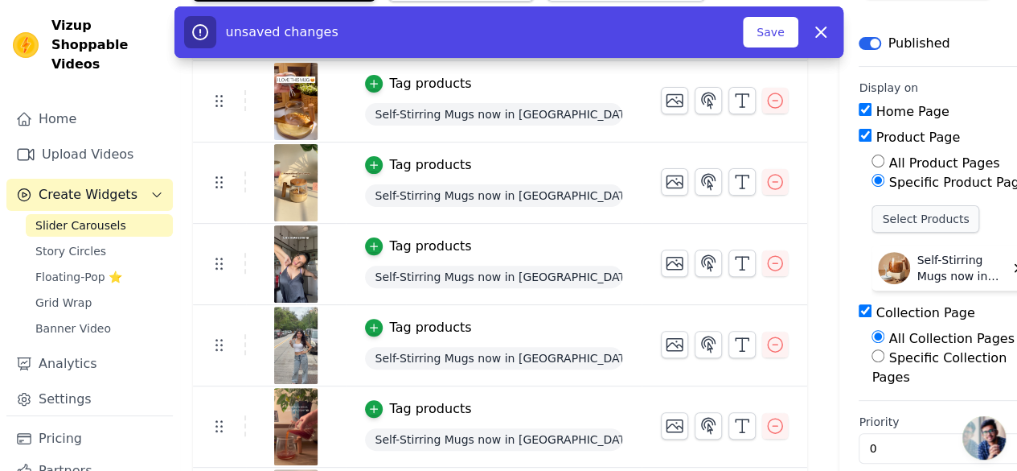
scroll to position [138, 0]
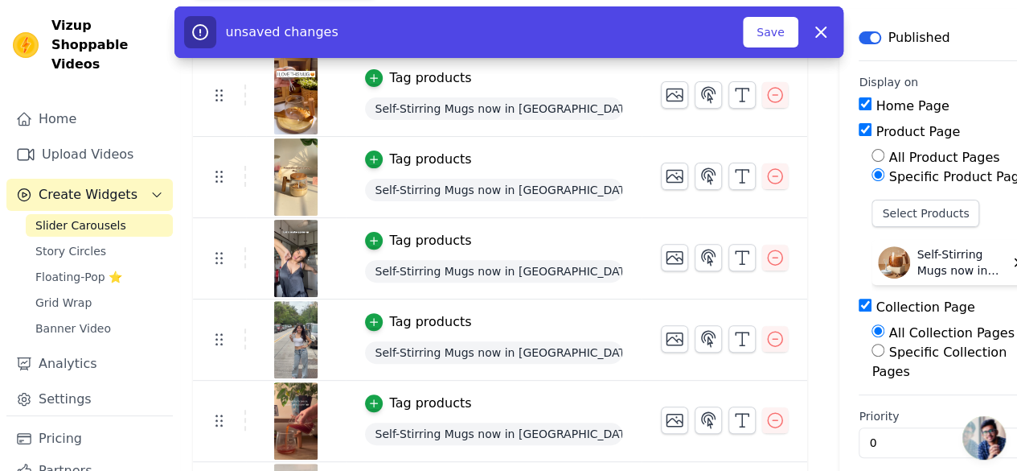
click at [859, 306] on input "Collection Page" at bounding box center [865, 304] width 13 height 13
checkbox input "false"
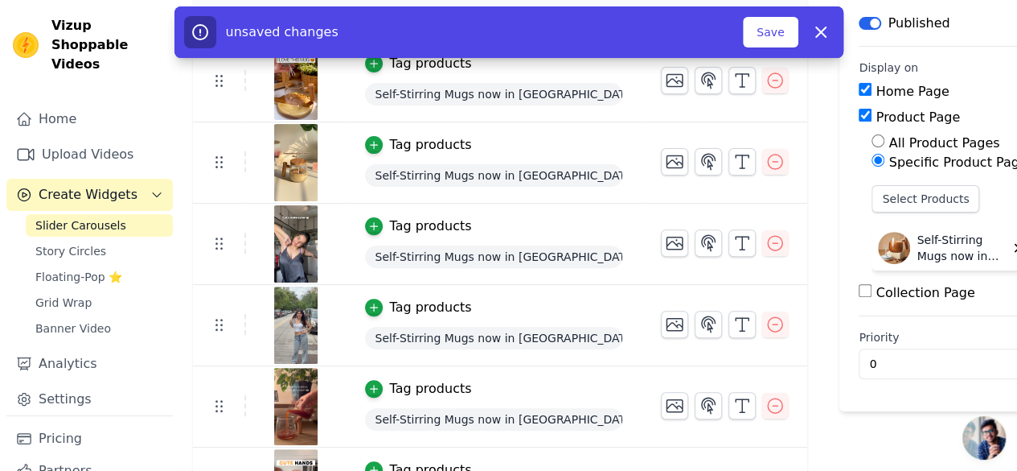
scroll to position [0, 0]
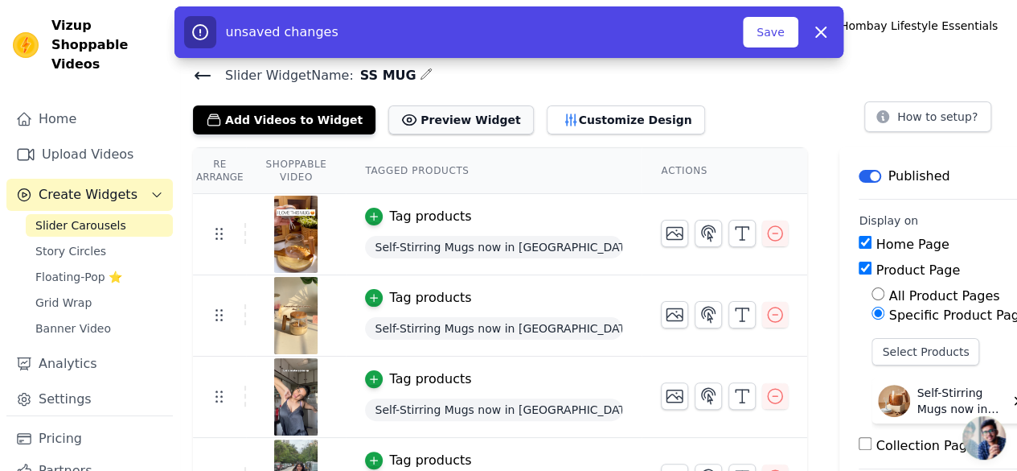
click at [483, 117] on button "Preview Widget" at bounding box center [460, 119] width 145 height 29
click at [772, 34] on button "Save" at bounding box center [770, 32] width 55 height 31
click at [774, 36] on button "Save" at bounding box center [770, 32] width 55 height 31
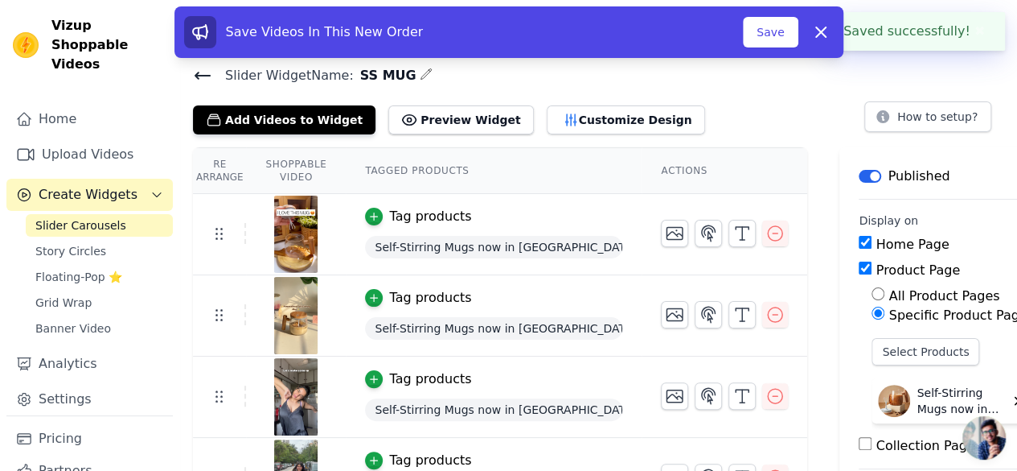
click at [774, 36] on button "Save" at bounding box center [770, 32] width 55 height 31
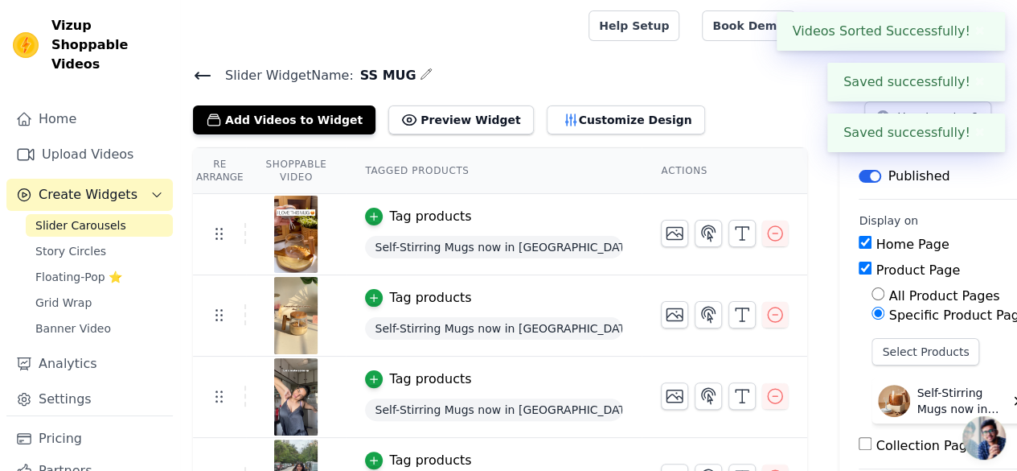
click at [824, 35] on body "Videos Sorted Successfully! ✖ Saved successfully! ✖ Saved successfully! ✖ Vizup…" at bounding box center [508, 340] width 1017 height 681
click at [984, 26] on button "✖" at bounding box center [980, 31] width 18 height 19
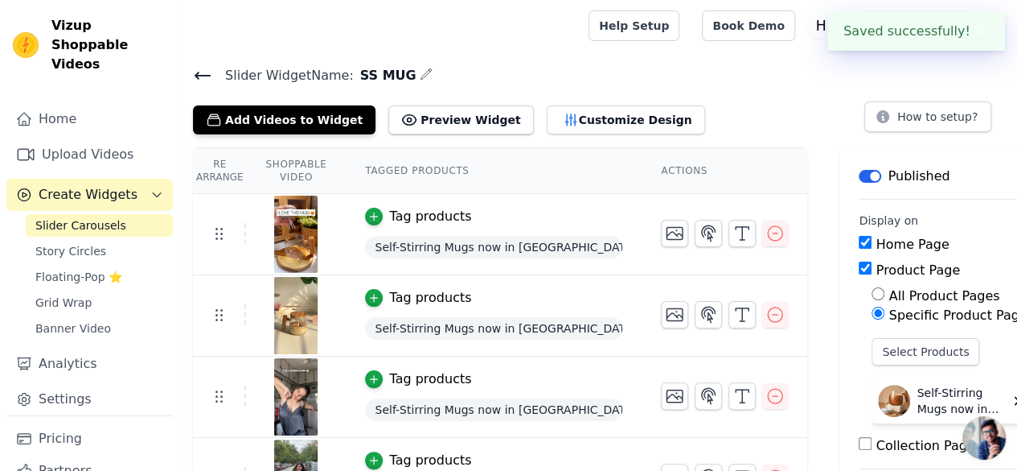
click at [973, 33] on button "✖" at bounding box center [980, 31] width 18 height 19
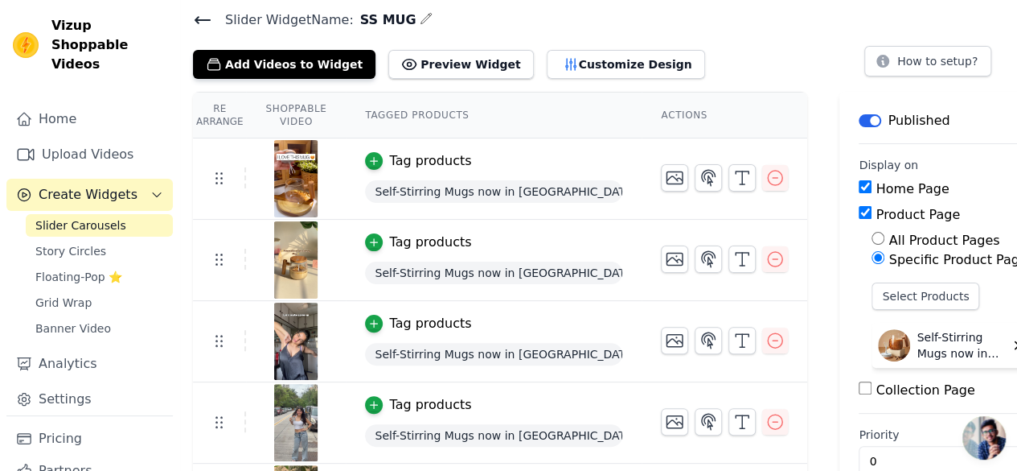
scroll to position [207, 0]
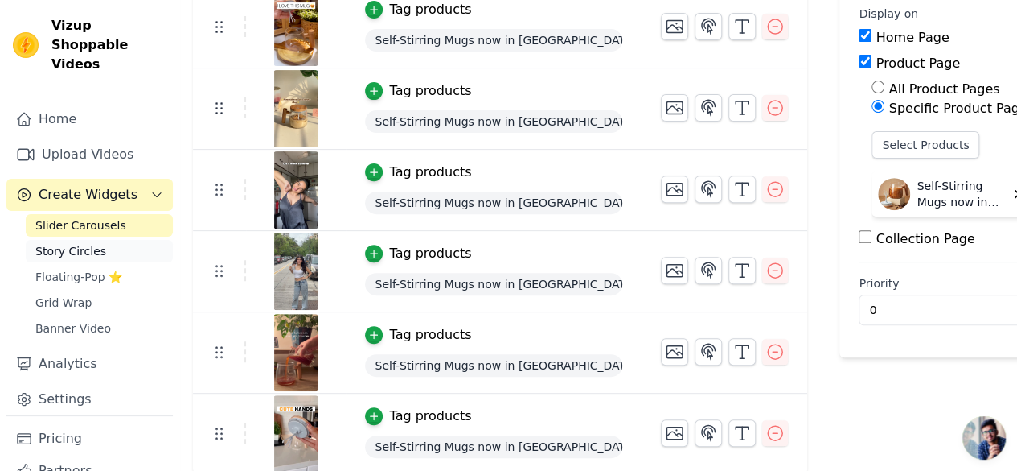
click at [66, 243] on span "Story Circles" at bounding box center [70, 251] width 71 height 16
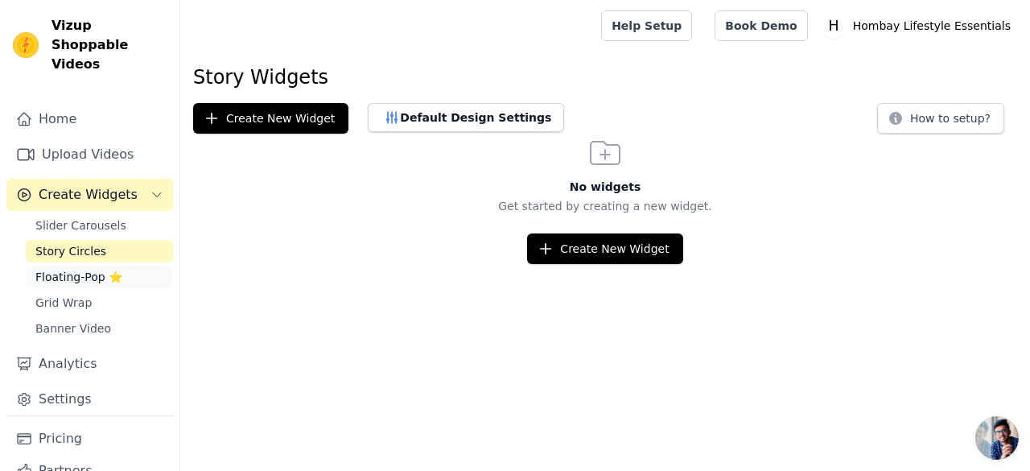
click at [90, 269] on span "Floating-Pop ⭐" at bounding box center [78, 277] width 87 height 16
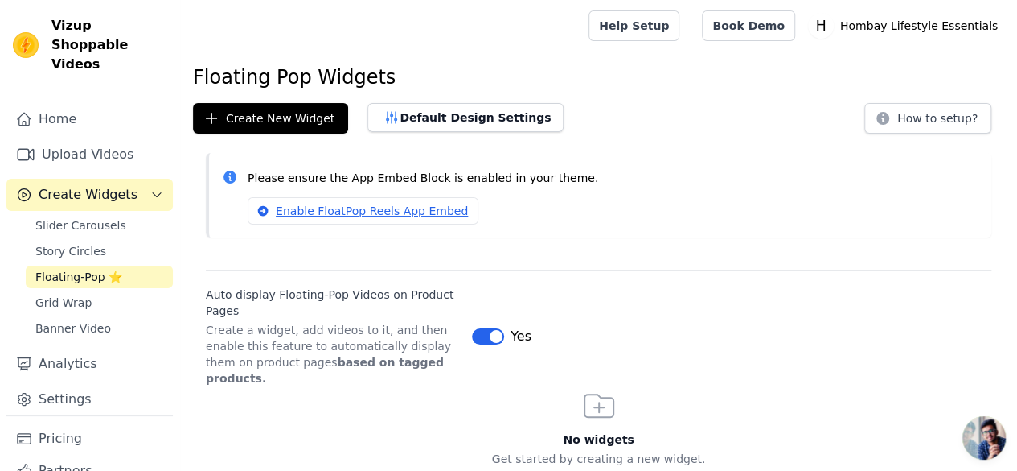
scroll to position [27, 0]
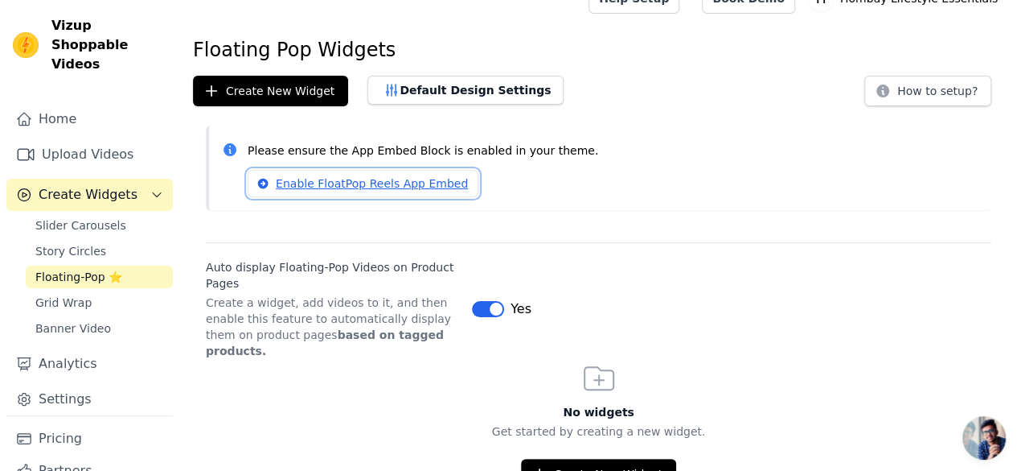
click at [338, 186] on link "Enable FloatPop Reels App Embed" at bounding box center [363, 183] width 231 height 27
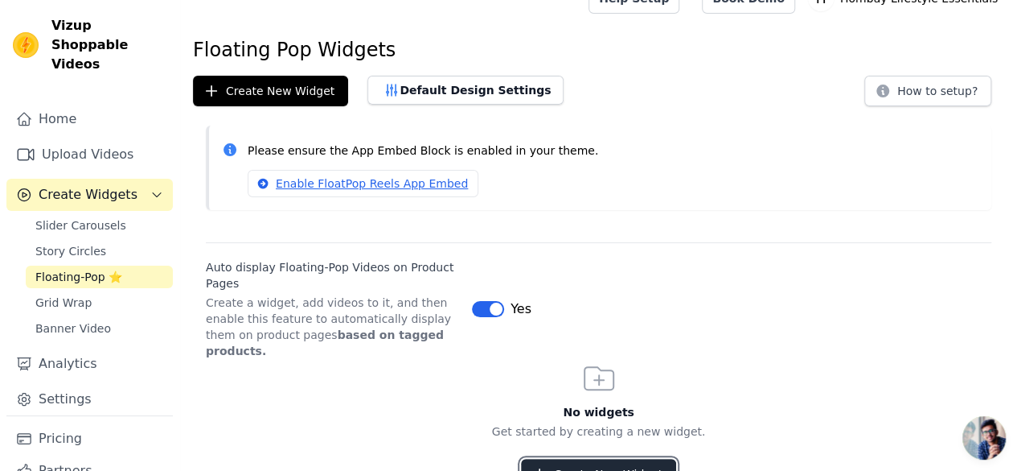
click at [590, 458] on button "Create New Widget" at bounding box center [598, 473] width 155 height 31
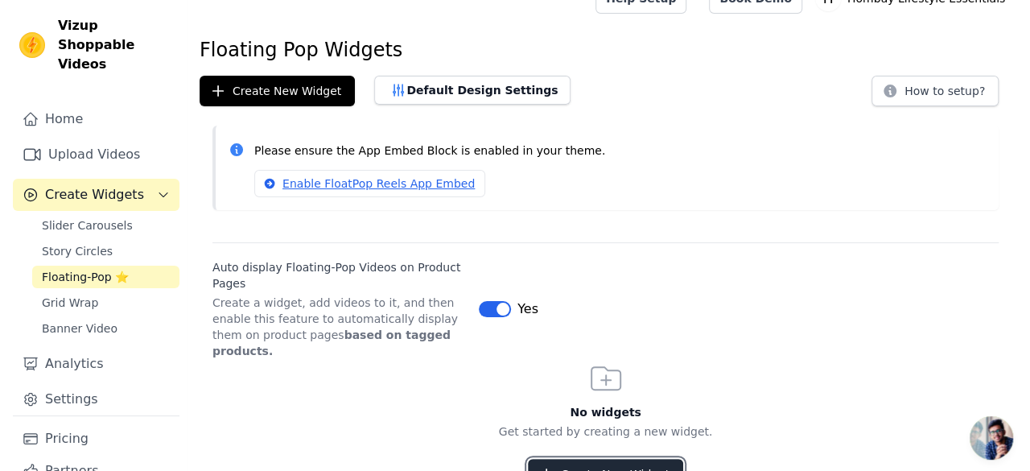
scroll to position [0, 0]
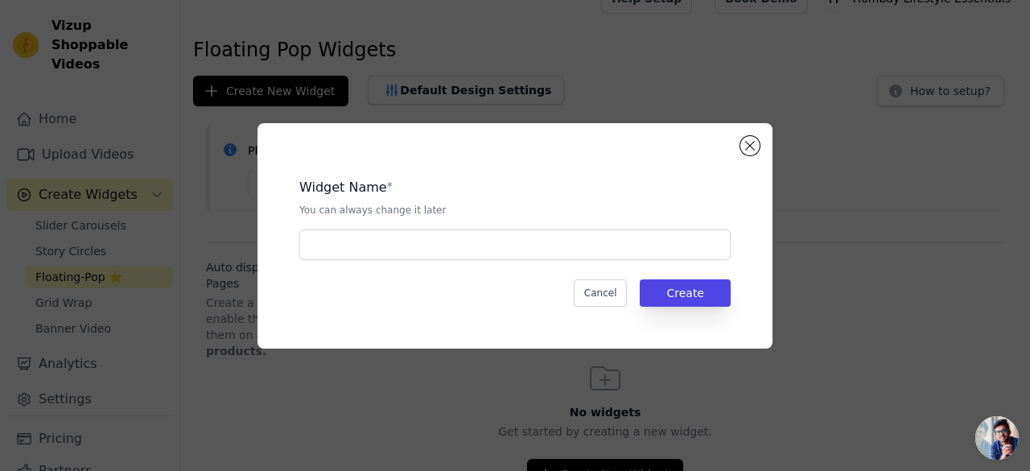
click at [738, 152] on div "Widget Name * You can always change it later Cancel Create" at bounding box center [514, 236] width 463 height 174
click at [746, 150] on button "Close modal" at bounding box center [749, 145] width 19 height 19
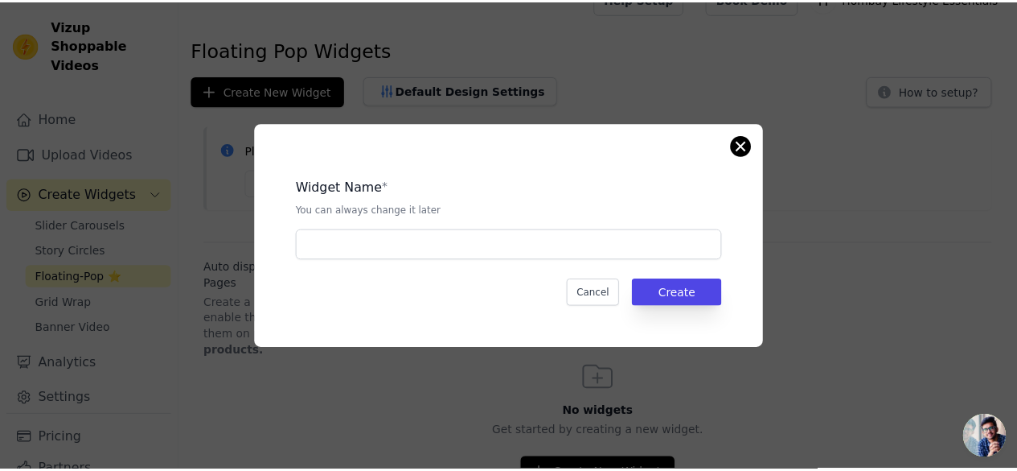
scroll to position [27, 0]
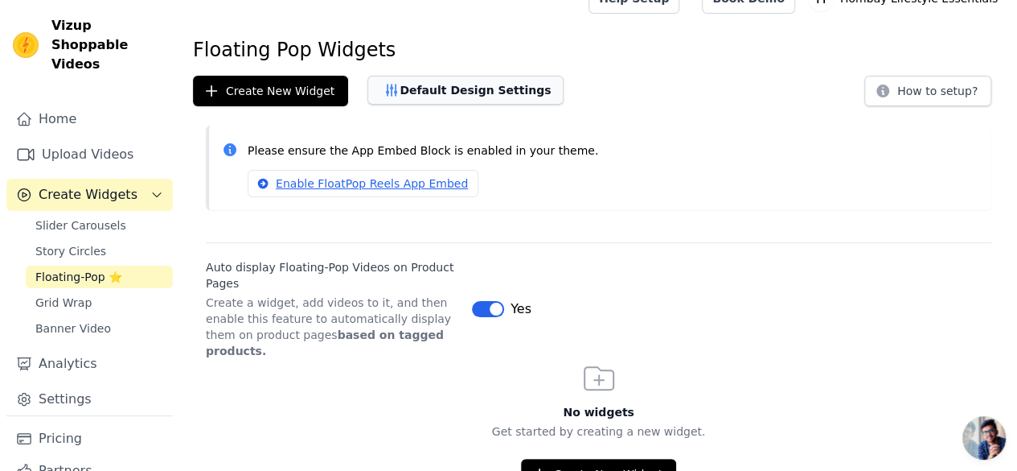
click at [491, 91] on button "Default Design Settings" at bounding box center [466, 90] width 196 height 29
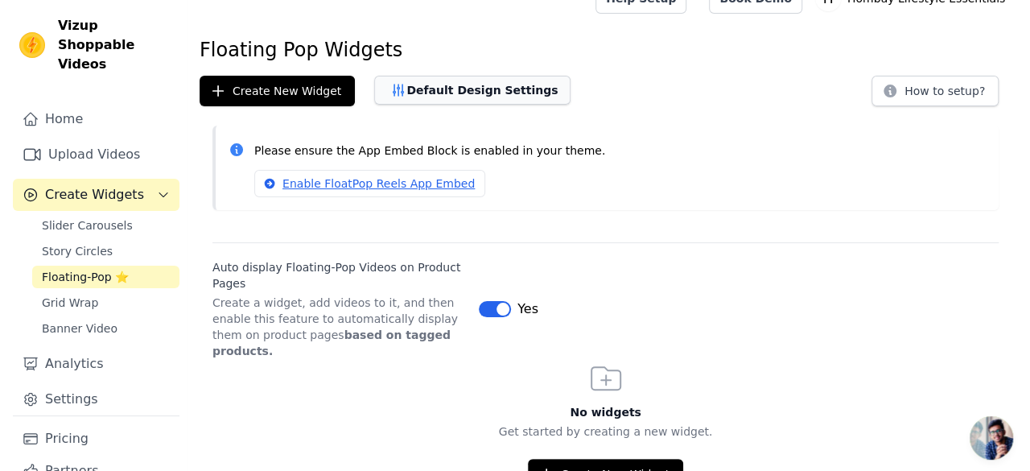
scroll to position [0, 0]
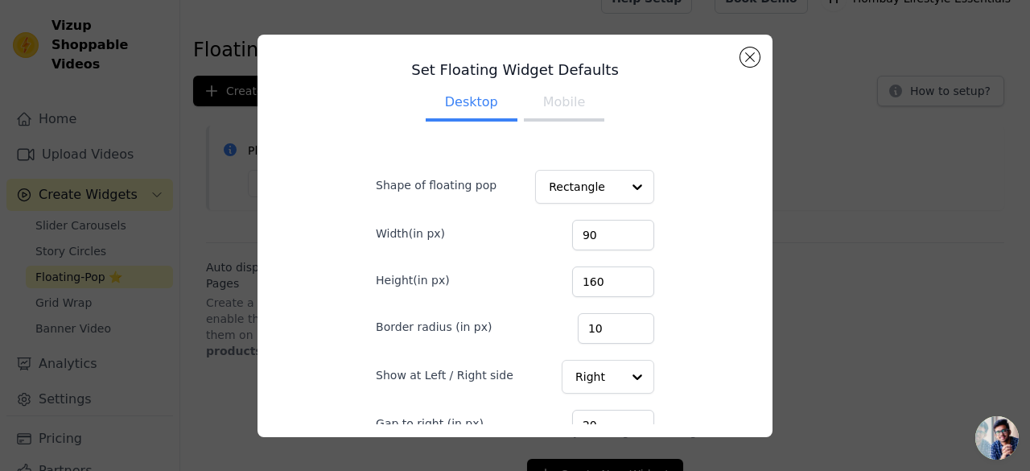
click at [573, 99] on button "Mobile" at bounding box center [564, 103] width 80 height 35
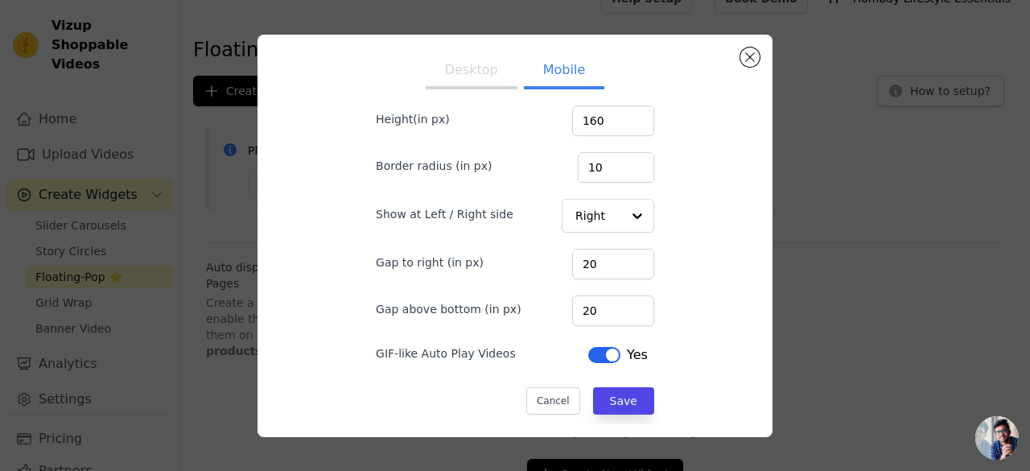
scroll to position [75, 0]
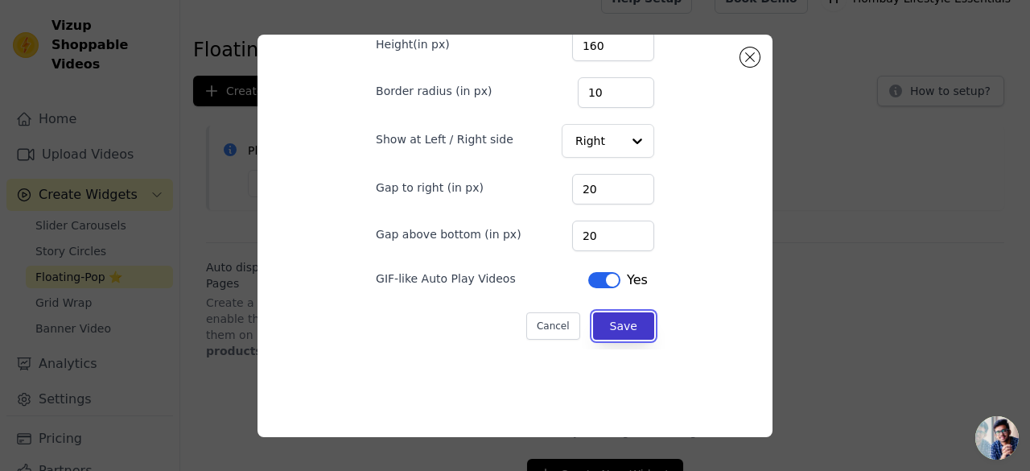
click at [603, 315] on button "Save" at bounding box center [623, 325] width 61 height 27
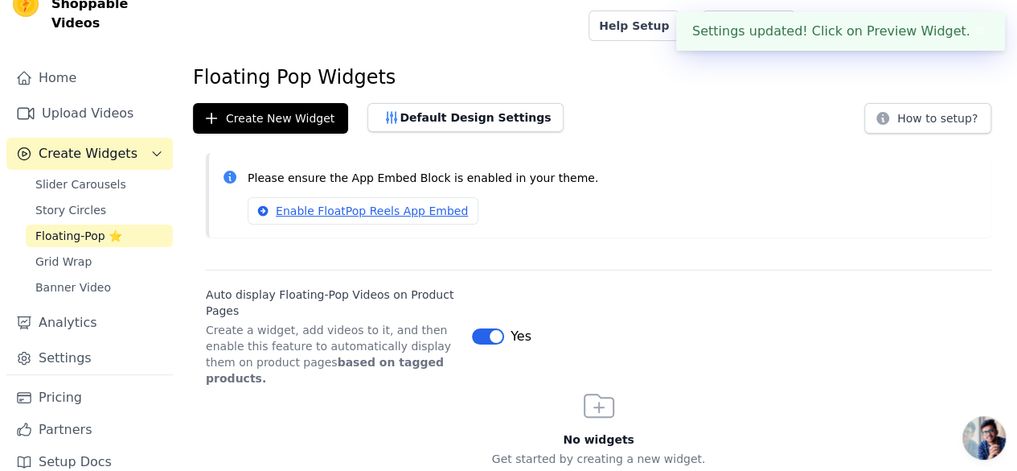
scroll to position [40, 0]
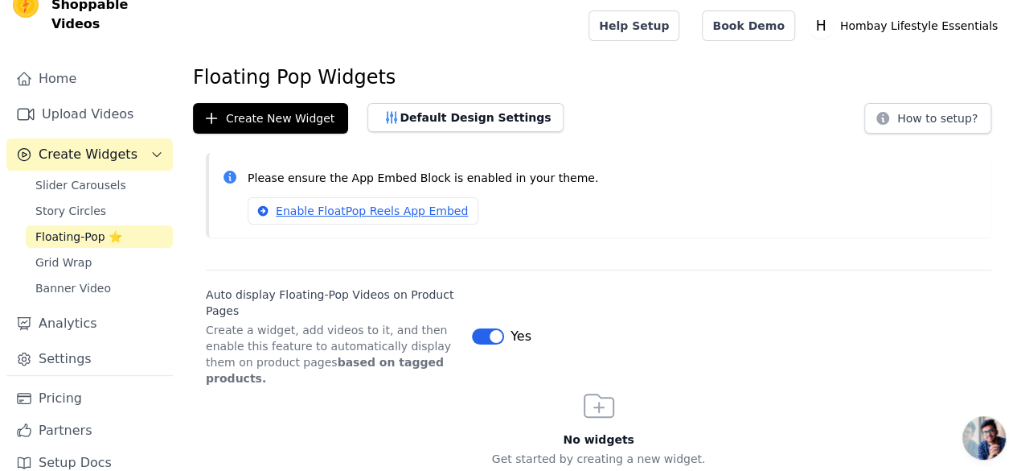
click at [960, 431] on div "No widgets Get started by creating a new widget. Create New Widget" at bounding box center [598, 451] width 837 height 130
click at [967, 433] on span "Open chat" at bounding box center [984, 437] width 43 height 43
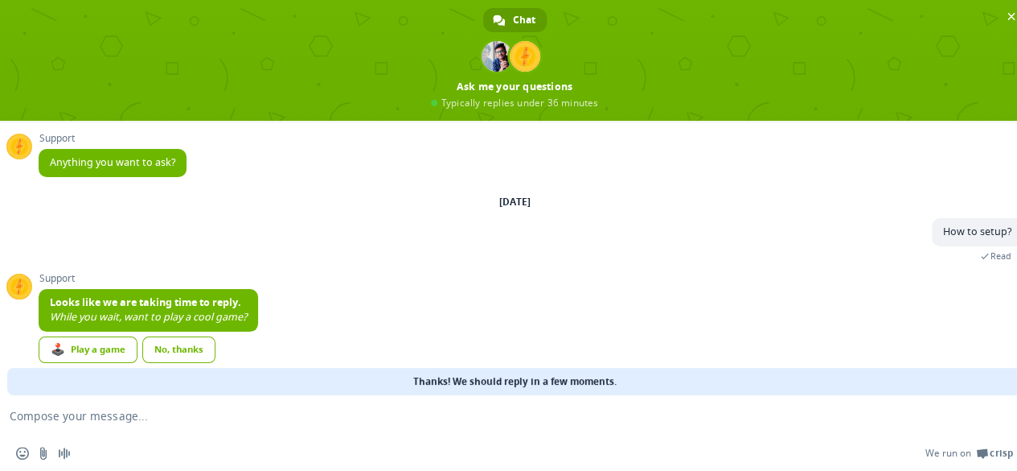
scroll to position [17, 0]
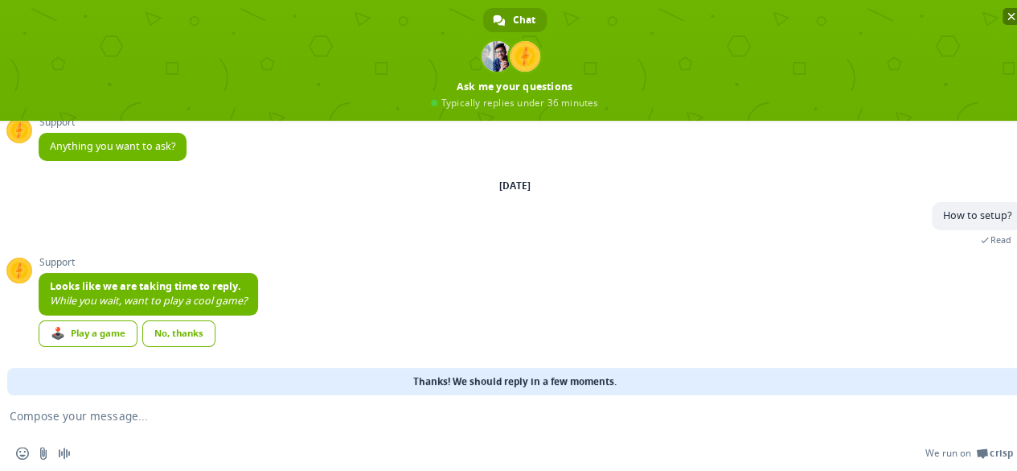
click at [1009, 6] on span at bounding box center [515, 60] width 1030 height 121
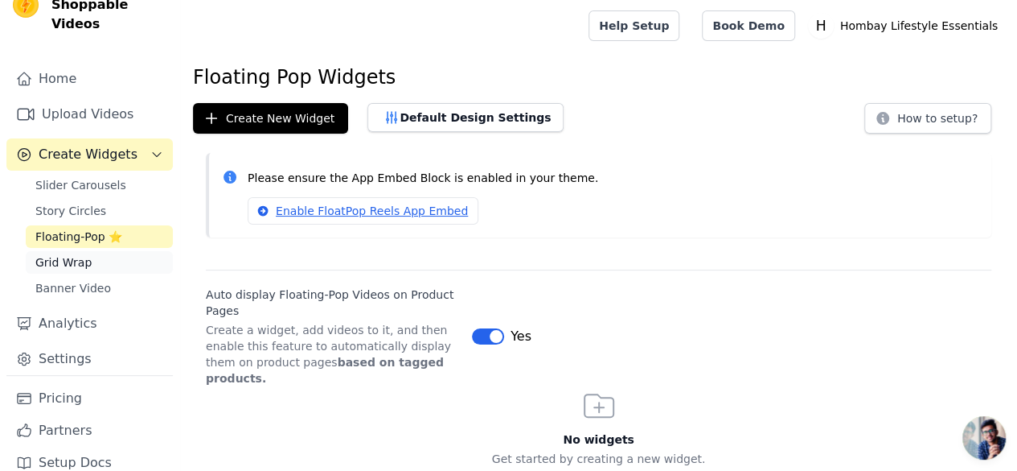
click at [101, 251] on link "Grid Wrap" at bounding box center [99, 262] width 147 height 23
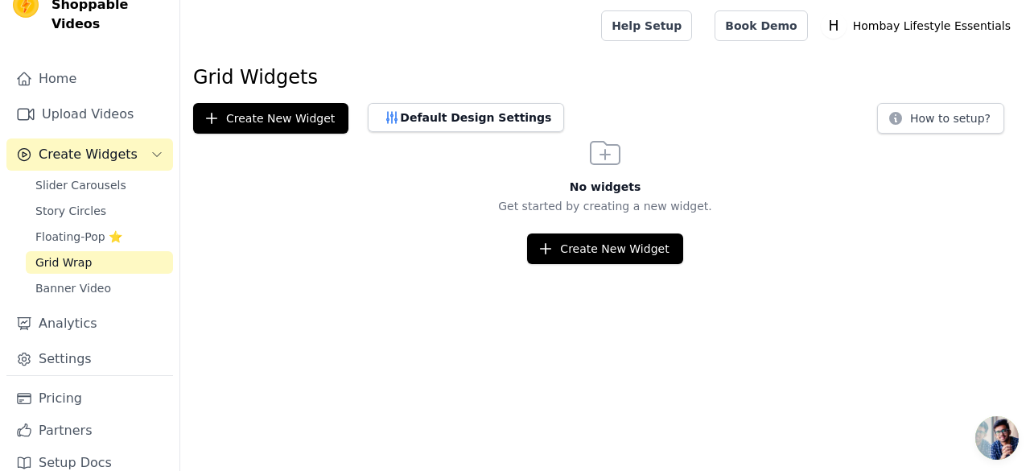
click at [105, 254] on div "Slider Carousels Story Circles Floating-Pop ⭐ Grid Wrap Banner Video" at bounding box center [99, 236] width 147 height 125
click at [105, 277] on link "Banner Video" at bounding box center [99, 288] width 147 height 23
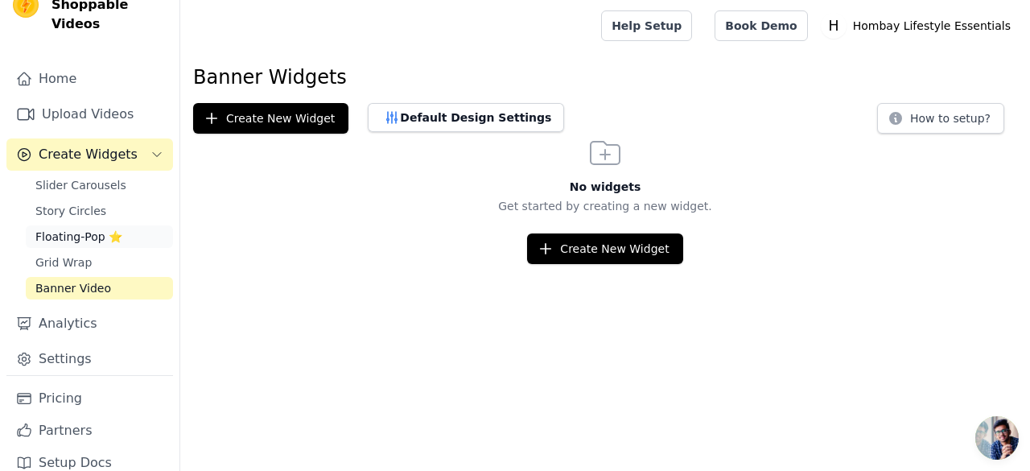
click at [113, 228] on span "Floating-Pop ⭐" at bounding box center [78, 236] width 87 height 16
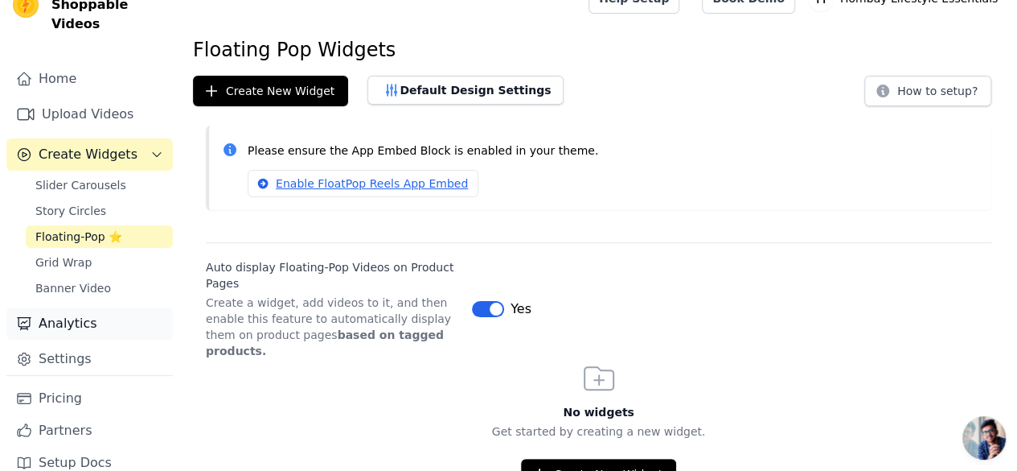
scroll to position [41, 0]
click at [84, 306] on link "Analytics" at bounding box center [89, 322] width 166 height 32
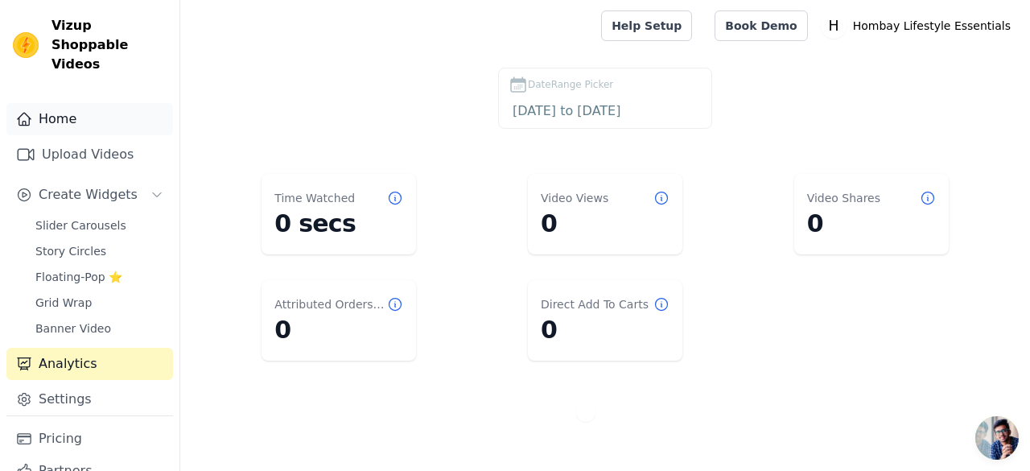
click at [94, 103] on link "Home" at bounding box center [89, 119] width 166 height 32
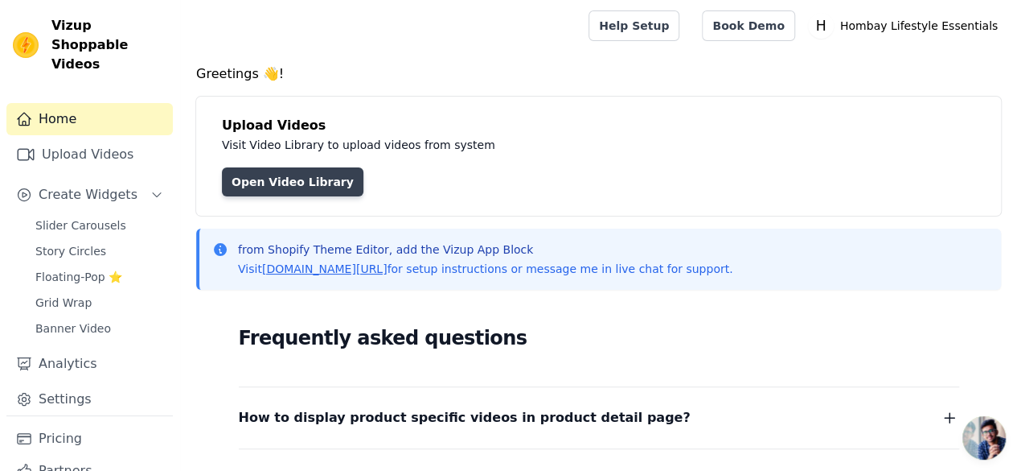
click at [296, 171] on link "Open Video Library" at bounding box center [293, 181] width 142 height 29
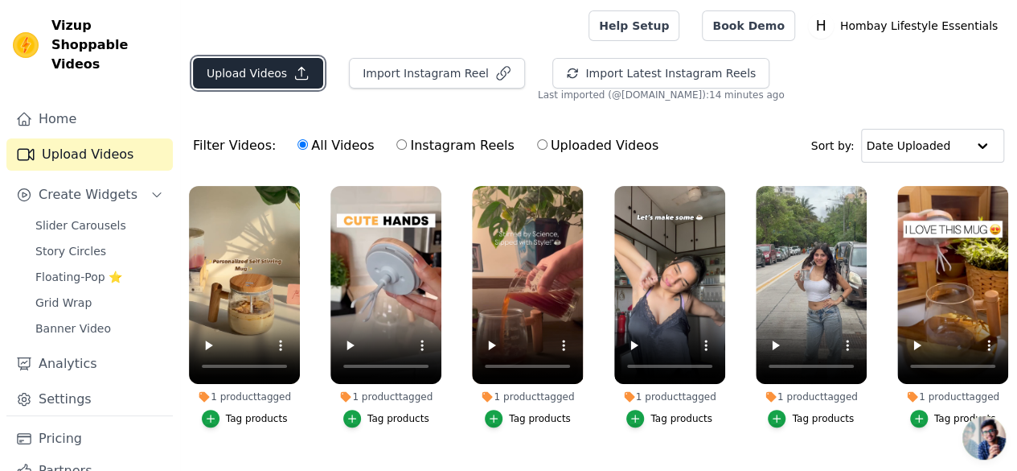
click at [301, 76] on icon "button" at bounding box center [302, 74] width 12 height 12
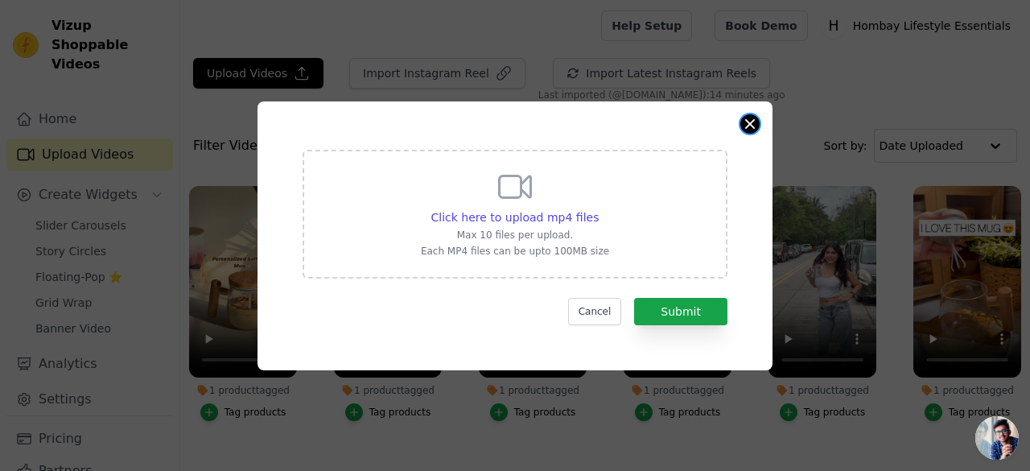
click at [751, 121] on button "Close modal" at bounding box center [749, 123] width 19 height 19
